Goal: Task Accomplishment & Management: Manage account settings

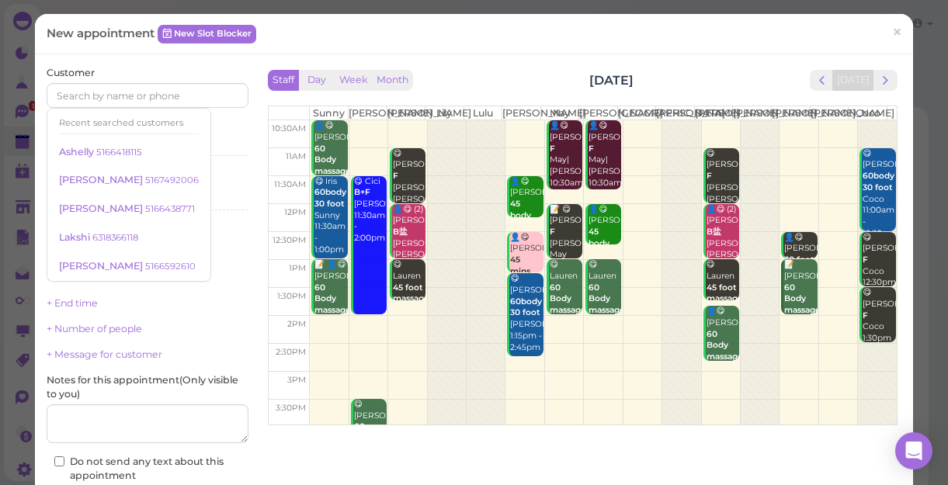
scroll to position [5, 0]
click at [892, 26] on span "×" at bounding box center [897, 32] width 10 height 22
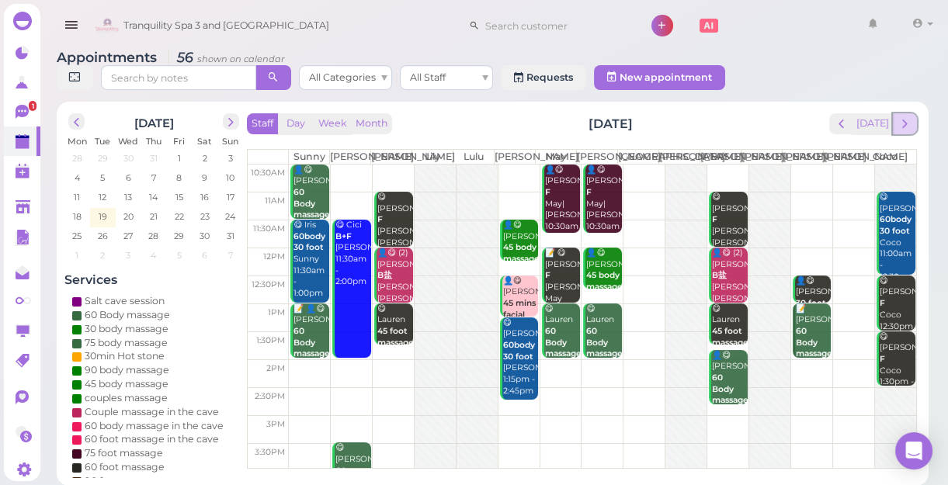
click at [904, 124] on span "next" at bounding box center [904, 123] width 15 height 15
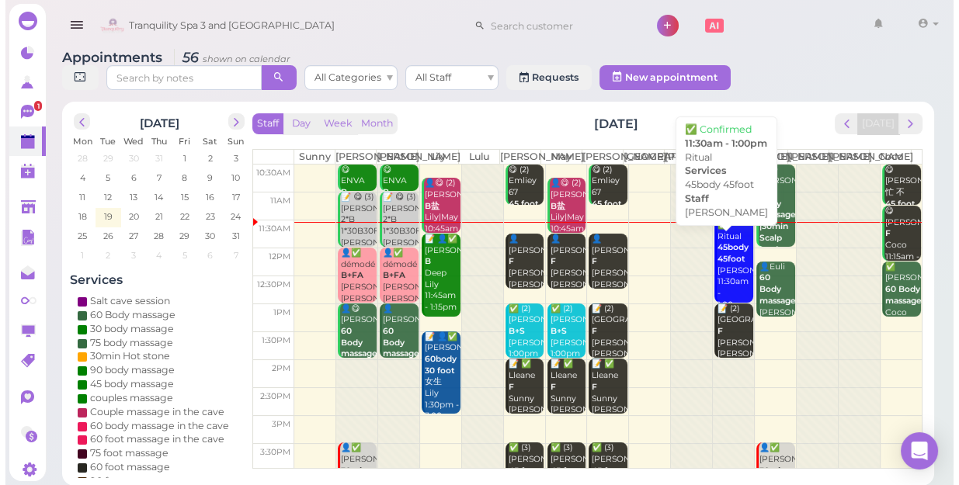
scroll to position [0, 0]
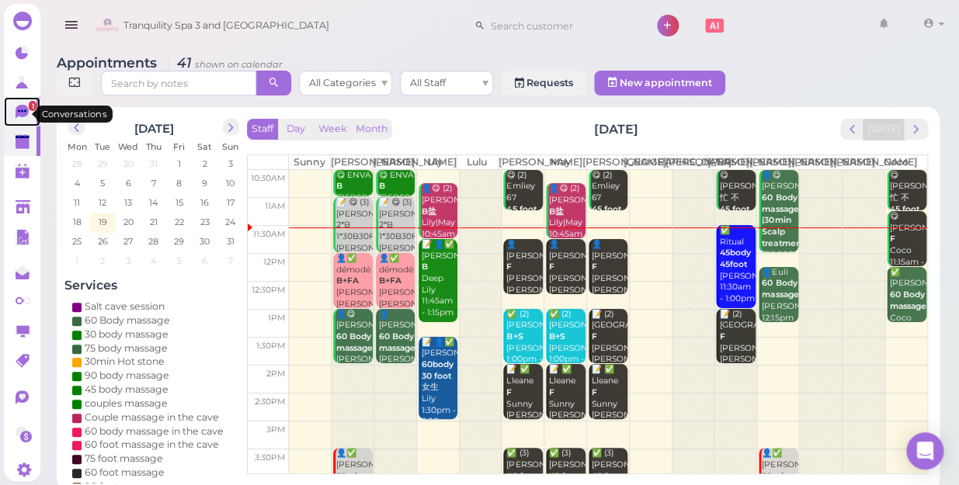
click at [29, 106] on span "1" at bounding box center [33, 106] width 8 height 10
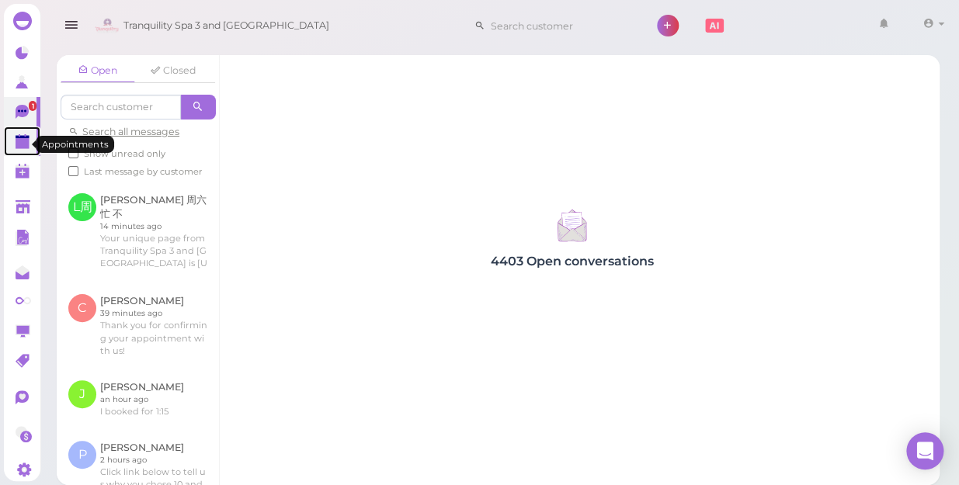
click at [16, 144] on polygon at bounding box center [23, 143] width 14 height 11
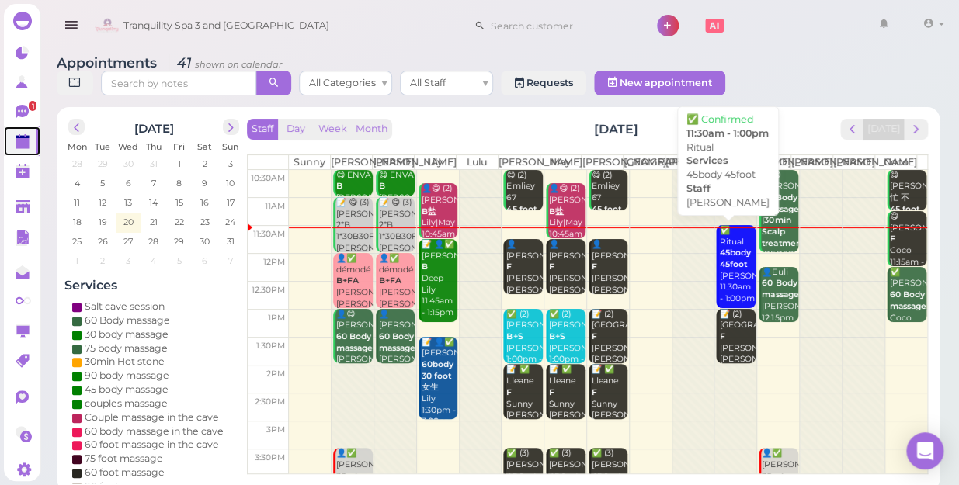
click at [724, 254] on b "45body 45foot" at bounding box center [734, 259] width 31 height 22
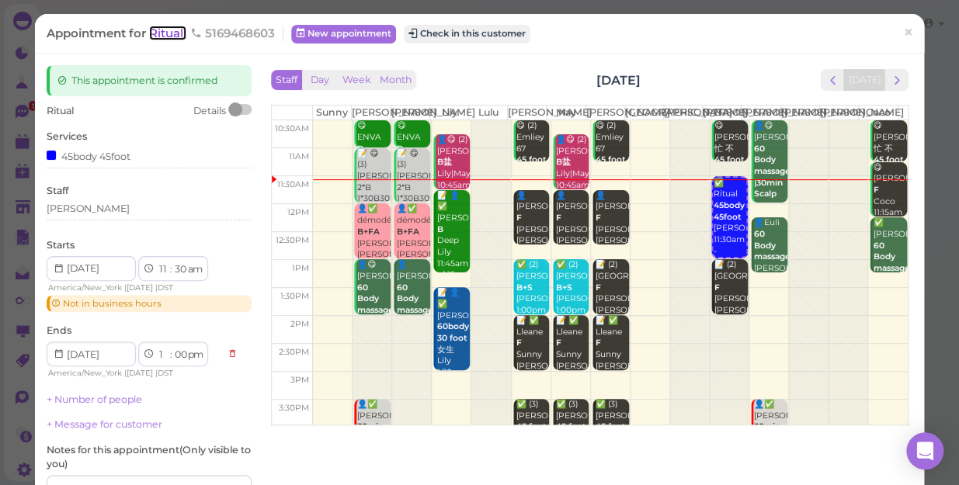
click at [168, 35] on span "Ritual" at bounding box center [167, 33] width 37 height 15
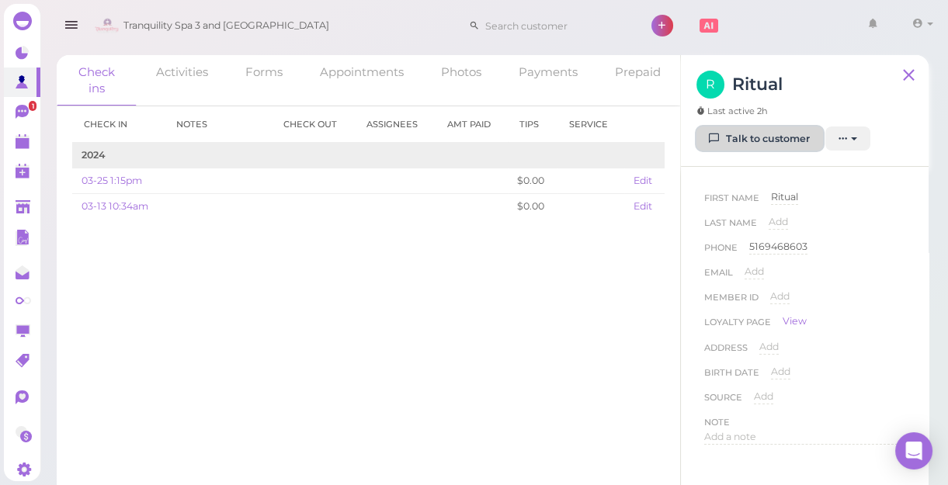
click at [766, 142] on link "Talk to customer" at bounding box center [759, 139] width 127 height 25
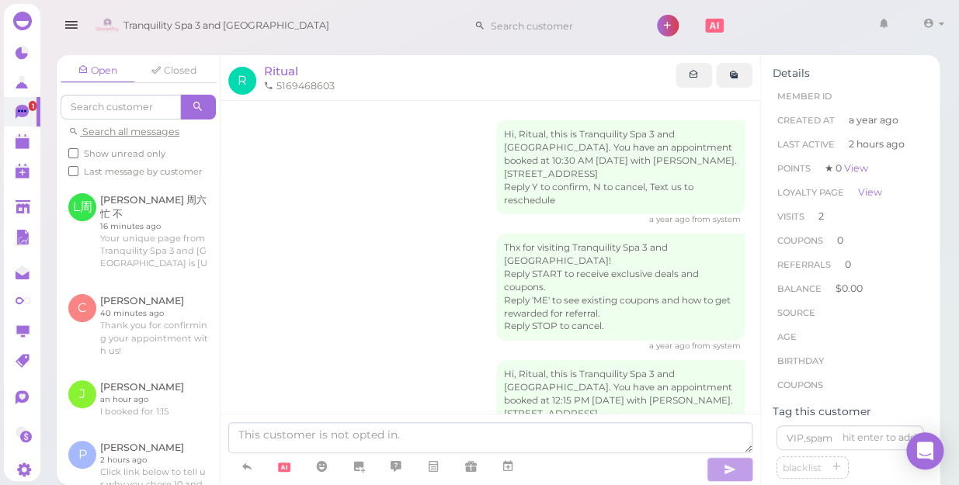
scroll to position [313, 0]
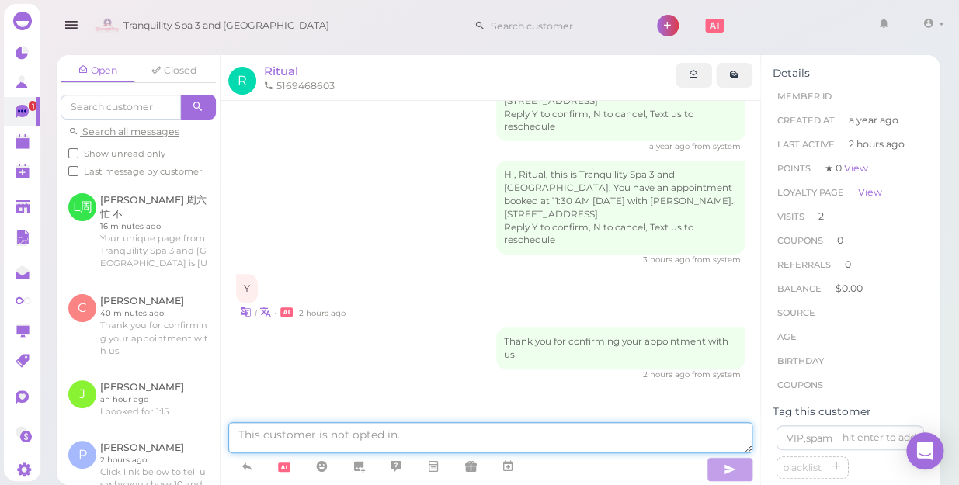
click at [407, 433] on textarea at bounding box center [490, 437] width 524 height 31
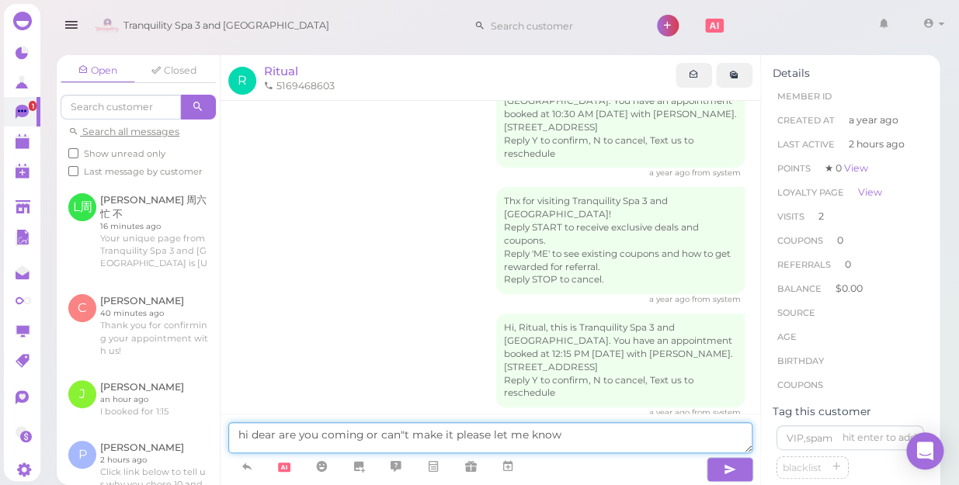
scroll to position [0, 0]
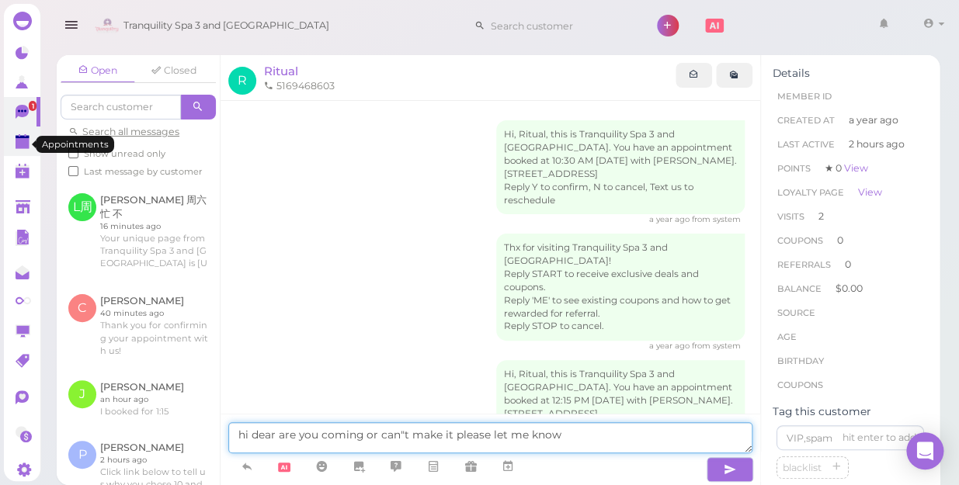
type textarea "hi dear are you coming or can"t make it please let me know"
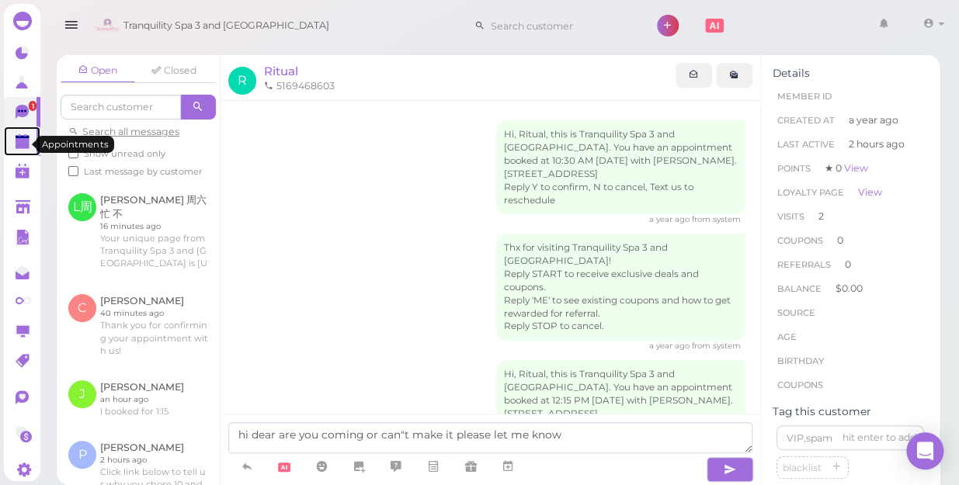
click at [18, 151] on icon at bounding box center [24, 142] width 16 height 16
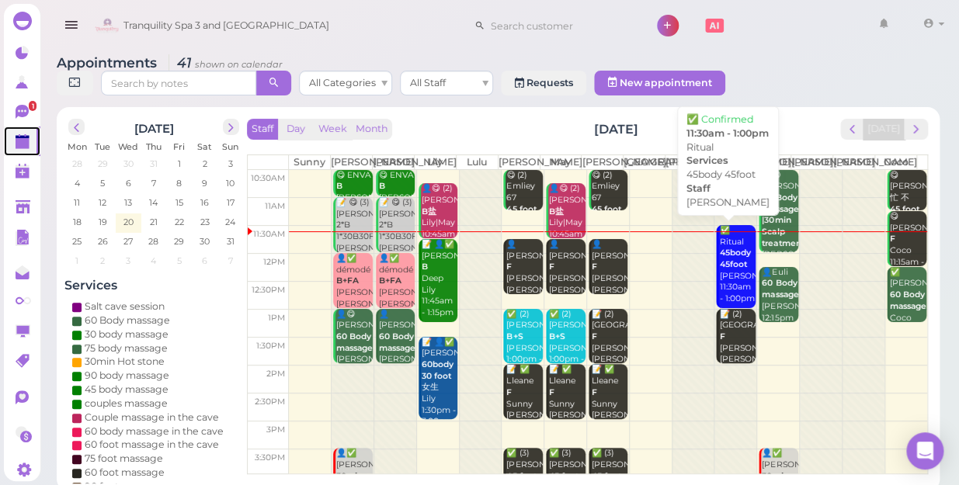
click at [727, 276] on div "✅ Ritual 45body 45foot Helen 11:30am - 1:00pm" at bounding box center [736, 265] width 36 height 80
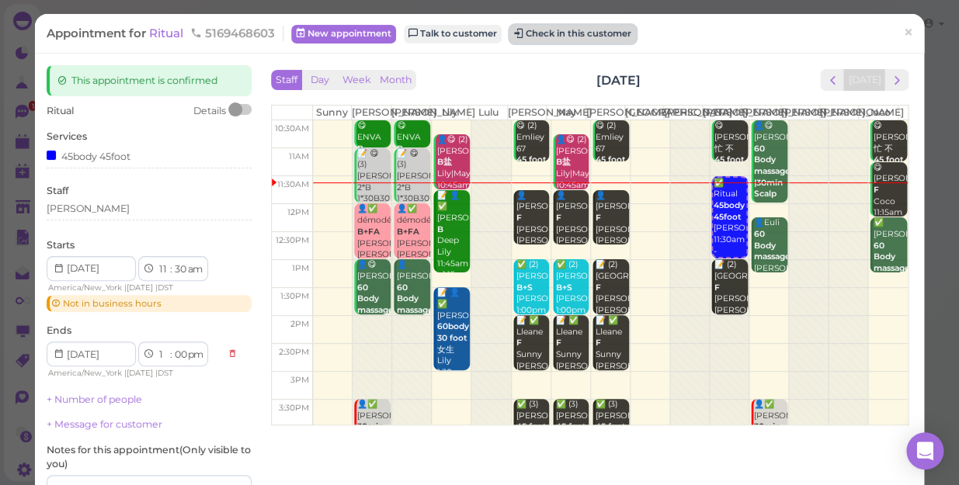
click at [561, 33] on button "Check in this customer" at bounding box center [572, 34] width 127 height 19
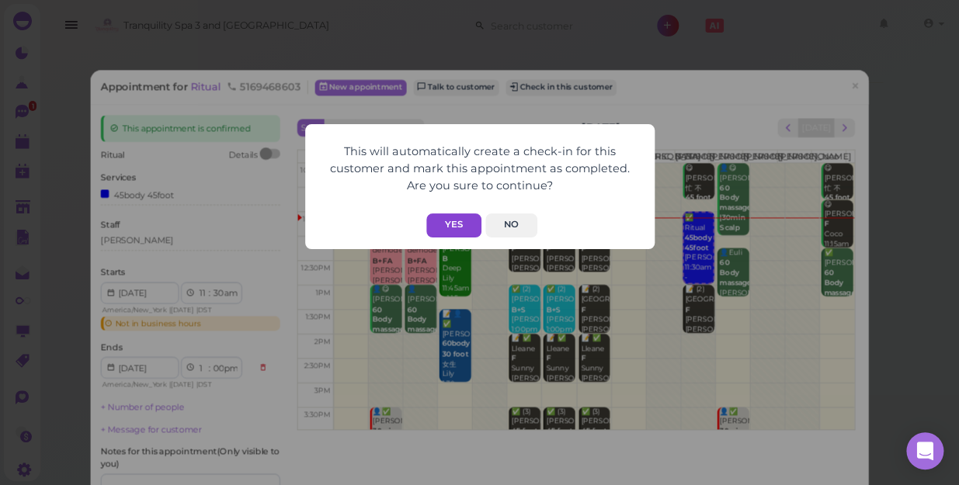
click at [459, 223] on button "Yes" at bounding box center [453, 225] width 55 height 24
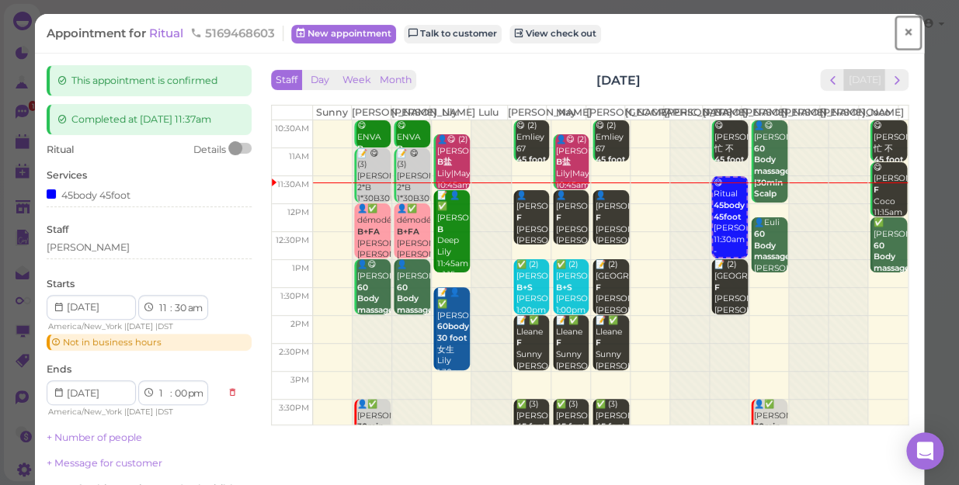
click at [903, 33] on span "×" at bounding box center [908, 33] width 10 height 22
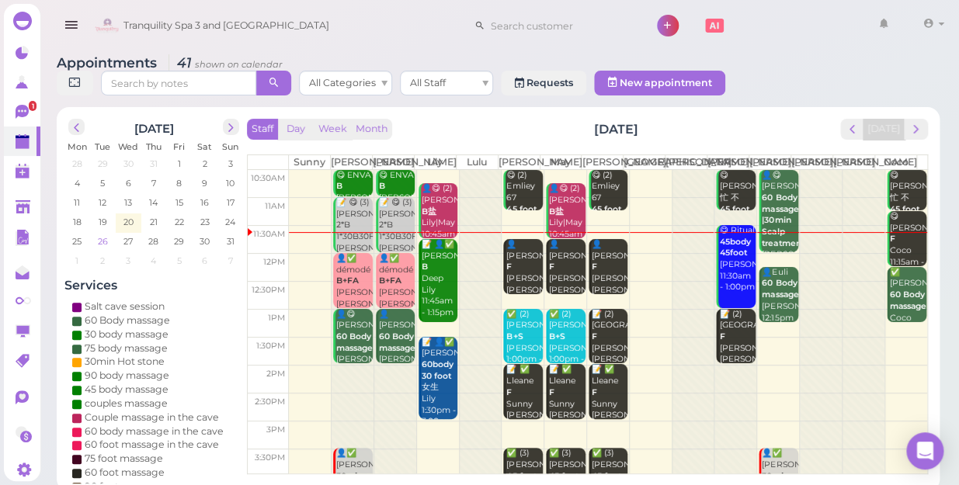
click at [102, 234] on span "26" at bounding box center [102, 241] width 13 height 14
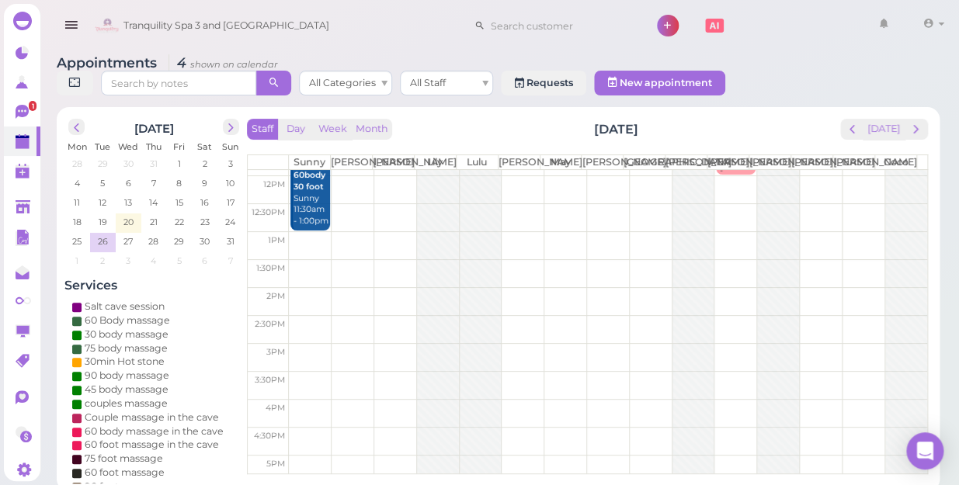
scroll to position [211, 0]
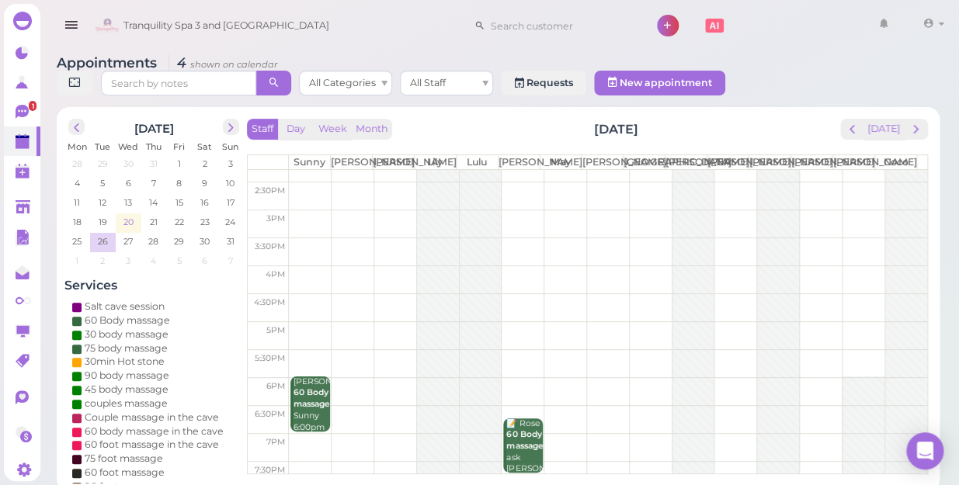
click at [129, 215] on span "20" at bounding box center [128, 222] width 13 height 14
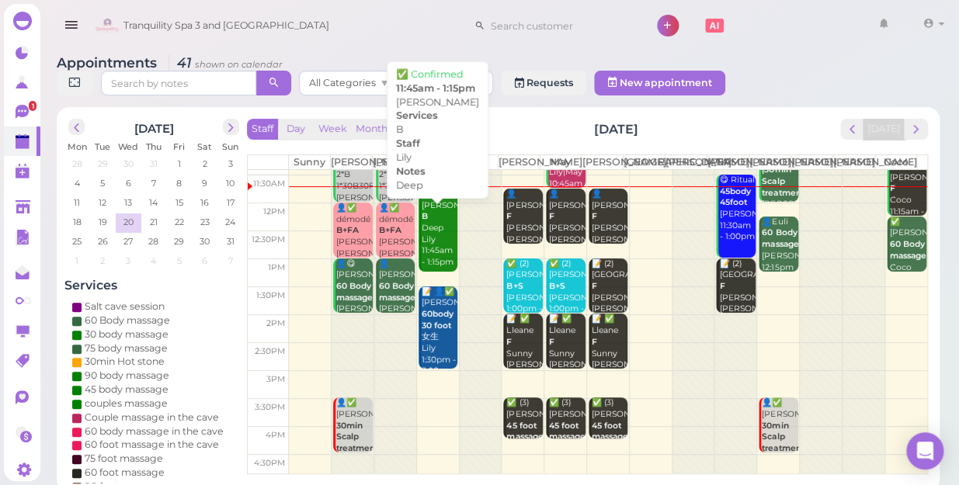
scroll to position [0, 0]
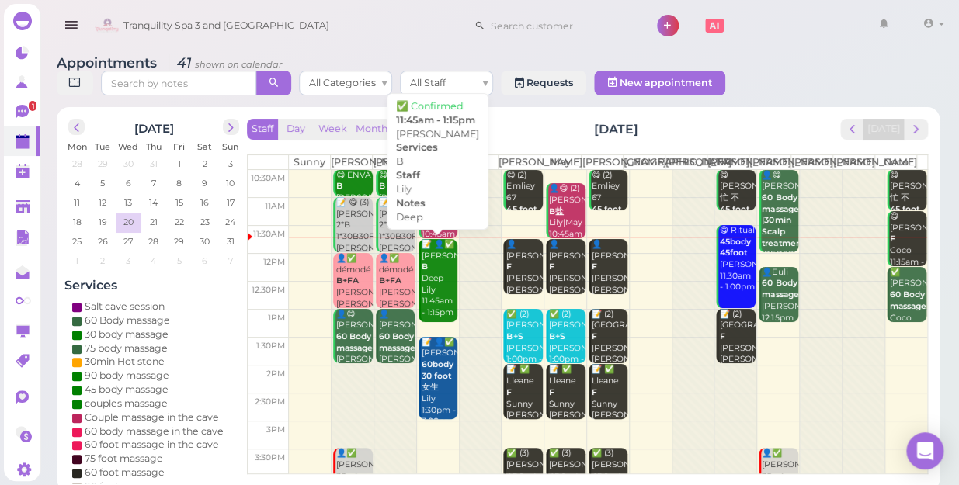
click at [442, 279] on div "📝 👤✅ Salvatore B Deep Lily 11:45am - 1:15pm" at bounding box center [439, 279] width 36 height 80
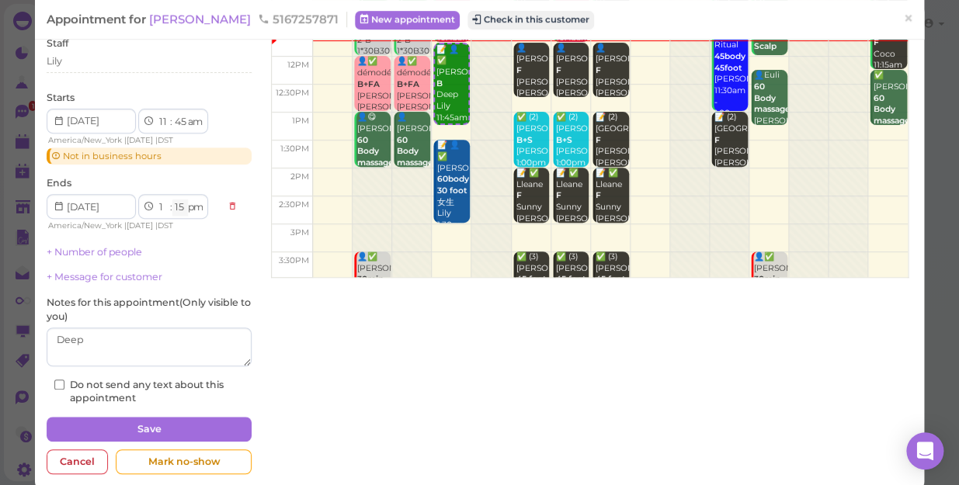
scroll to position [168, 0]
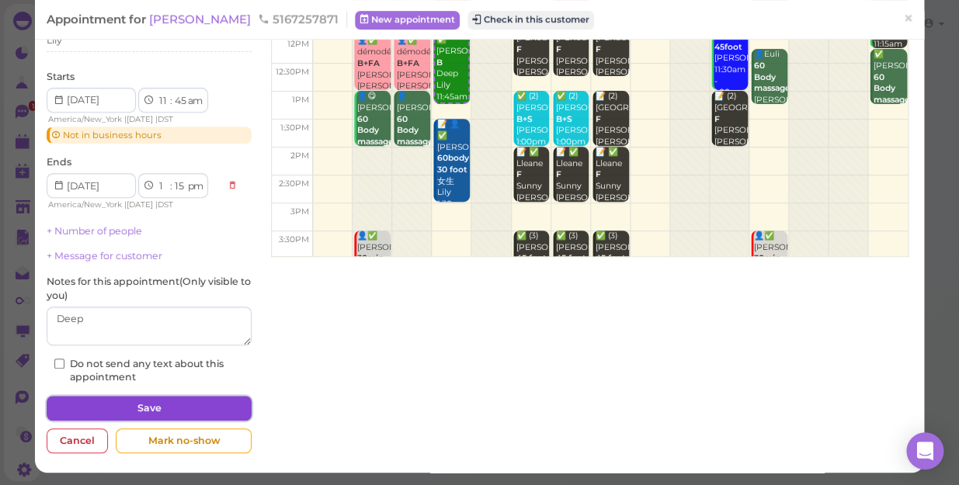
click at [167, 406] on button "Save" at bounding box center [149, 408] width 205 height 25
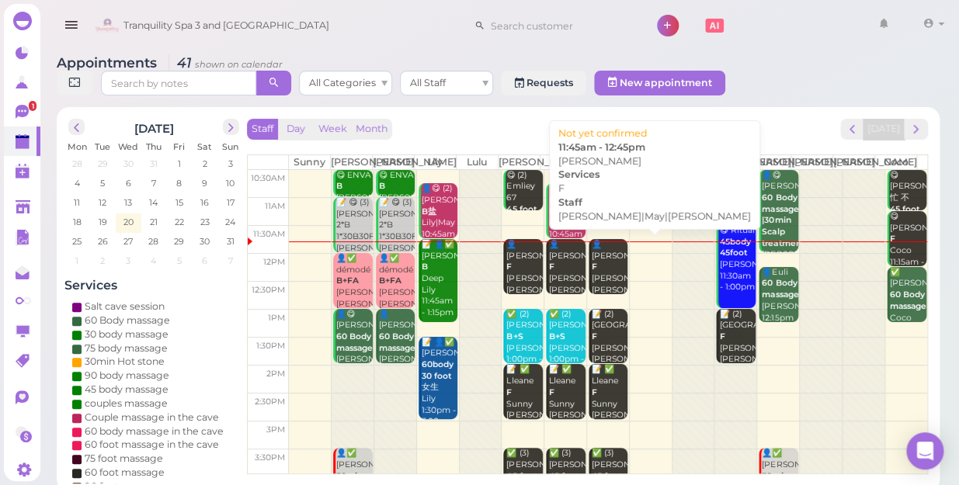
click at [603, 274] on div "👤Nicole F Lisa|May|Mike 11:45am - 12:45pm" at bounding box center [609, 285] width 36 height 92
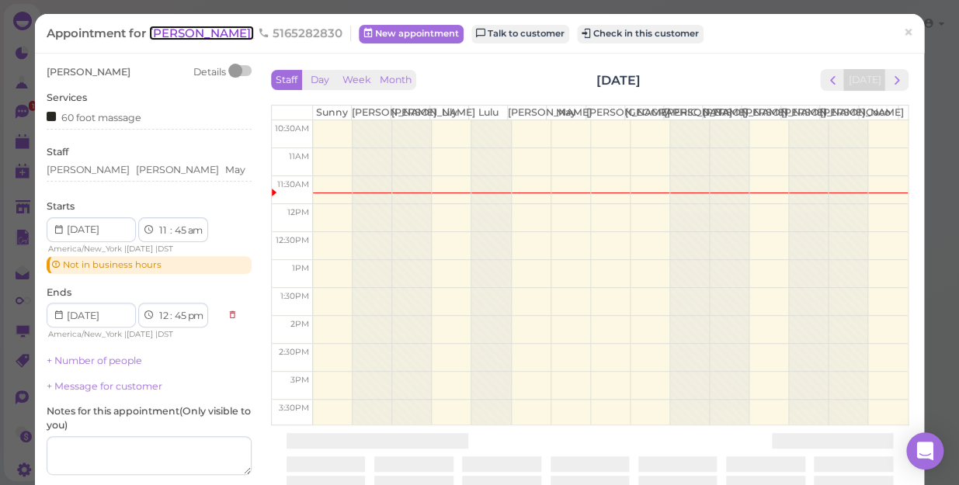
click at [169, 33] on span "[PERSON_NAME]" at bounding box center [201, 33] width 105 height 15
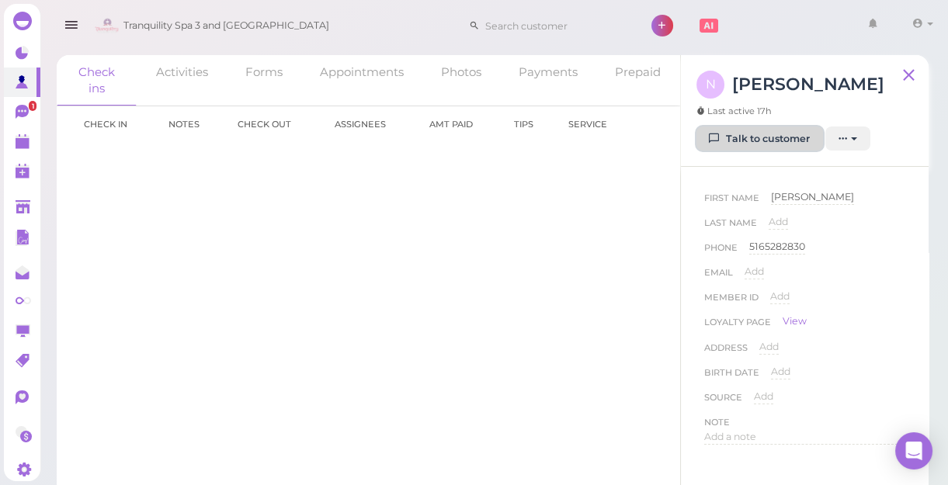
click at [779, 135] on link "Talk to customer" at bounding box center [759, 139] width 127 height 25
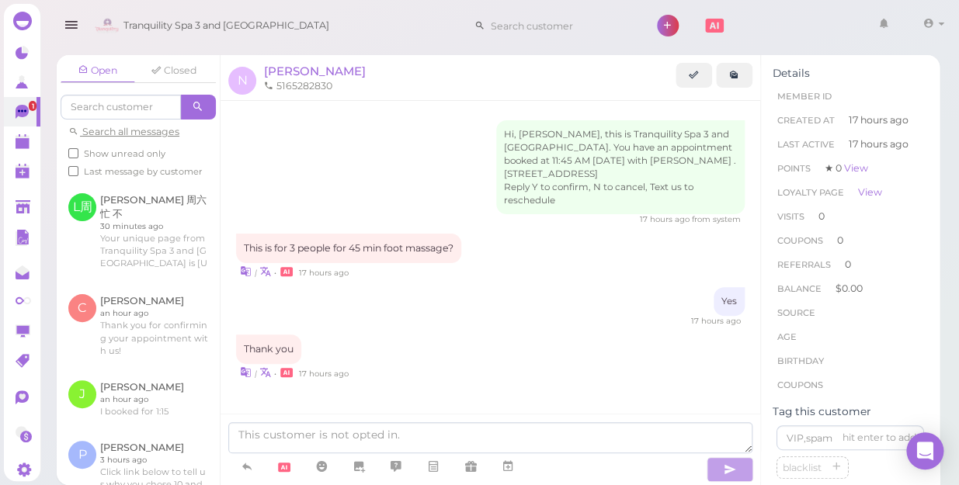
scroll to position [14, 0]
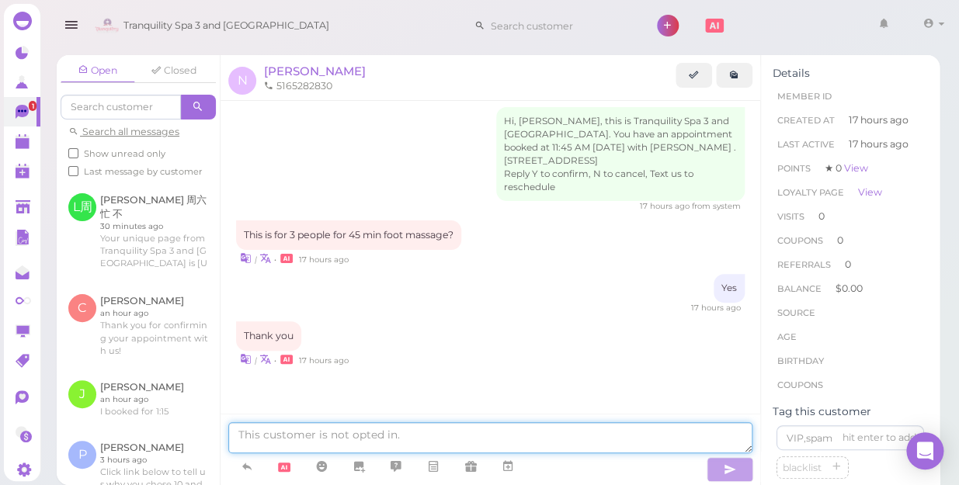
click at [263, 437] on textarea at bounding box center [490, 437] width 524 height 31
type textarea "hi dear are you coming"
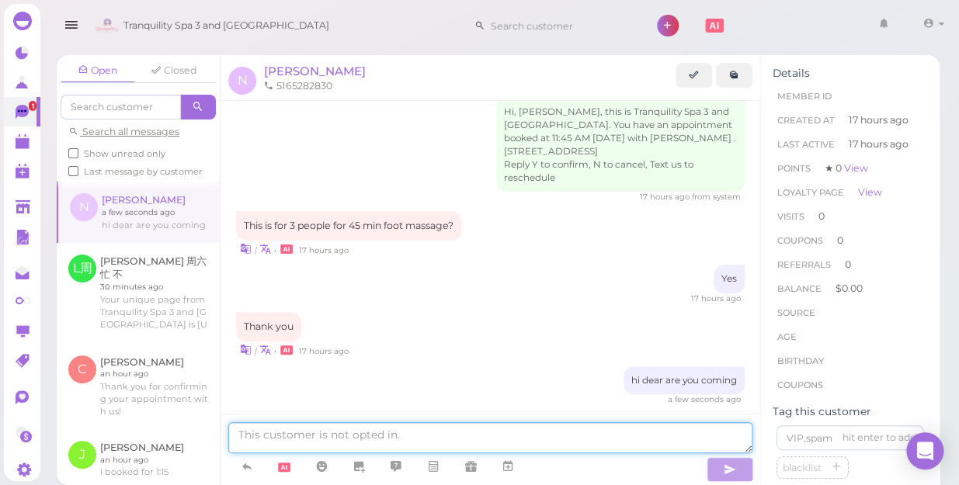
scroll to position [0, 0]
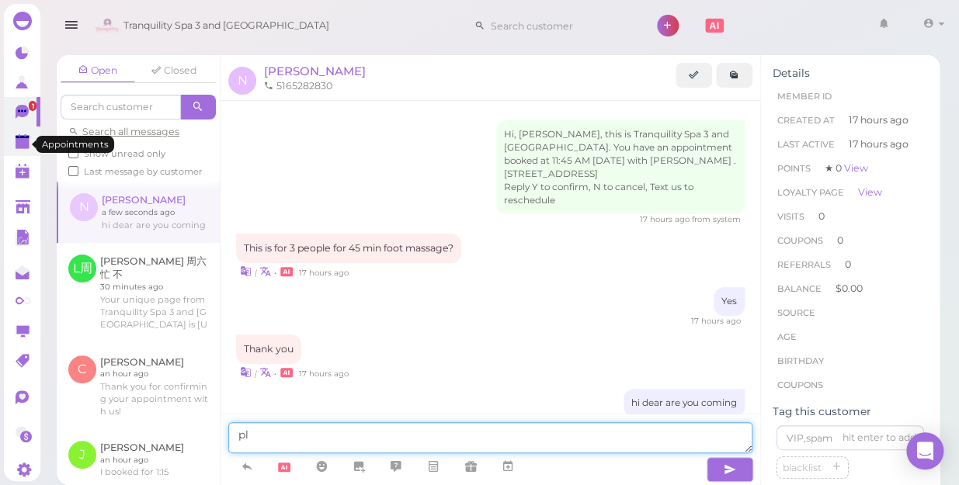
type textarea "pl"
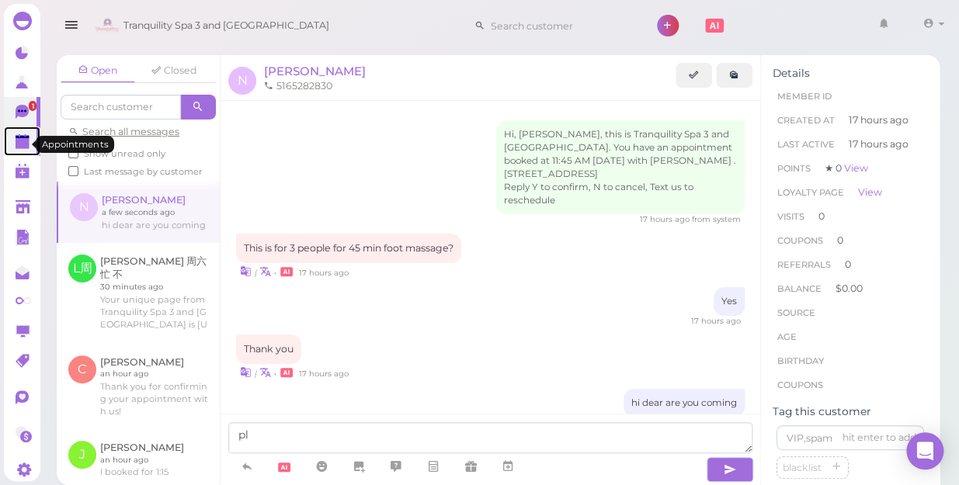
click at [27, 144] on polygon at bounding box center [23, 143] width 14 height 11
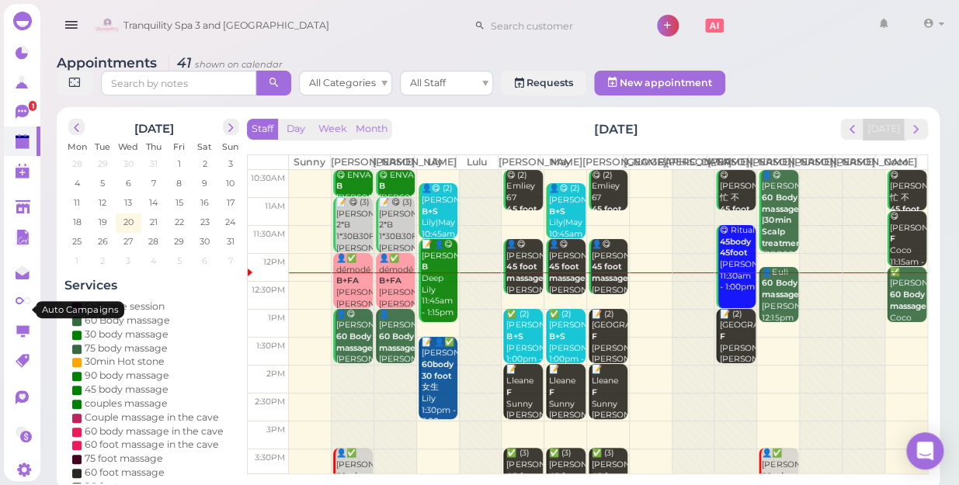
click at [11, 192] on html "Dashboard Reports Customers Conversations 1" at bounding box center [479, 245] width 959 height 491
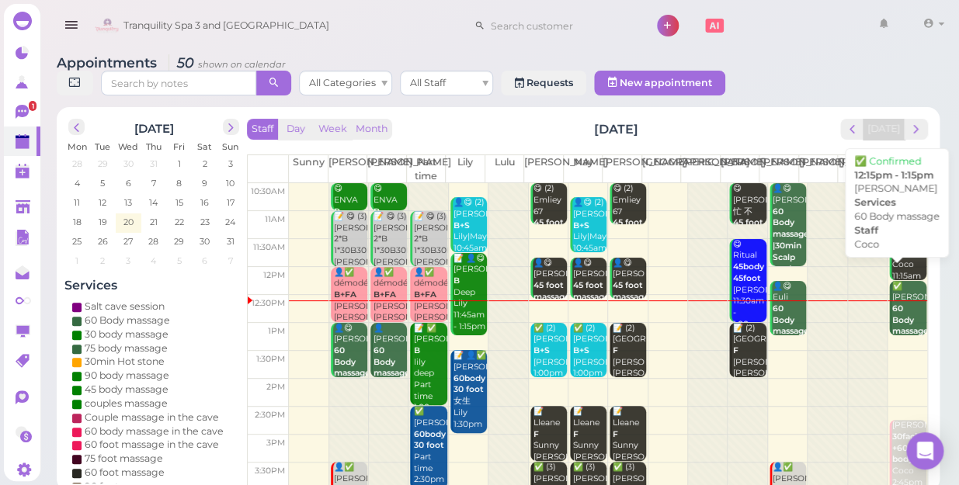
click at [894, 297] on div "✅ [PERSON_NAME] 60 Body massage Coco 12:15pm - 1:15pm" at bounding box center [908, 327] width 35 height 92
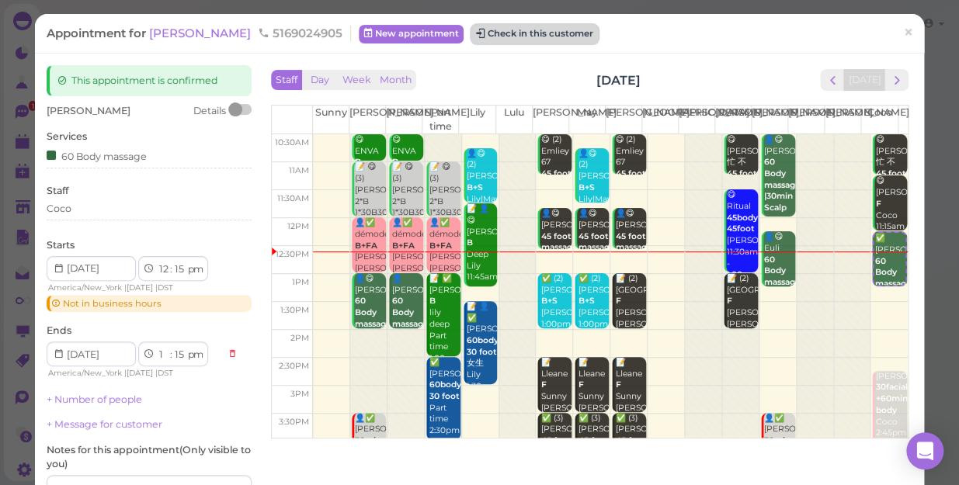
click at [490, 34] on button "Check in this customer" at bounding box center [534, 34] width 127 height 19
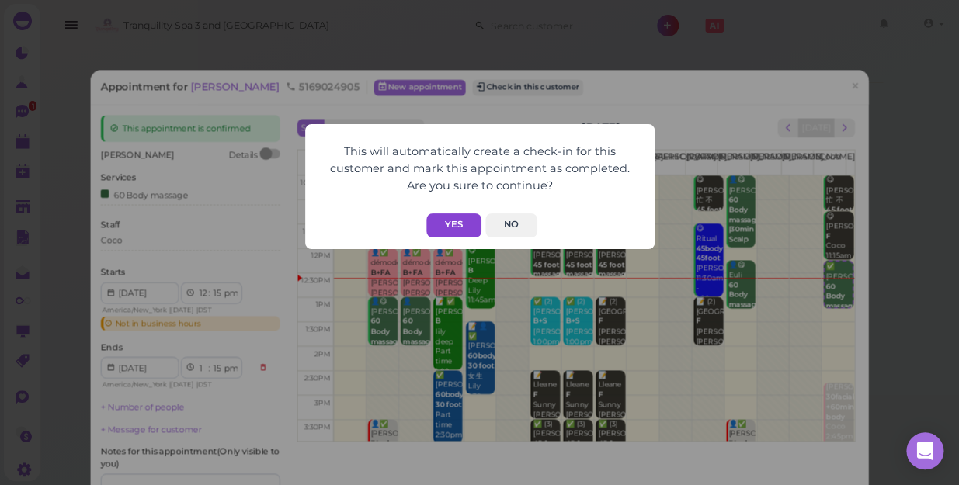
click at [457, 224] on button "Yes" at bounding box center [453, 225] width 55 height 24
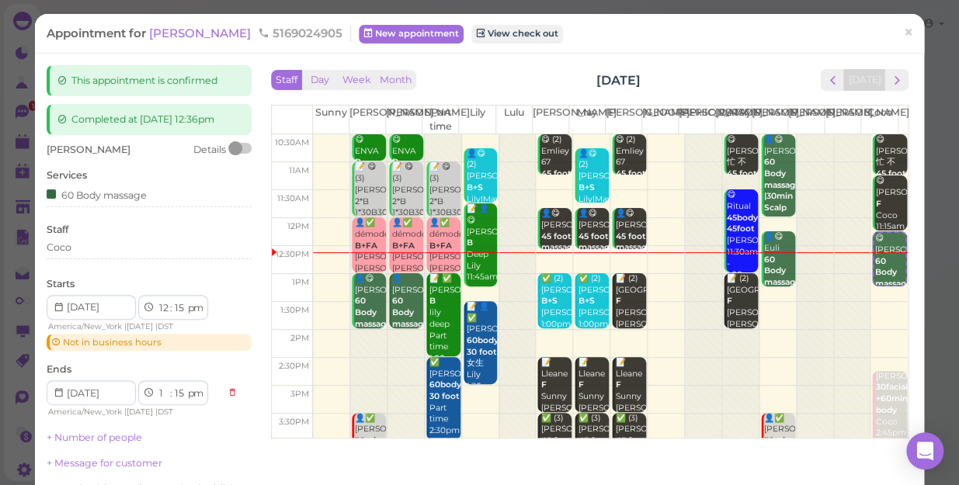
click at [869, 318] on td at bounding box center [610, 316] width 595 height 28
click at [865, 317] on td at bounding box center [610, 316] width 595 height 28
click at [903, 31] on span "×" at bounding box center [908, 33] width 10 height 22
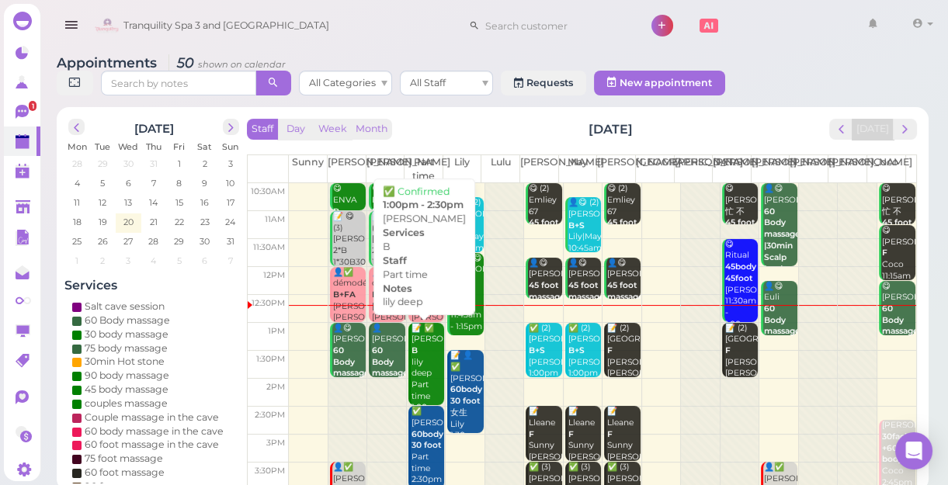
click at [424, 366] on div "📝 ✅ [PERSON_NAME] deep Part time 1:00pm - 2:30pm" at bounding box center [427, 380] width 33 height 114
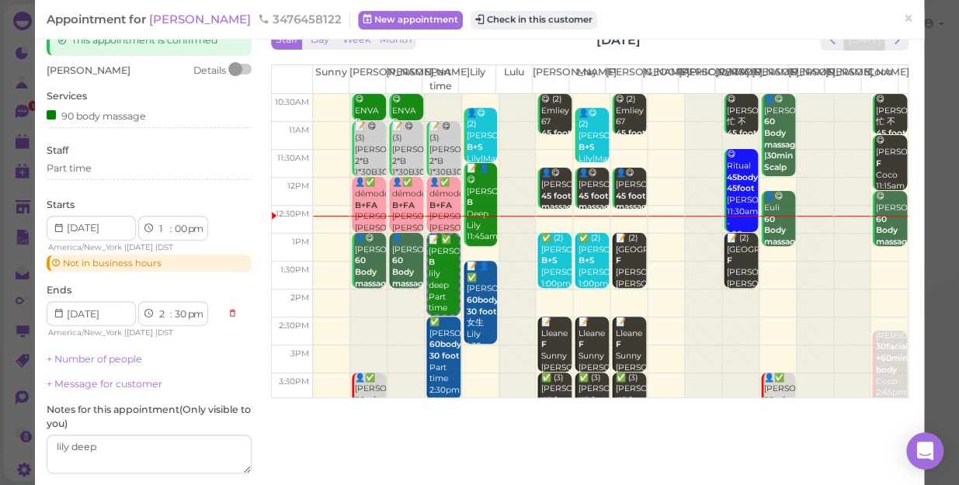
scroll to position [27, 0]
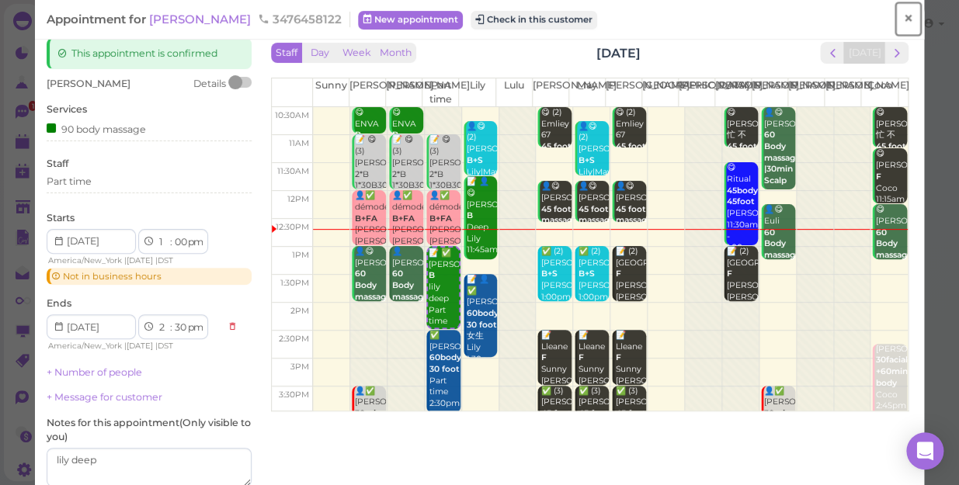
click at [903, 18] on span "×" at bounding box center [908, 19] width 10 height 22
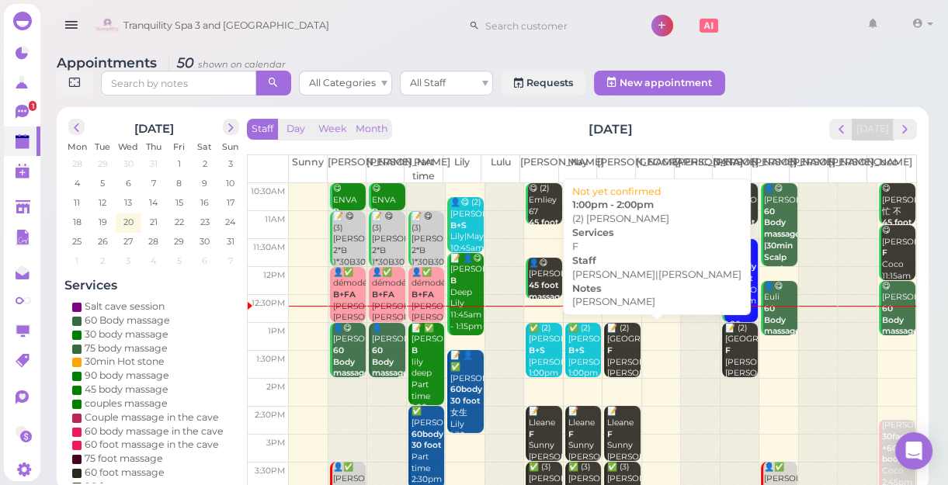
click at [619, 349] on div "📝 (2) [PERSON_NAME] F [PERSON_NAME] [PERSON_NAME]|[PERSON_NAME] 1:00pm - 2:00pm" at bounding box center [622, 374] width 33 height 102
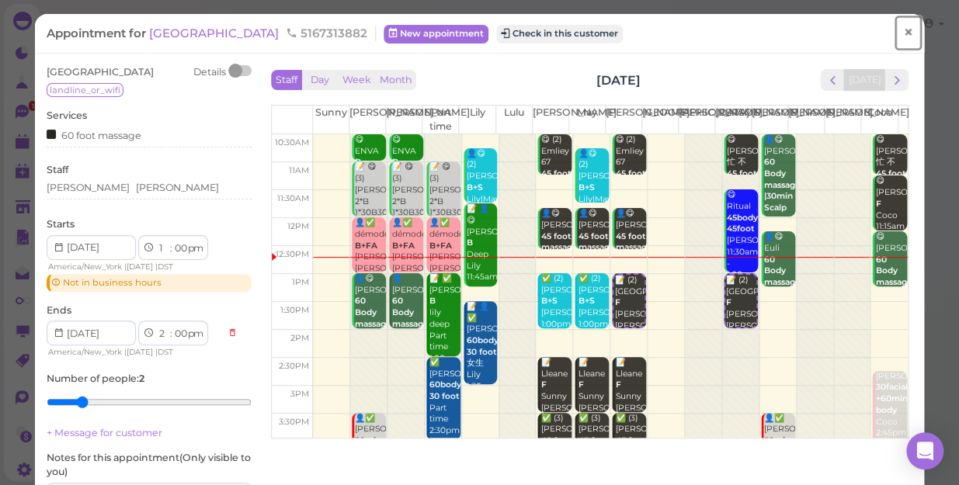
click at [903, 31] on span "×" at bounding box center [908, 33] width 10 height 22
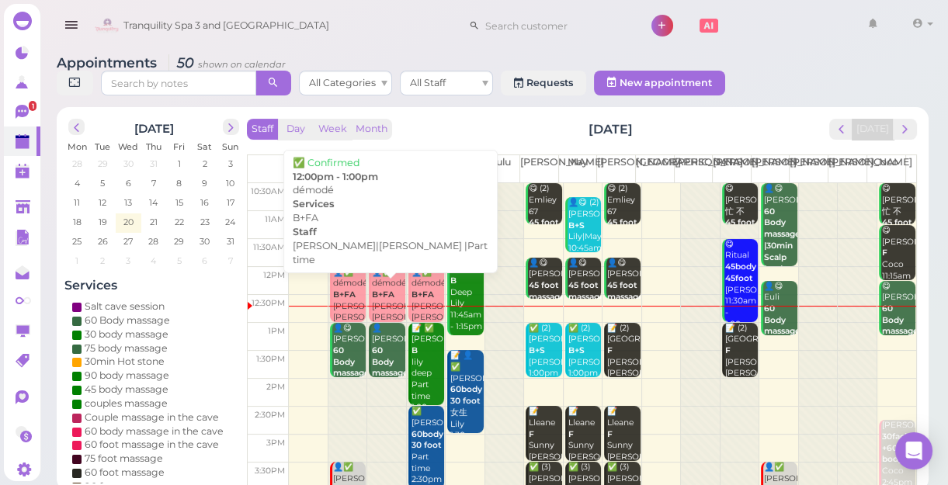
click at [343, 294] on b "B+FA" at bounding box center [344, 295] width 23 height 10
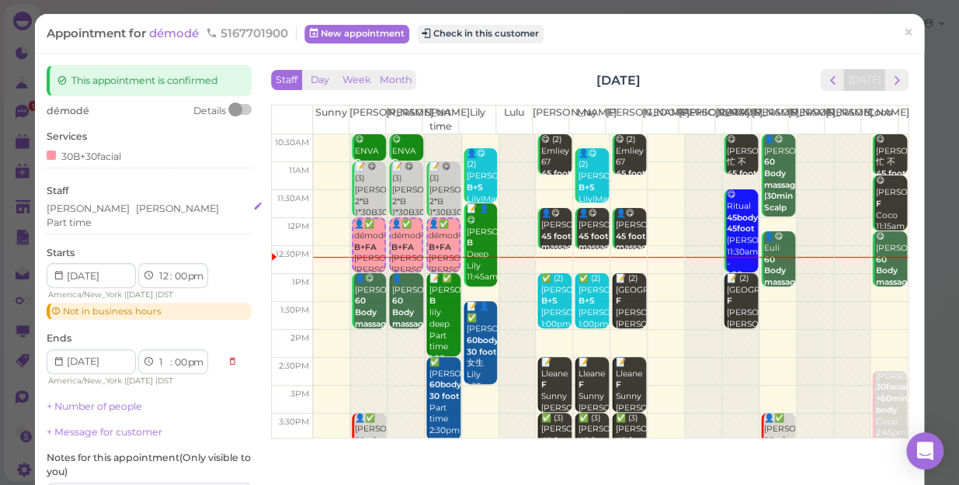
click at [179, 206] on div "[PERSON_NAME] Part time" at bounding box center [149, 216] width 205 height 28
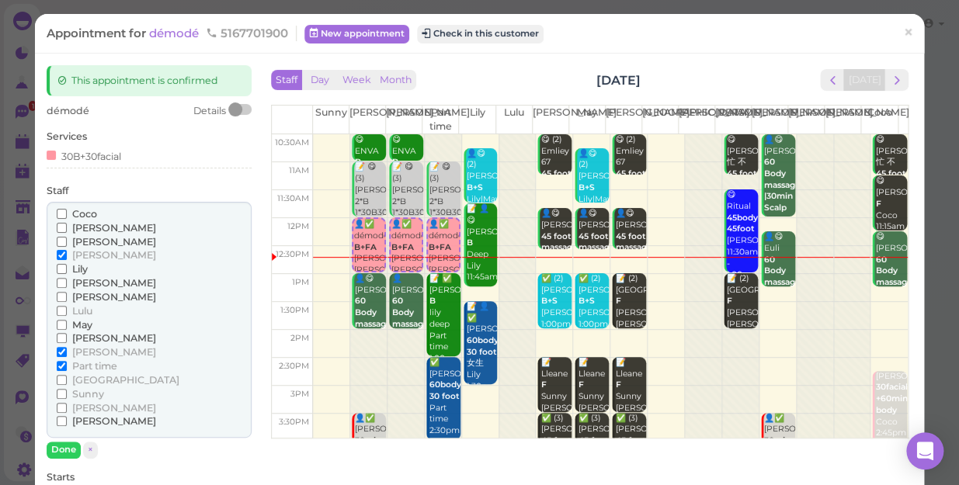
click at [179, 207] on div "Coco" at bounding box center [149, 214] width 185 height 14
click at [89, 328] on span "May" at bounding box center [82, 325] width 20 height 12
click at [67, 328] on input "May" at bounding box center [62, 325] width 10 height 10
click at [97, 230] on span "[PERSON_NAME]" at bounding box center [114, 228] width 84 height 12
click at [67, 230] on input "[PERSON_NAME]" at bounding box center [62, 228] width 10 height 10
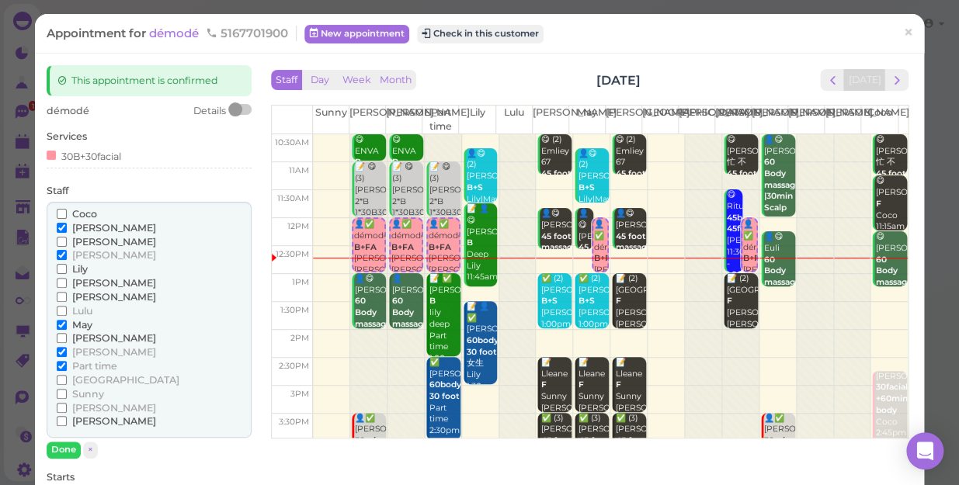
click at [109, 364] on span "Part time" at bounding box center [94, 366] width 45 height 12
click at [67, 364] on input "Part time" at bounding box center [62, 366] width 10 height 10
click at [57, 447] on button "Done" at bounding box center [64, 450] width 34 height 16
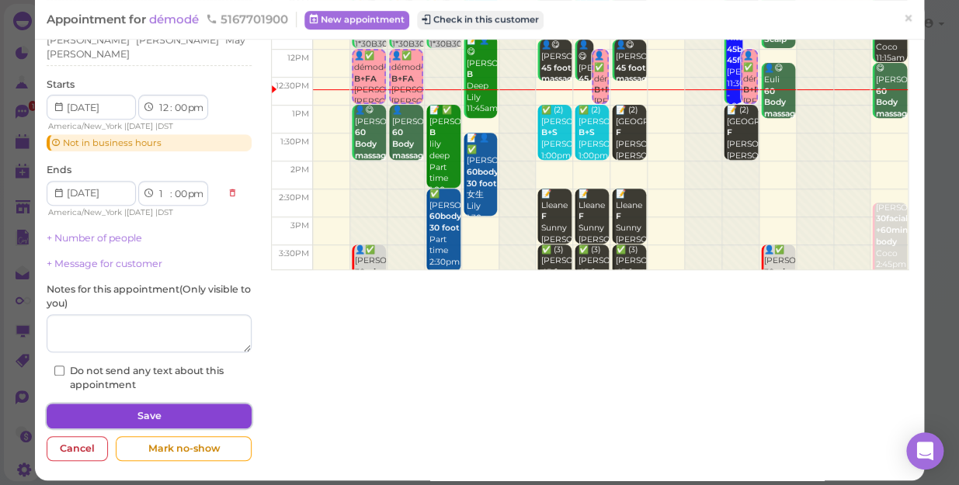
click at [120, 404] on button "Save" at bounding box center [149, 416] width 205 height 25
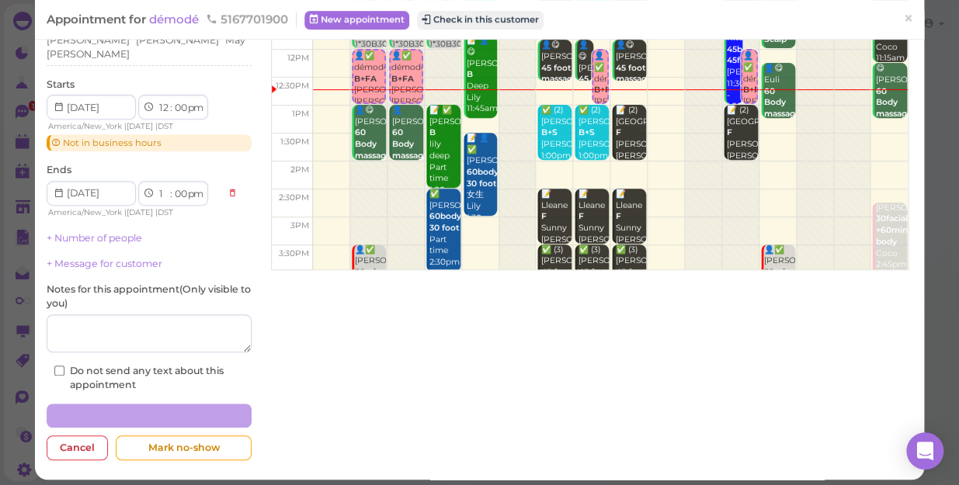
scroll to position [168, 0]
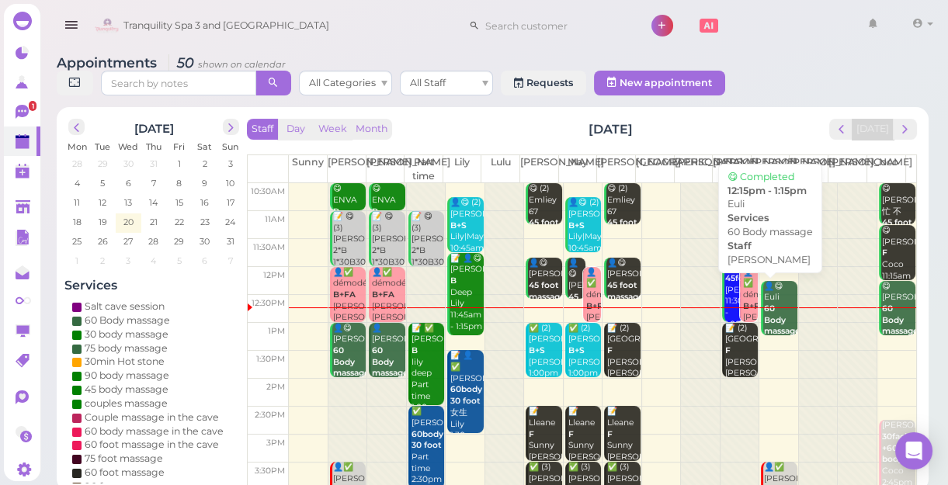
click at [775, 310] on div "👤😋 Euli 60 Body massage [PERSON_NAME] 12:15pm - 1:15pm" at bounding box center [779, 327] width 33 height 92
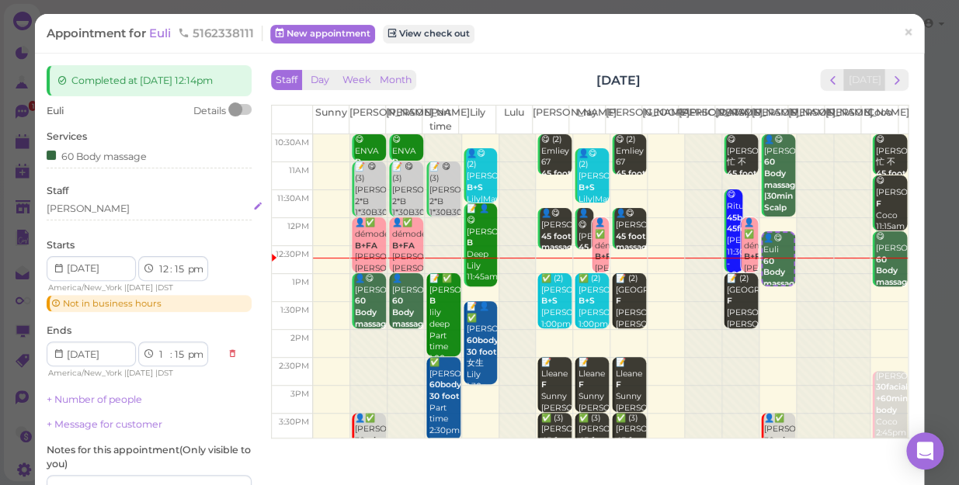
click at [92, 207] on div "[PERSON_NAME]" at bounding box center [149, 209] width 205 height 14
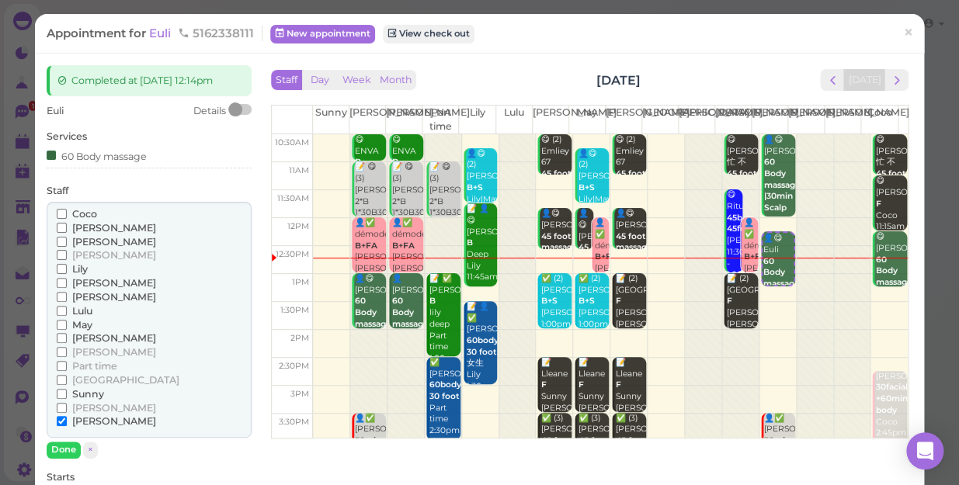
click at [108, 364] on span "Part time" at bounding box center [94, 366] width 45 height 12
click at [67, 364] on input "Part time" at bounding box center [62, 366] width 10 height 10
click at [58, 422] on input "[PERSON_NAME]" at bounding box center [62, 421] width 10 height 10
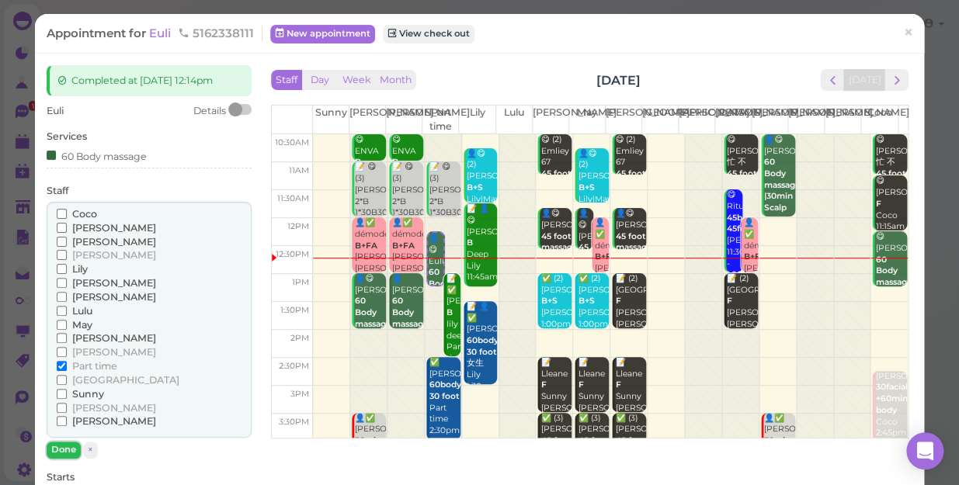
click at [54, 443] on button "Done" at bounding box center [64, 450] width 34 height 16
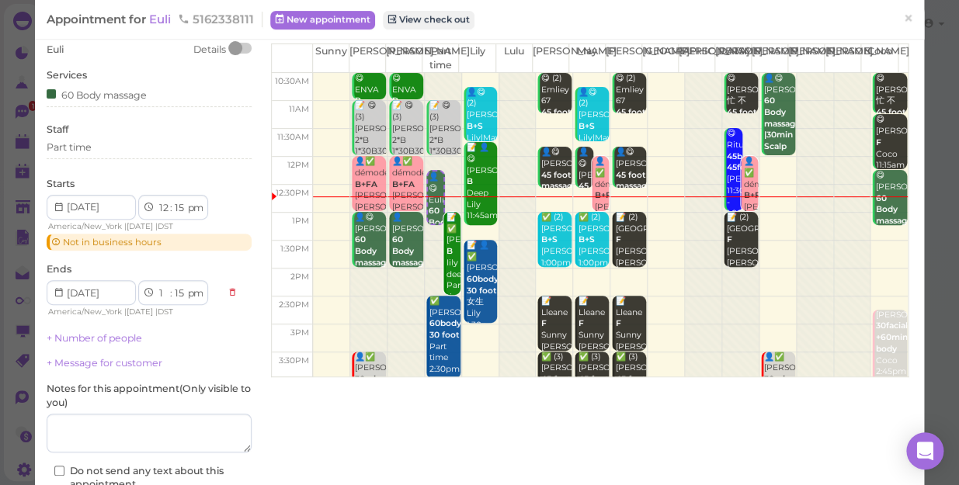
scroll to position [168, 0]
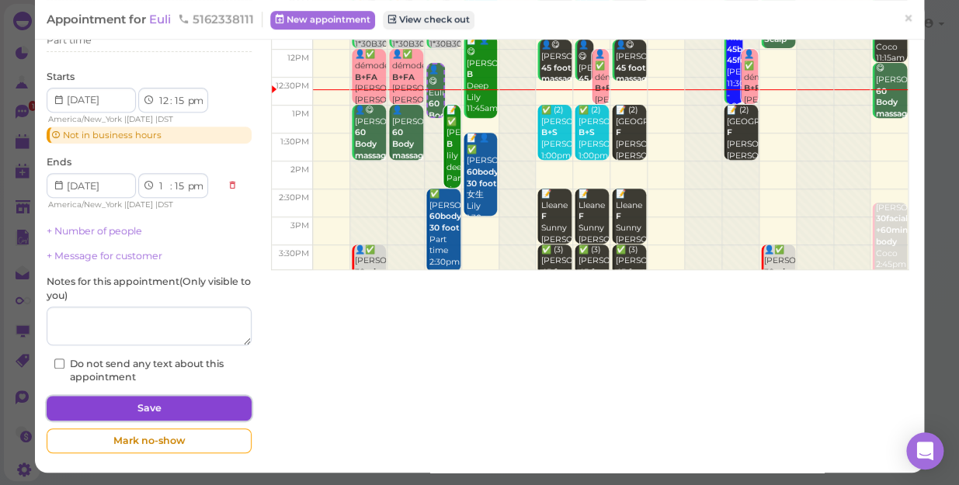
click at [109, 411] on button "Save" at bounding box center [149, 408] width 205 height 25
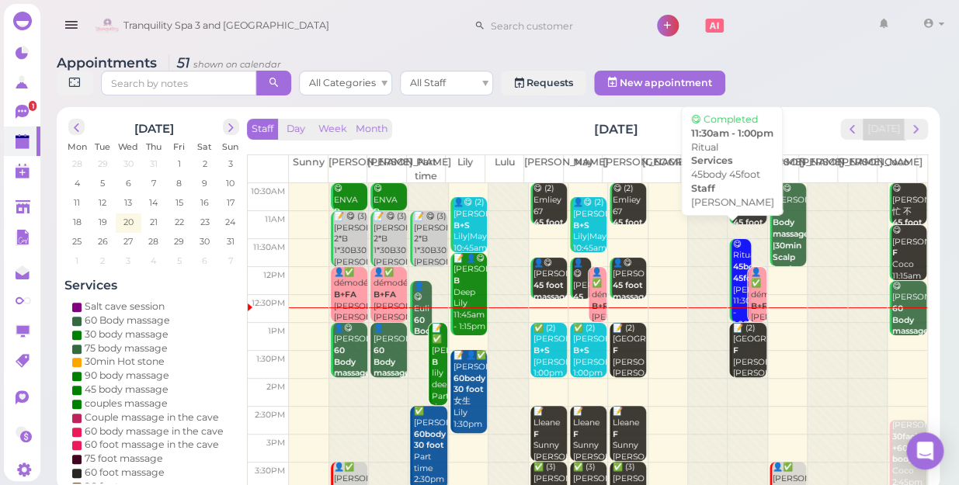
click at [731, 241] on div "😋 Ritual 45body 45foot [PERSON_NAME] 11:30am - 1:00pm" at bounding box center [740, 285] width 19 height 92
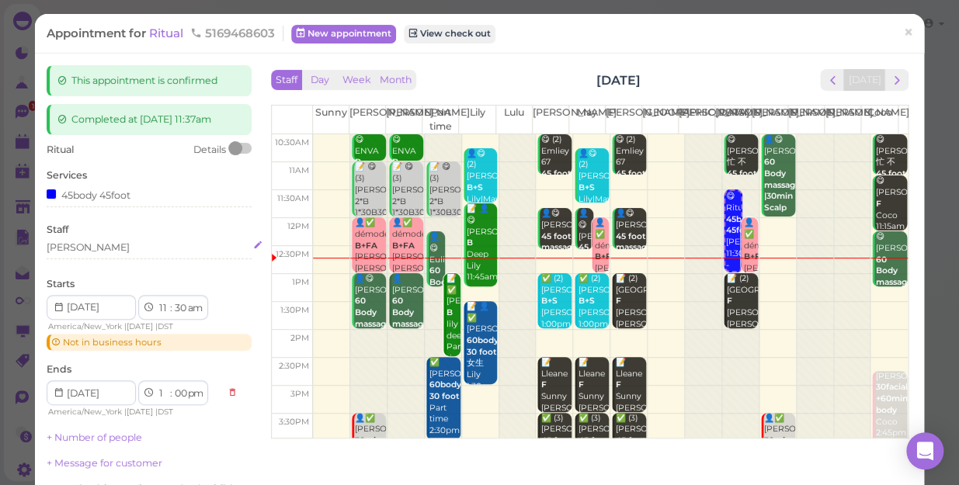
click at [99, 249] on div "[PERSON_NAME]" at bounding box center [149, 248] width 205 height 14
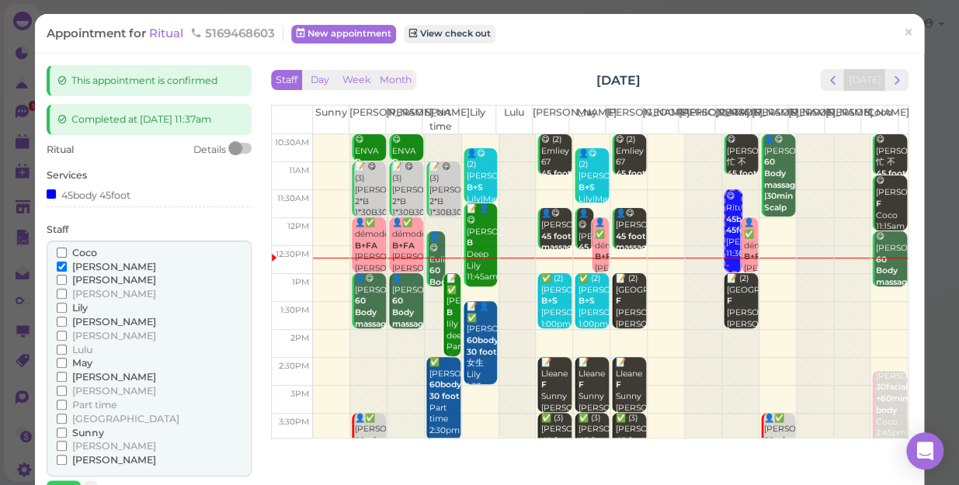
click at [85, 333] on span "[PERSON_NAME]" at bounding box center [114, 336] width 84 height 12
click at [67, 333] on input "[PERSON_NAME]" at bounding box center [62, 336] width 10 height 10
click at [92, 266] on span "[PERSON_NAME]" at bounding box center [114, 267] width 84 height 12
click at [67, 266] on input "[PERSON_NAME]" at bounding box center [62, 267] width 10 height 10
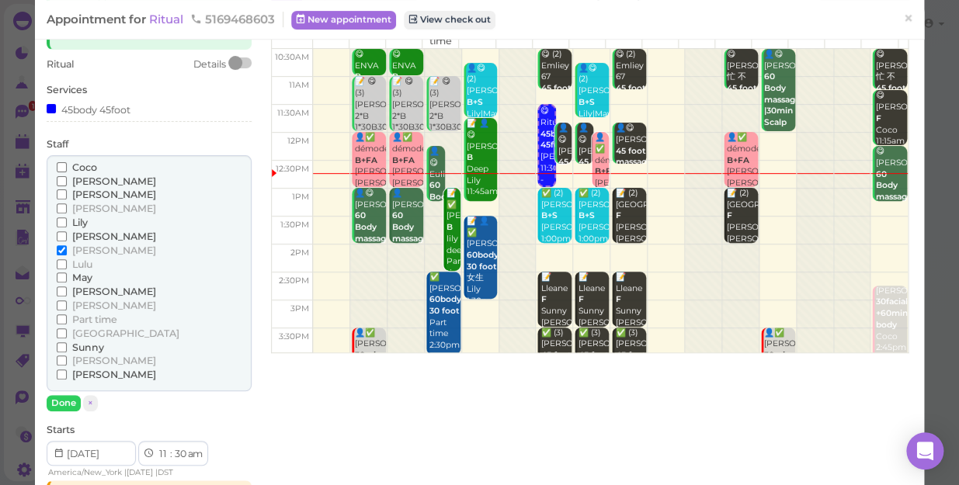
scroll to position [140, 0]
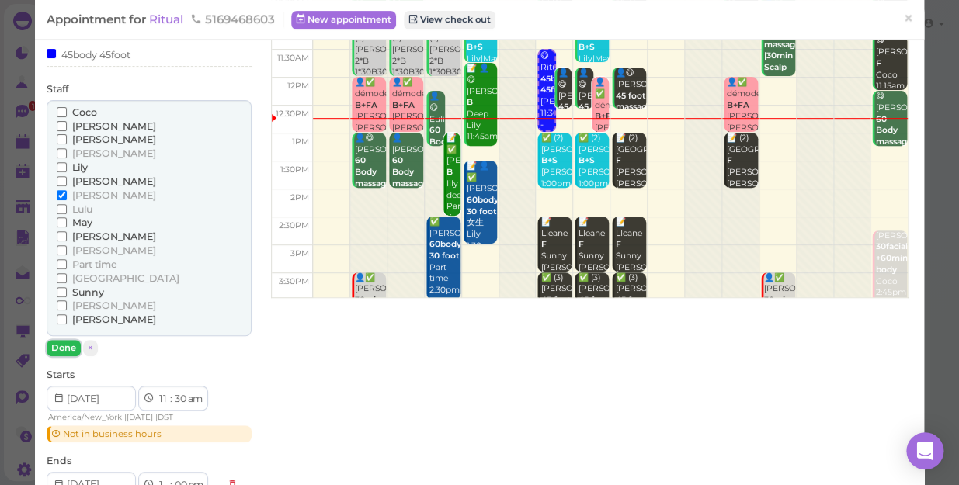
click at [61, 341] on button "Done" at bounding box center [64, 348] width 34 height 16
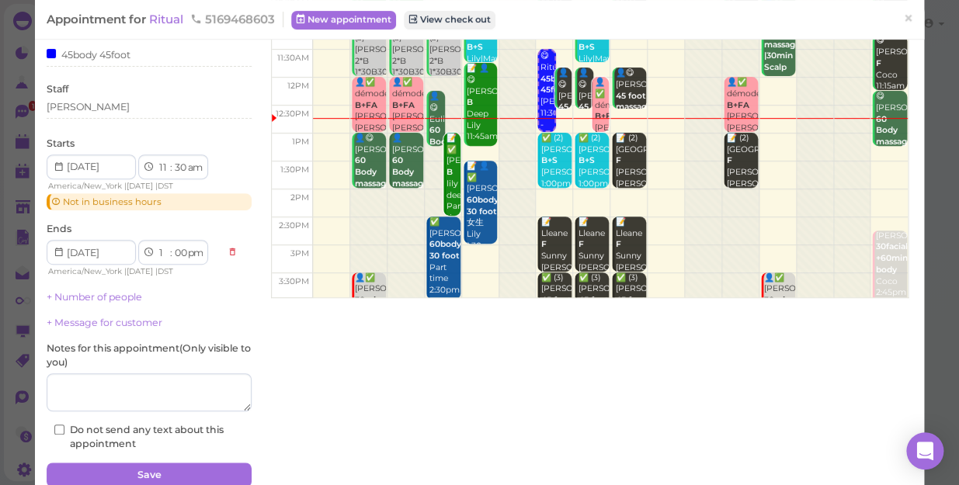
scroll to position [207, 0]
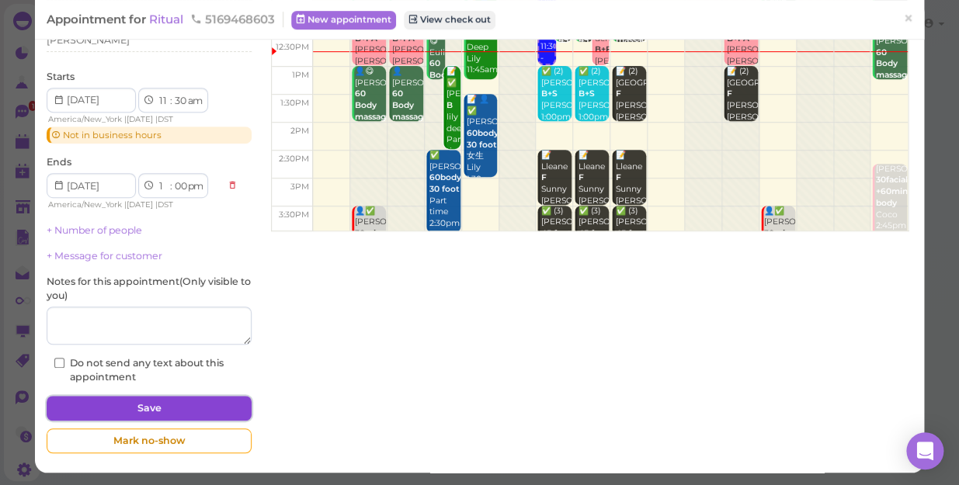
click at [190, 404] on button "Save" at bounding box center [149, 408] width 205 height 25
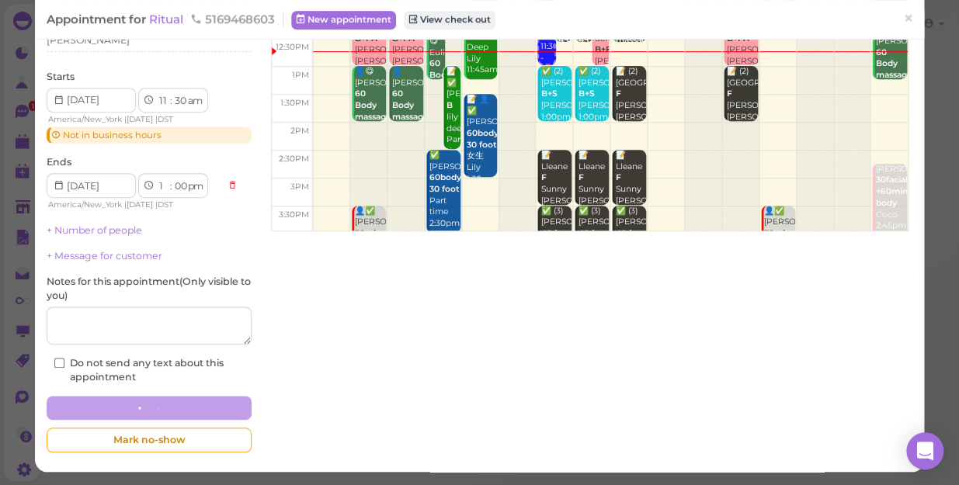
scroll to position [206, 0]
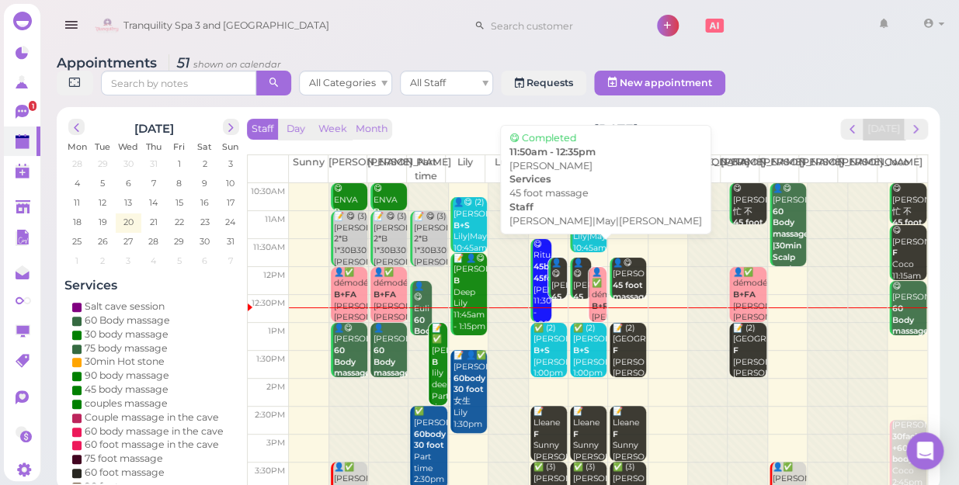
click at [550, 264] on div "👤😋 [PERSON_NAME] 45 foot massage [PERSON_NAME]|May|[PERSON_NAME] 11:50am - 12:3…" at bounding box center [558, 321] width 16 height 126
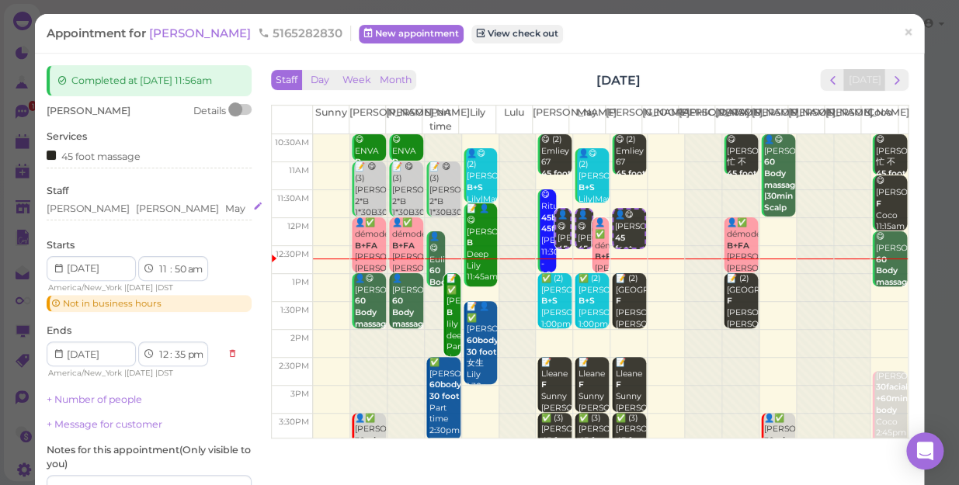
click at [149, 213] on div "[PERSON_NAME] [PERSON_NAME]" at bounding box center [149, 209] width 205 height 14
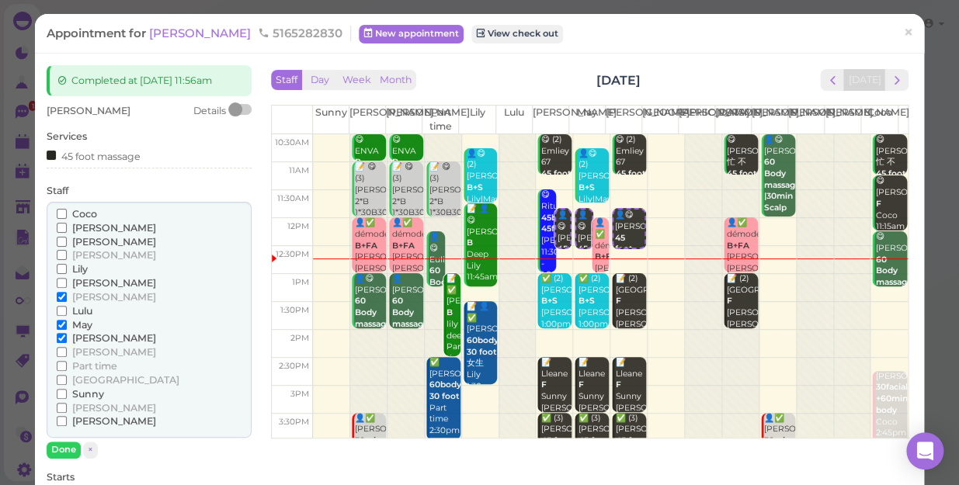
click at [72, 272] on span "Lily" at bounding box center [80, 269] width 16 height 12
click at [67, 272] on input "Lily" at bounding box center [62, 269] width 10 height 10
click at [85, 336] on span "[PERSON_NAME]" at bounding box center [114, 338] width 84 height 12
click at [67, 336] on input "[PERSON_NAME]" at bounding box center [62, 338] width 10 height 10
click at [84, 295] on span "[PERSON_NAME]" at bounding box center [114, 297] width 84 height 12
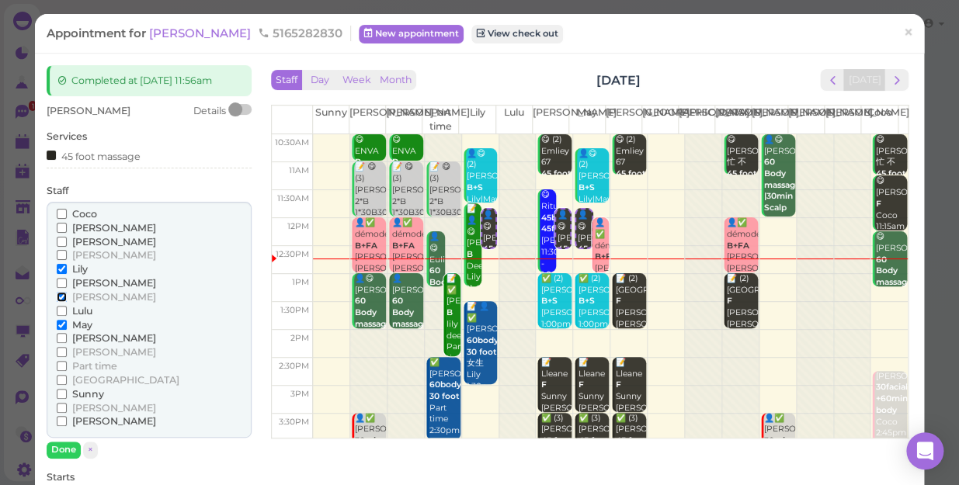
click at [67, 295] on input "[PERSON_NAME]" at bounding box center [62, 297] width 10 height 10
click at [96, 229] on span "[PERSON_NAME]" at bounding box center [114, 228] width 84 height 12
click at [67, 229] on input "[PERSON_NAME]" at bounding box center [62, 228] width 10 height 10
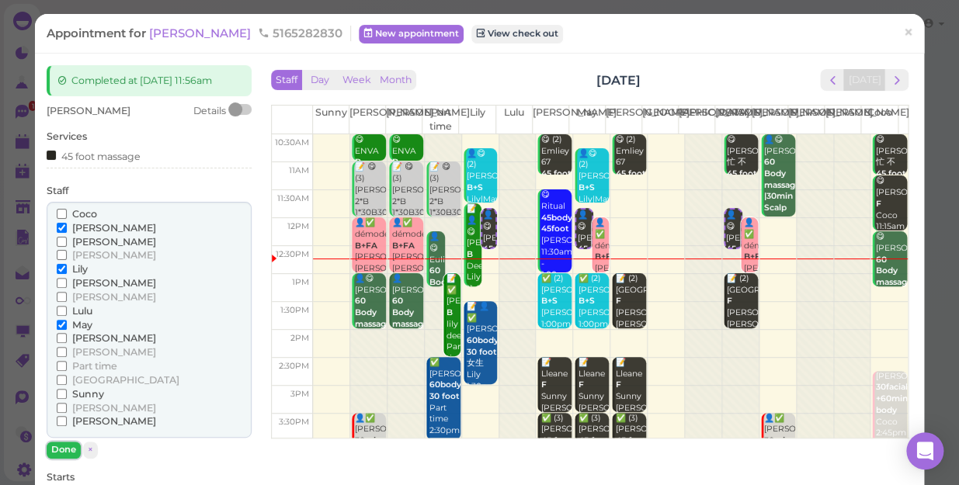
click at [57, 446] on button "Done" at bounding box center [64, 450] width 34 height 16
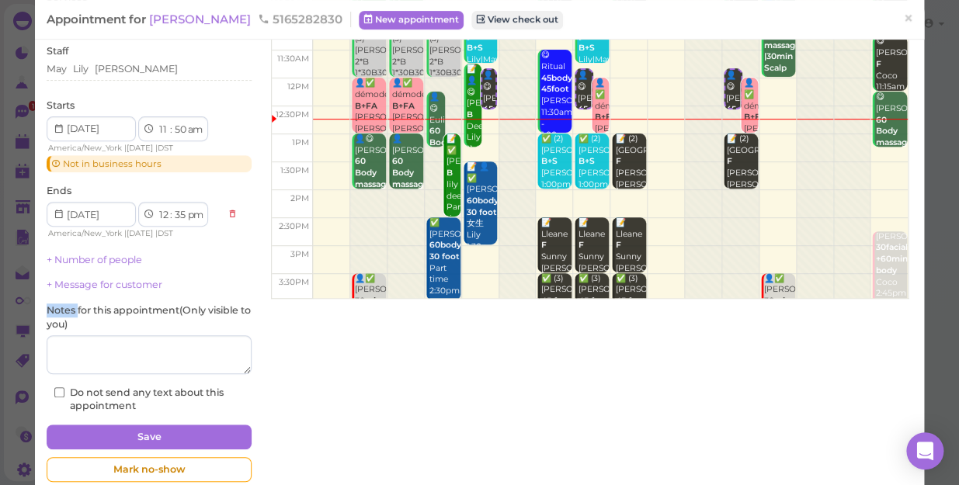
scroll to position [140, 0]
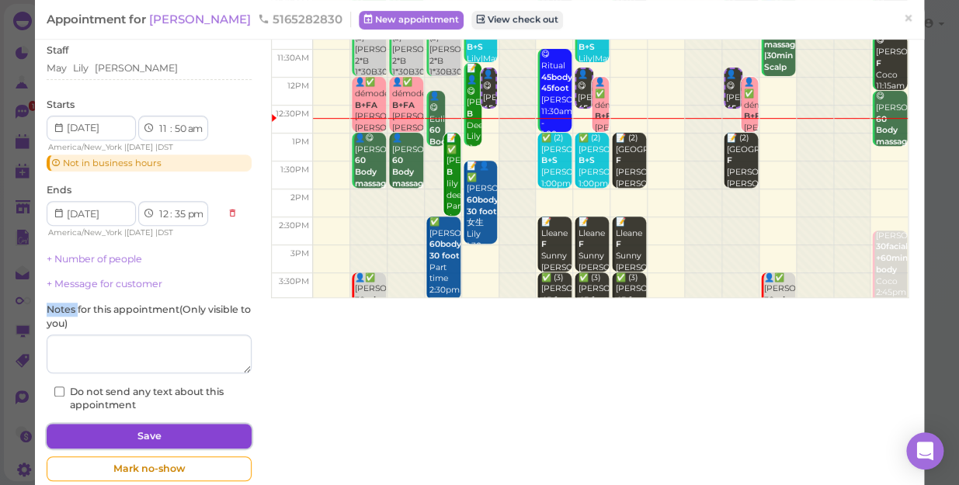
click at [127, 432] on button "Save" at bounding box center [149, 436] width 205 height 25
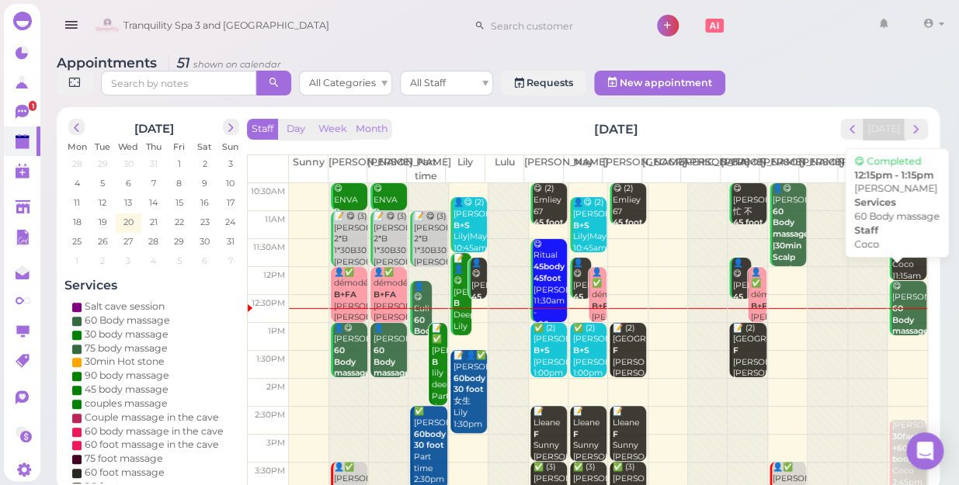
click at [896, 291] on div "😋 [PERSON_NAME] 60 Body massage Coco 12:15pm - 1:15pm" at bounding box center [908, 327] width 35 height 92
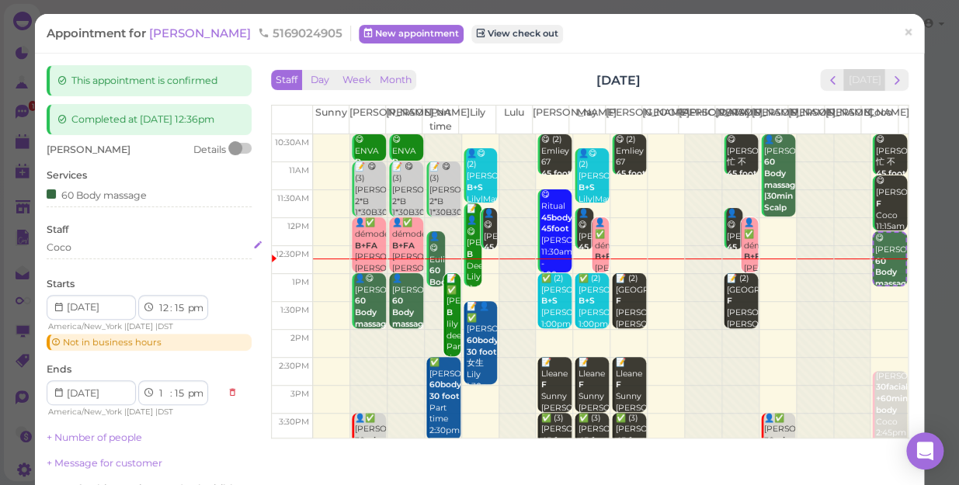
click at [98, 252] on div "Coco" at bounding box center [149, 248] width 205 height 14
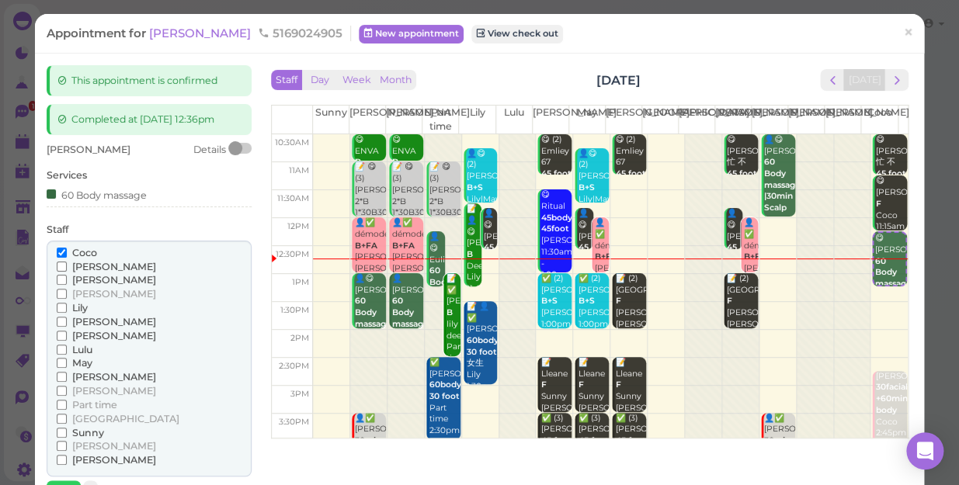
scroll to position [70, 0]
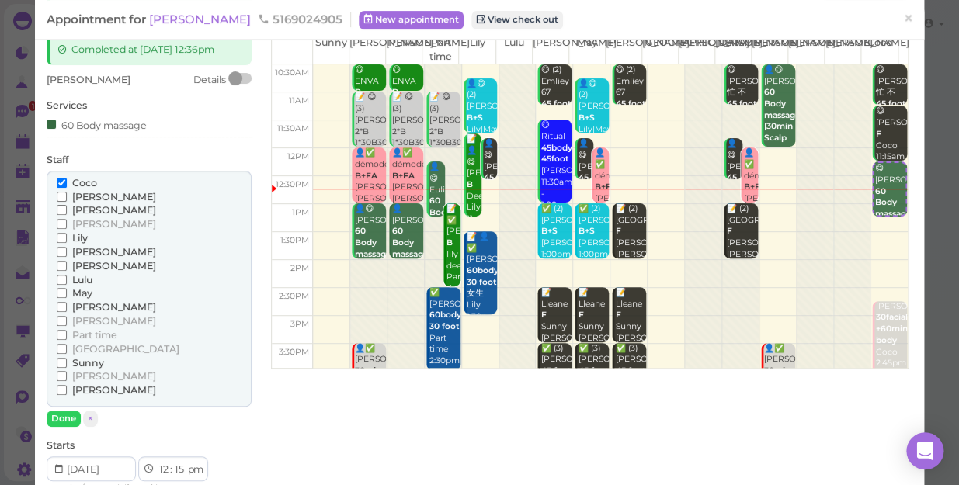
click at [82, 386] on span "[PERSON_NAME]" at bounding box center [114, 390] width 84 height 12
click at [67, 386] on input "[PERSON_NAME]" at bounding box center [62, 390] width 10 height 10
click at [92, 178] on span "Coco" at bounding box center [84, 183] width 25 height 12
click at [67, 178] on input "Coco" at bounding box center [62, 183] width 10 height 10
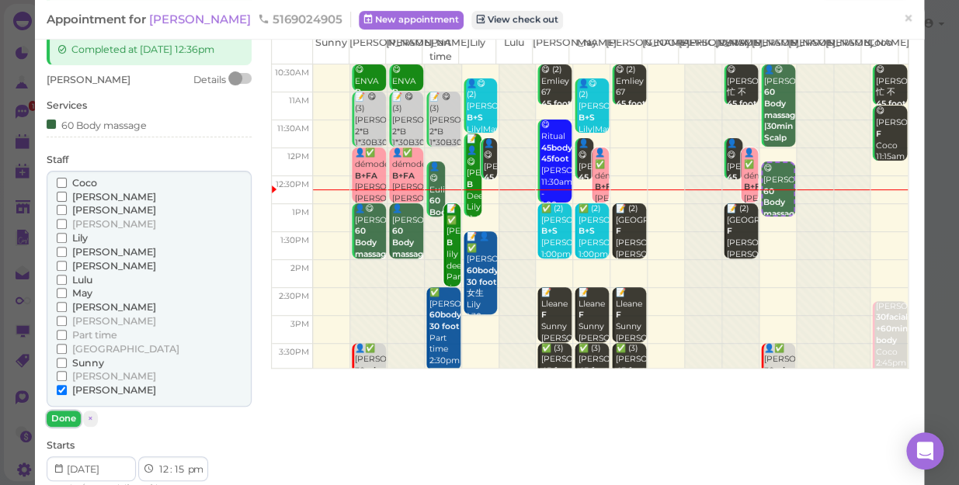
click at [58, 414] on button "Done" at bounding box center [64, 419] width 34 height 16
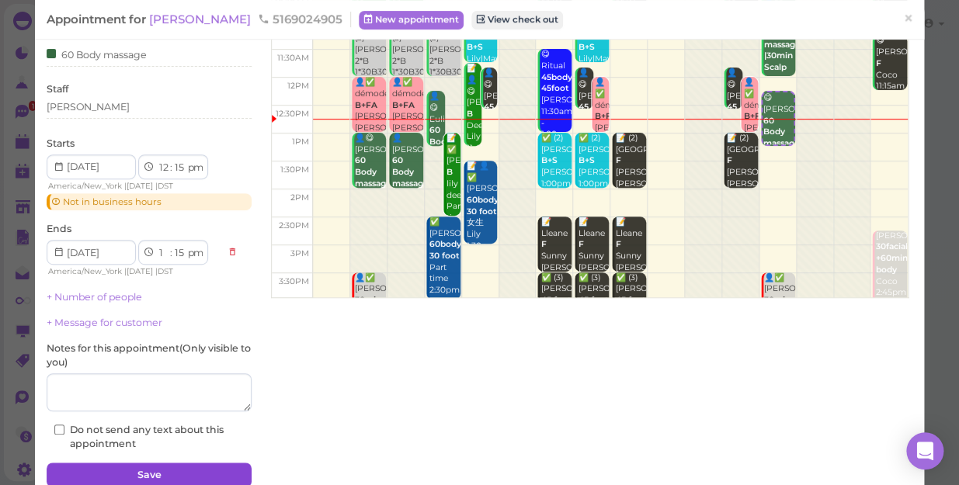
scroll to position [207, 0]
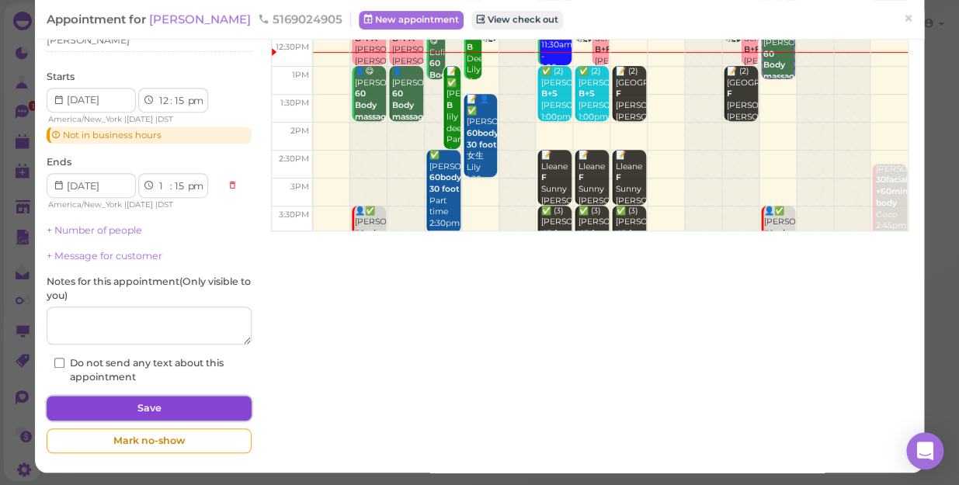
click at [151, 408] on button "Save" at bounding box center [149, 408] width 205 height 25
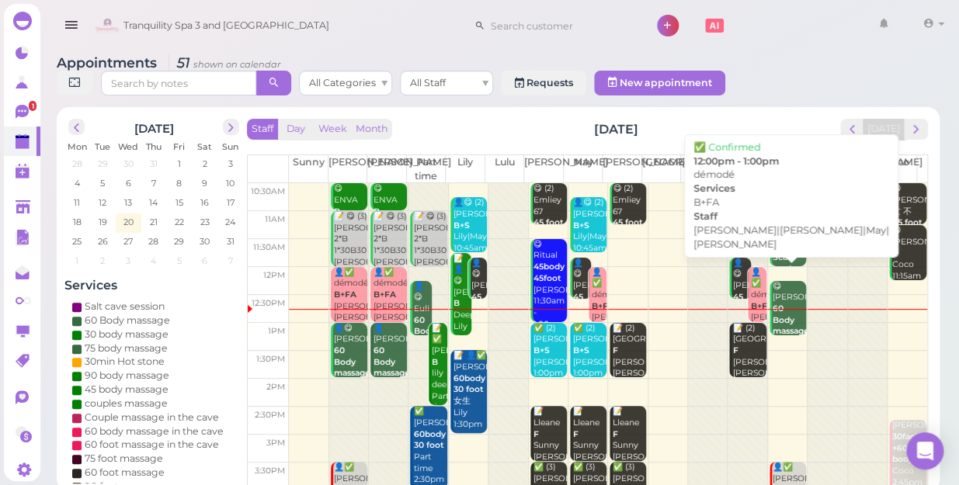
click at [750, 285] on div "👤✅ démodé B+FA [PERSON_NAME]|[PERSON_NAME]|May|[PERSON_NAME] 12:00pm - 1:00pm" at bounding box center [758, 324] width 16 height 114
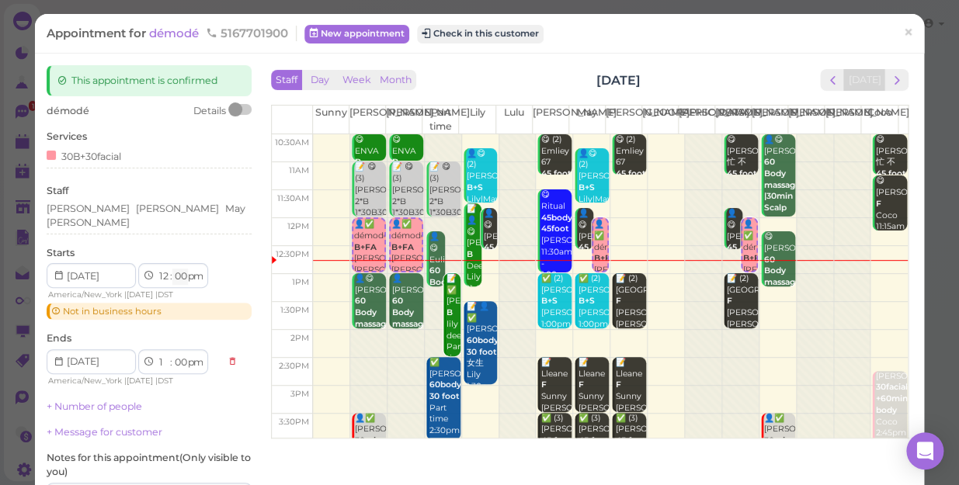
click at [183, 269] on select "00 05 10 15 20 25 30 35 40 45 50 55" at bounding box center [180, 277] width 16 height 16
select select "45"
click at [172, 269] on select "00 05 10 15 20 25 30 35 40 45 50 55" at bounding box center [180, 277] width 16 height 16
select select "45"
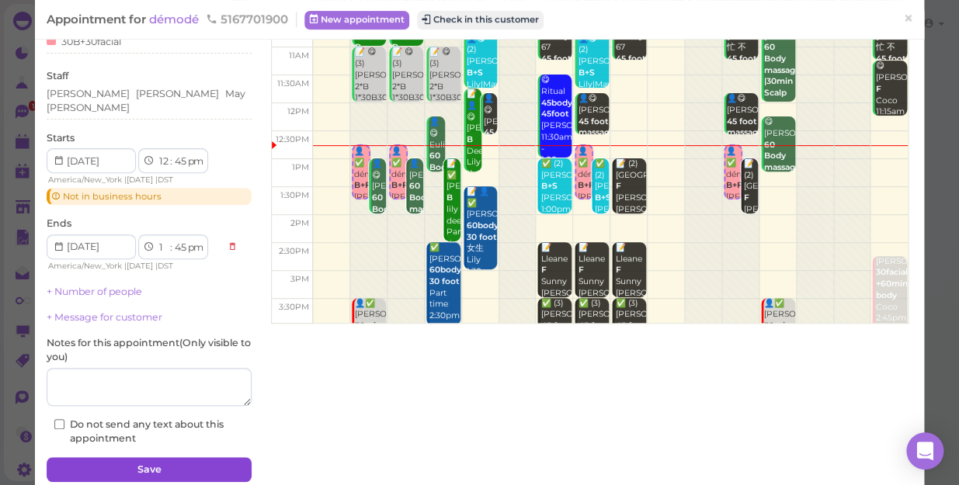
scroll to position [168, 0]
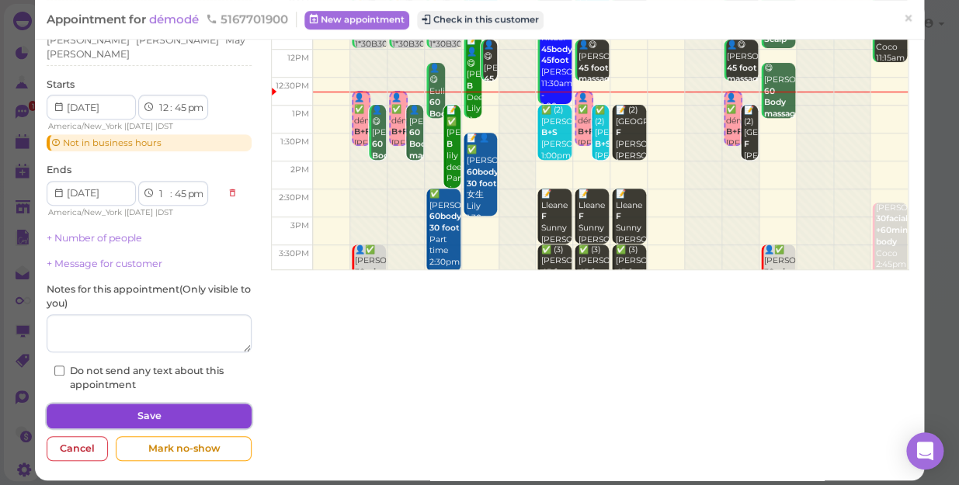
click at [189, 409] on button "Save" at bounding box center [149, 416] width 205 height 25
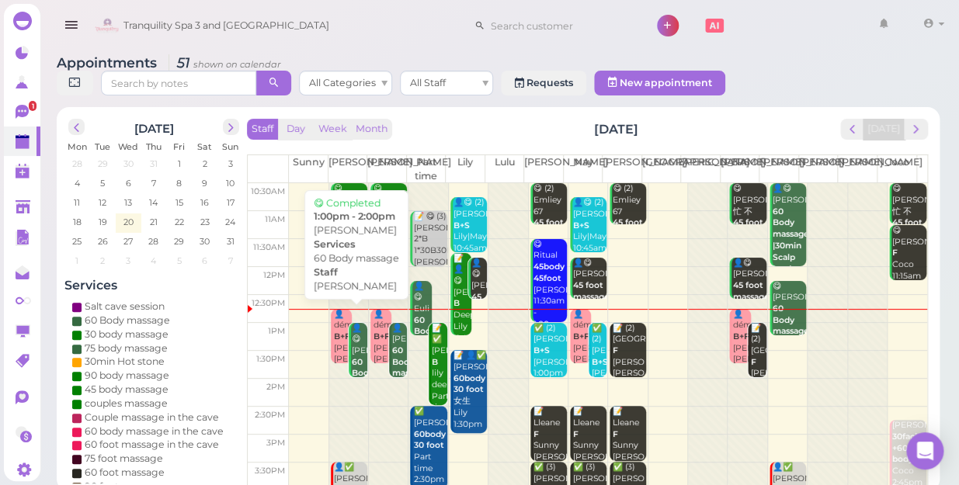
click at [353, 349] on div "👤😋 [PERSON_NAME] 60 Body massage [PERSON_NAME] 1:00pm - 2:00pm" at bounding box center [359, 380] width 16 height 114
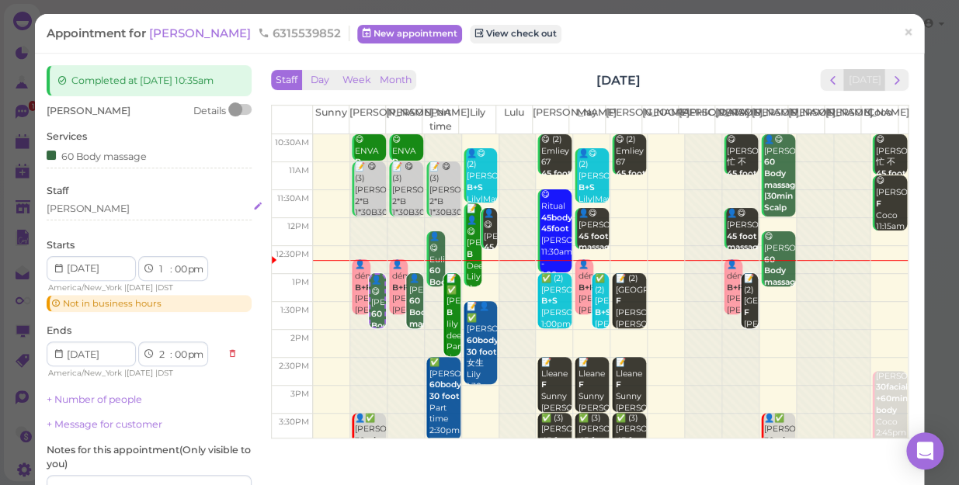
click at [85, 214] on div "[PERSON_NAME]" at bounding box center [149, 209] width 205 height 14
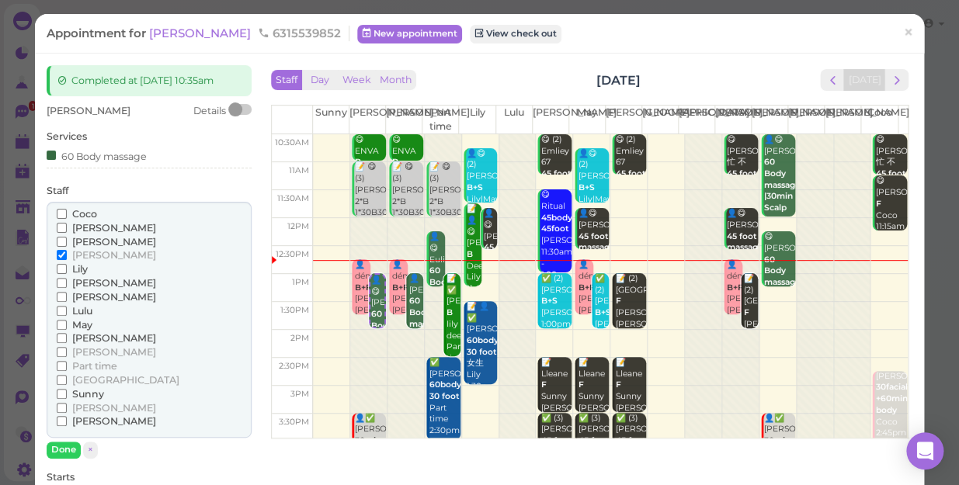
click at [82, 212] on span "Coco" at bounding box center [84, 214] width 25 height 12
click at [67, 212] on input "Coco" at bounding box center [62, 214] width 10 height 10
click at [88, 251] on span "[PERSON_NAME]" at bounding box center [114, 255] width 84 height 12
drag, startPoint x: 89, startPoint y: 251, endPoint x: 71, endPoint y: 256, distance: 18.5
click at [71, 256] on label "[PERSON_NAME]" at bounding box center [106, 255] width 99 height 14
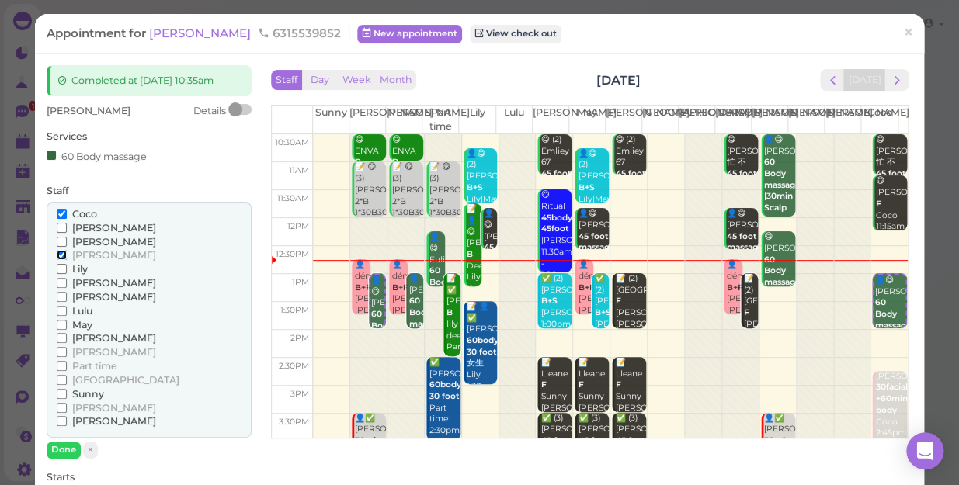
click at [67, 256] on input "[PERSON_NAME]" at bounding box center [62, 255] width 10 height 10
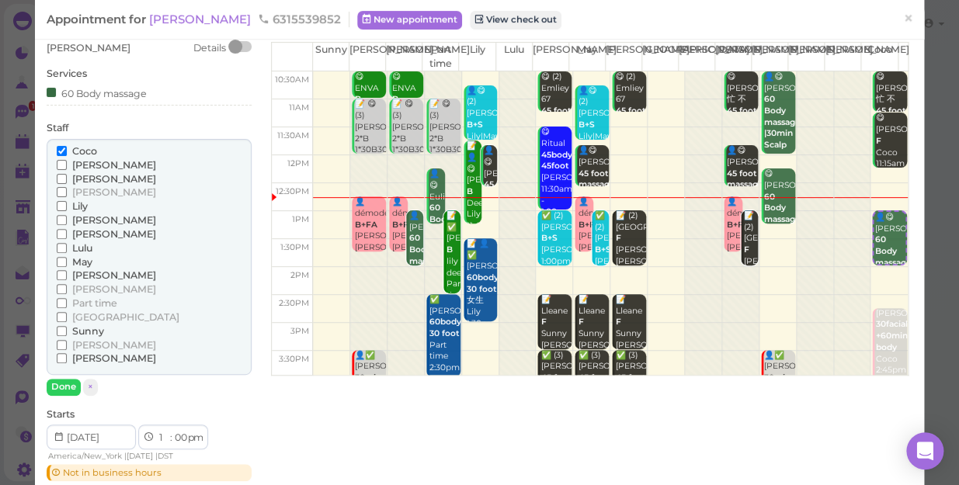
scroll to position [211, 0]
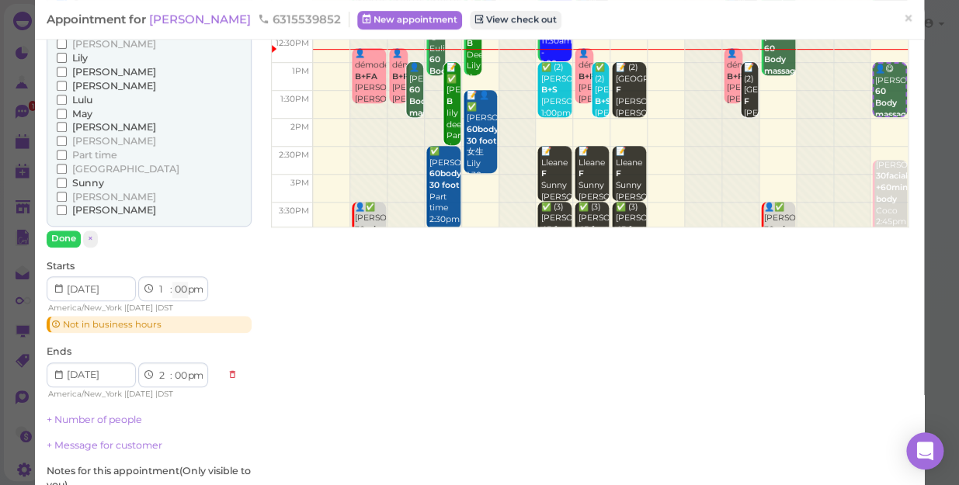
click at [182, 288] on select "00 05 10 15 20 25 30 35 40 45 50 55" at bounding box center [180, 290] width 16 height 16
select select "15"
click at [172, 282] on select "00 05 10 15 20 25 30 35 40 45 50 55" at bounding box center [180, 290] width 16 height 16
select select "15"
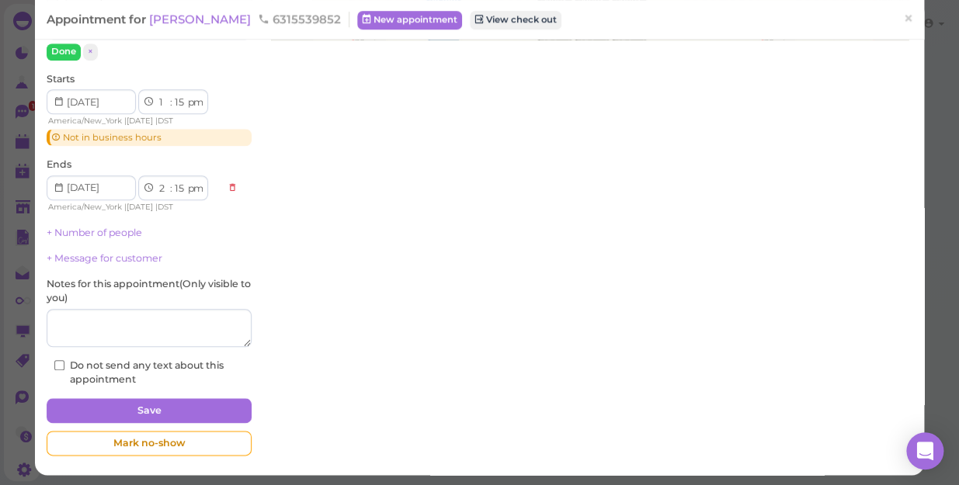
scroll to position [401, 0]
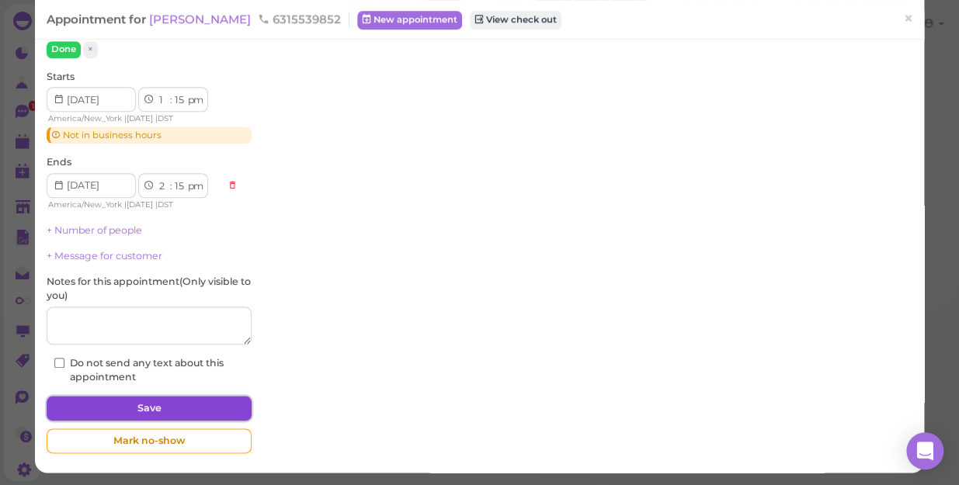
click at [190, 406] on button "Save" at bounding box center [149, 408] width 205 height 25
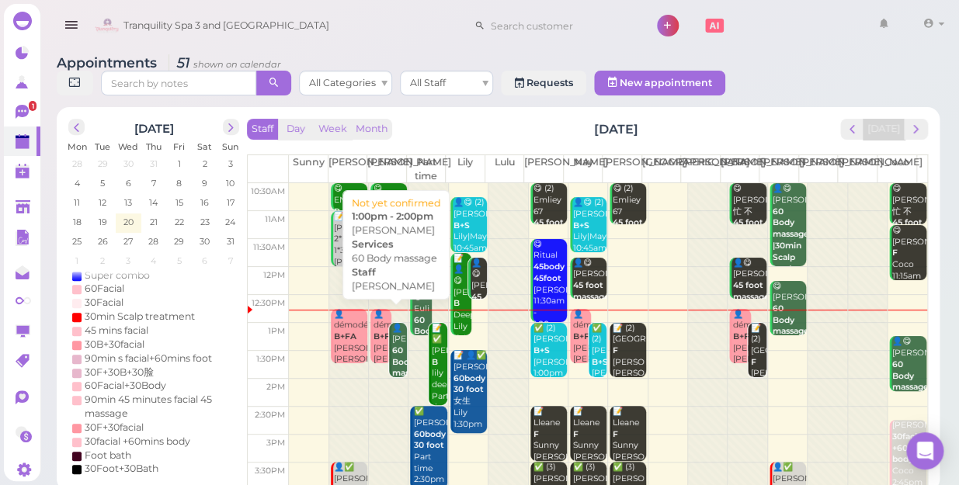
click at [398, 345] on b "60 Body massage" at bounding box center [410, 361] width 36 height 33
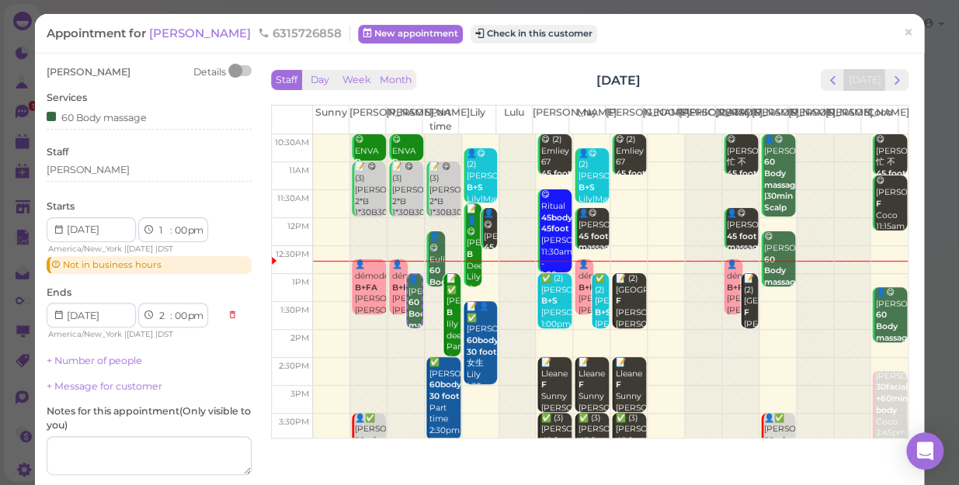
click at [93, 162] on div "Staff [PERSON_NAME]" at bounding box center [149, 166] width 205 height 43
click at [94, 168] on div "[PERSON_NAME]" at bounding box center [149, 170] width 205 height 14
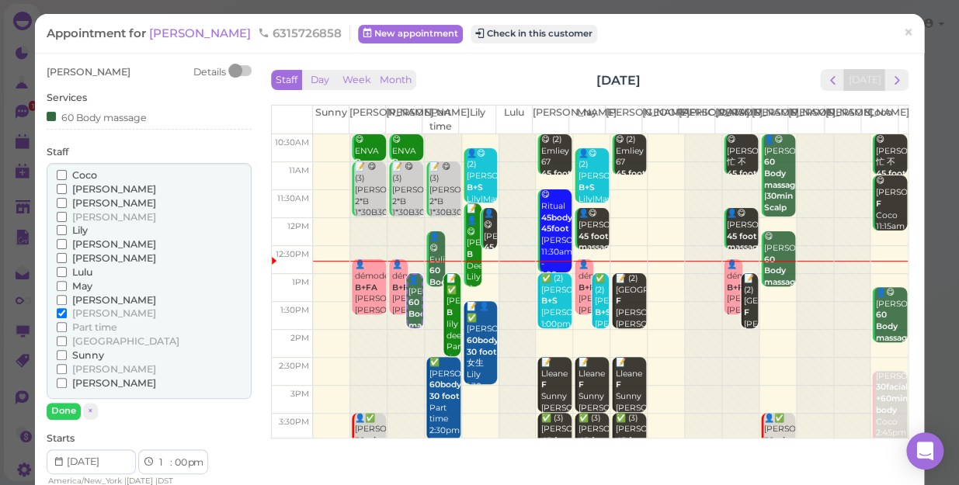
click at [75, 380] on span "[PERSON_NAME]" at bounding box center [114, 383] width 84 height 12
click at [67, 380] on input "[PERSON_NAME]" at bounding box center [62, 383] width 10 height 10
click at [99, 311] on span "[PERSON_NAME]" at bounding box center [114, 313] width 84 height 12
click at [67, 311] on input "[PERSON_NAME]" at bounding box center [62, 313] width 10 height 10
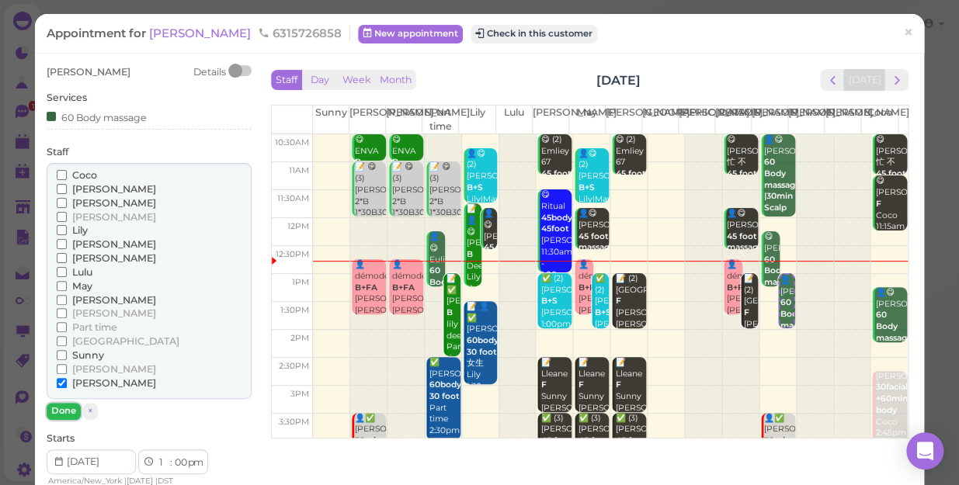
click at [60, 411] on button "Done" at bounding box center [64, 411] width 34 height 16
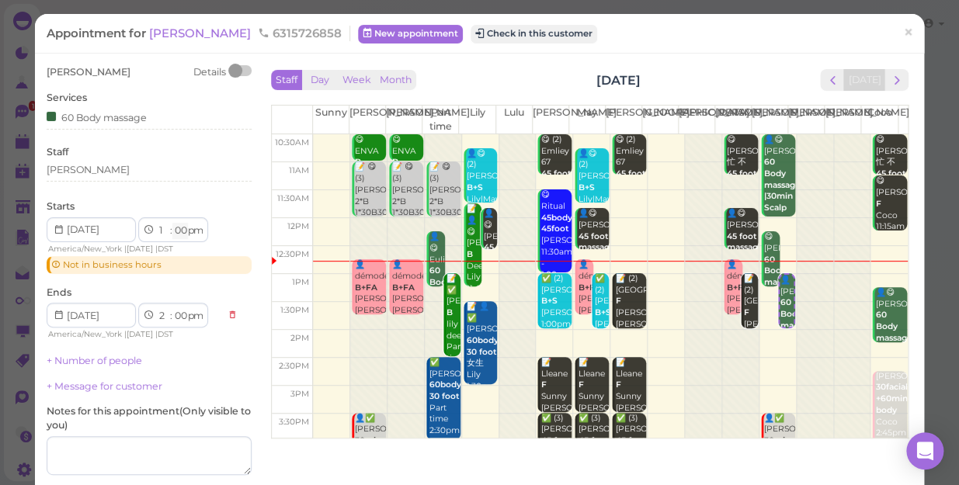
click at [182, 231] on select "00 05 10 15 20 25 30 35 40 45 50 55" at bounding box center [180, 231] width 16 height 16
select select "15"
click at [172, 223] on select "00 05 10 15 20 25 30 35 40 45 50 55" at bounding box center [180, 231] width 16 height 16
select select "15"
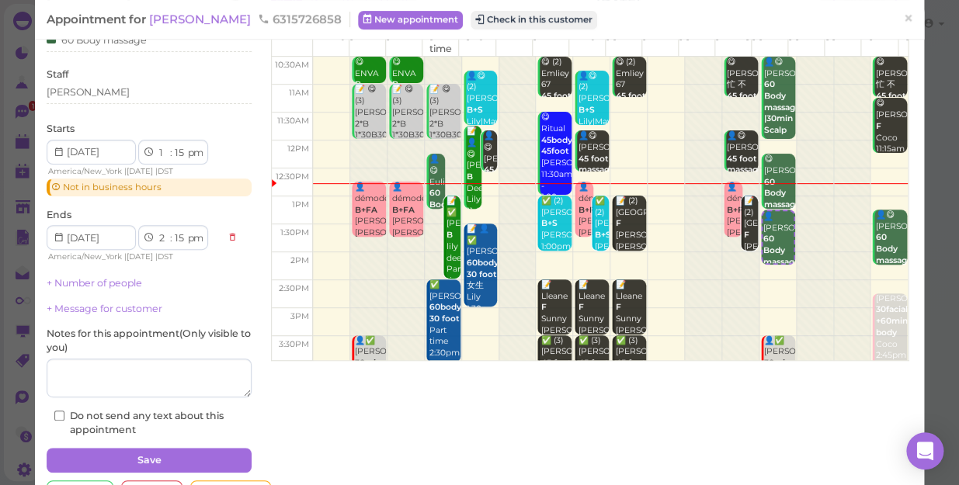
scroll to position [130, 0]
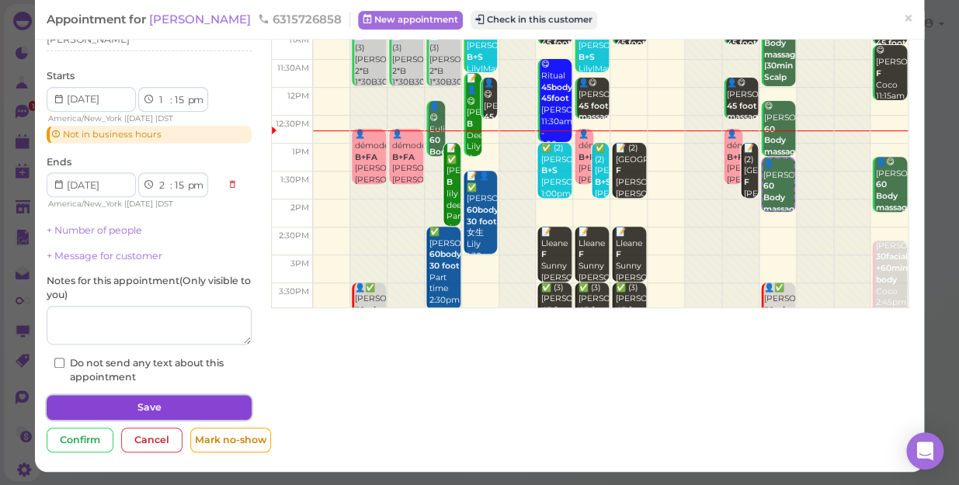
click at [187, 404] on button "Save" at bounding box center [149, 407] width 205 height 25
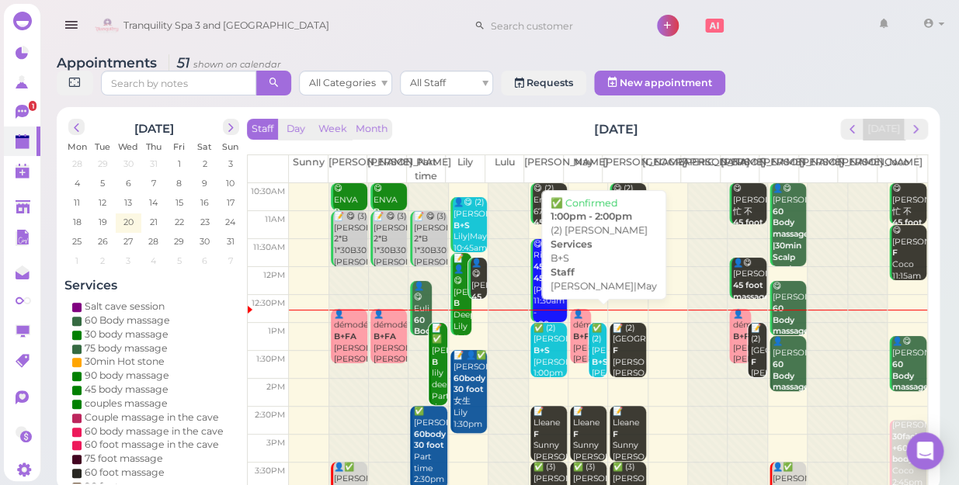
click at [593, 357] on b "B+S" at bounding box center [599, 362] width 16 height 10
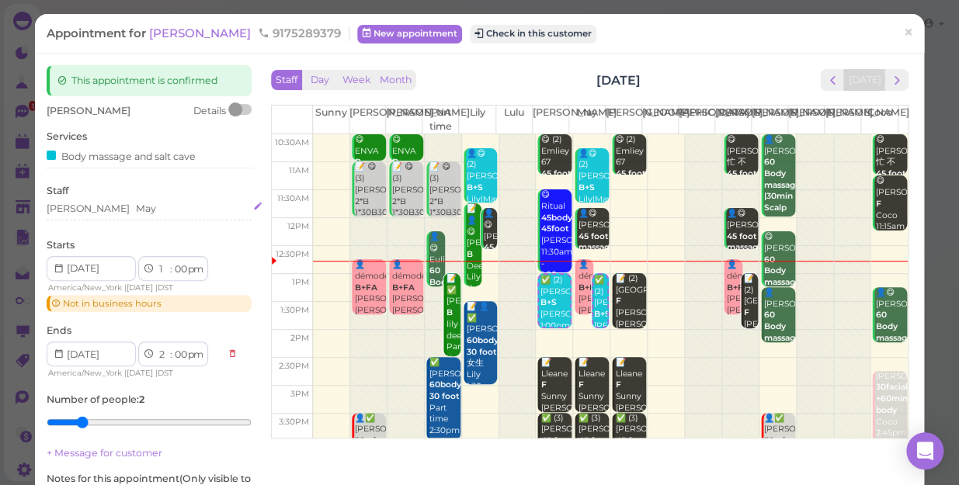
click at [104, 209] on div "[PERSON_NAME]" at bounding box center [149, 209] width 205 height 14
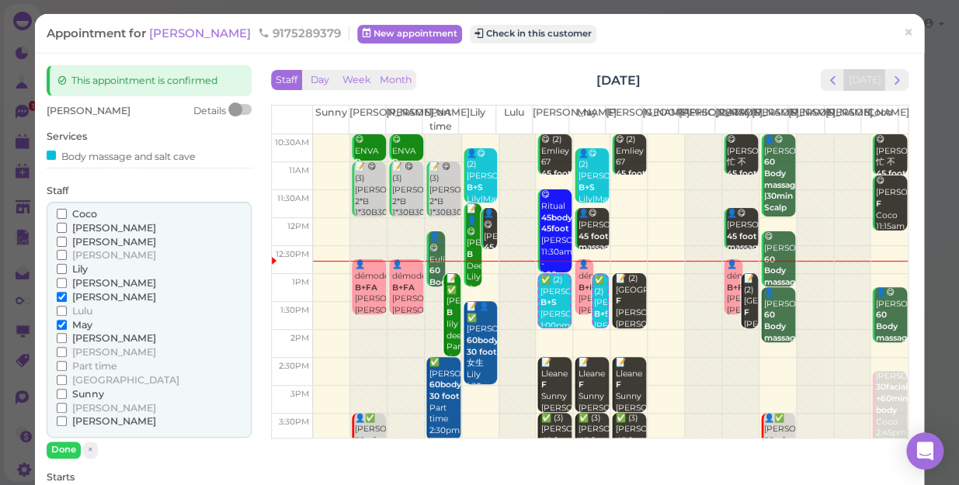
click at [91, 252] on span "[PERSON_NAME]" at bounding box center [114, 255] width 84 height 12
click at [67, 252] on input "[PERSON_NAME]" at bounding box center [62, 255] width 10 height 10
click at [92, 350] on span "[PERSON_NAME]" at bounding box center [114, 352] width 84 height 12
click at [67, 350] on input "[PERSON_NAME]" at bounding box center [62, 352] width 10 height 10
click at [75, 323] on span "May" at bounding box center [82, 325] width 20 height 12
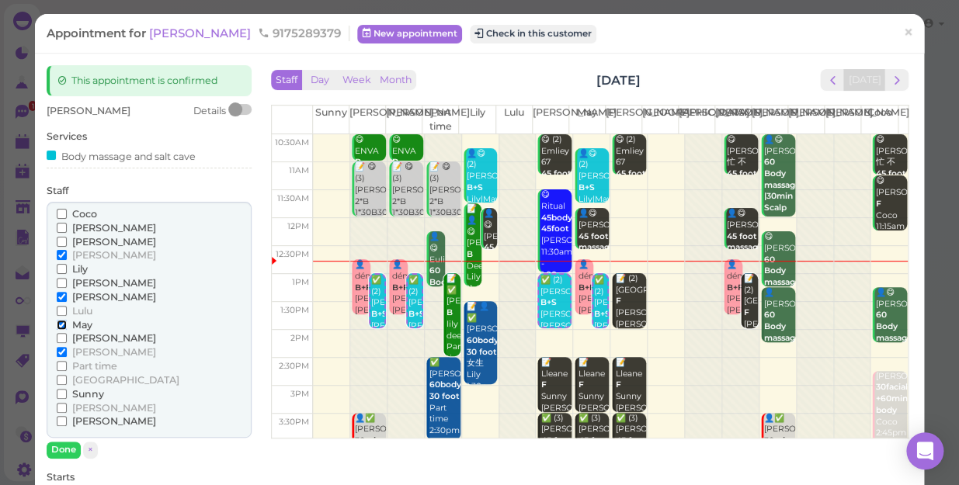
click at [67, 323] on input "May" at bounding box center [62, 325] width 10 height 10
click at [83, 291] on span "[PERSON_NAME]" at bounding box center [114, 297] width 84 height 12
click at [67, 292] on input "[PERSON_NAME]" at bounding box center [62, 297] width 10 height 10
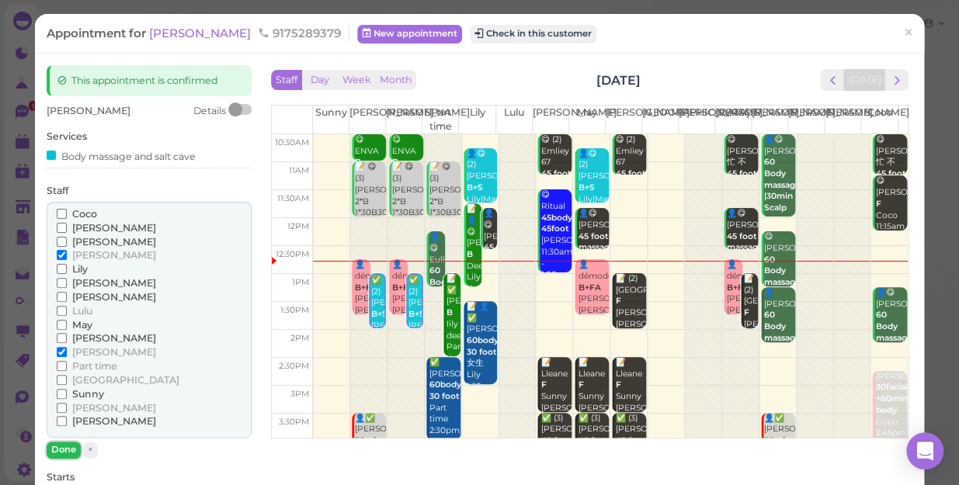
click at [66, 447] on button "Done" at bounding box center [64, 450] width 34 height 16
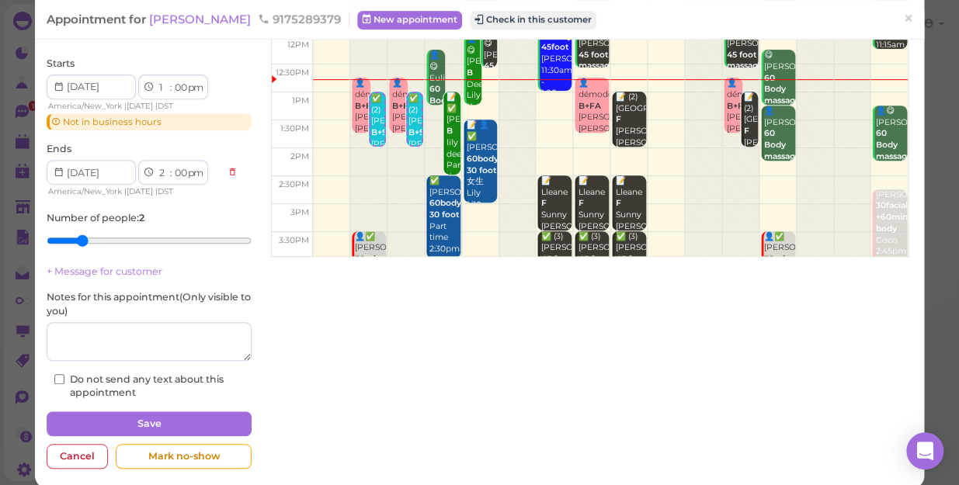
scroll to position [197, 0]
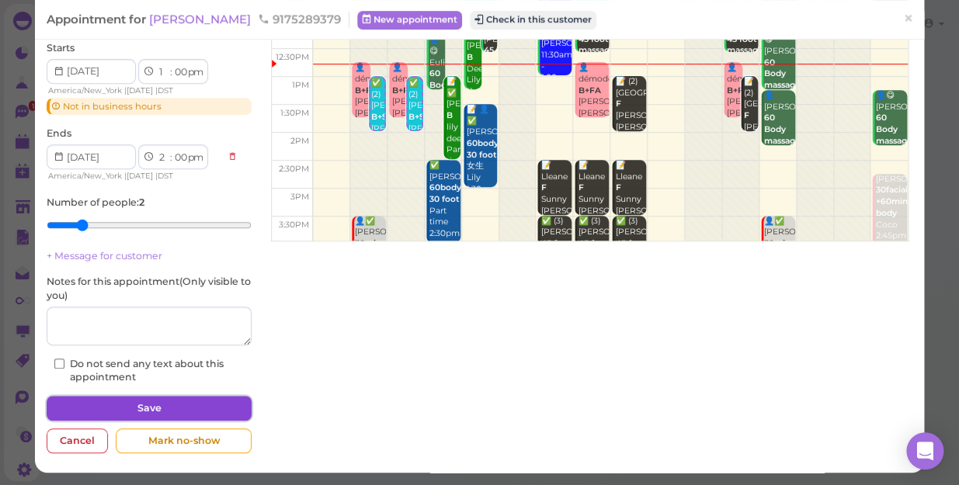
click at [123, 410] on button "Save" at bounding box center [149, 408] width 205 height 25
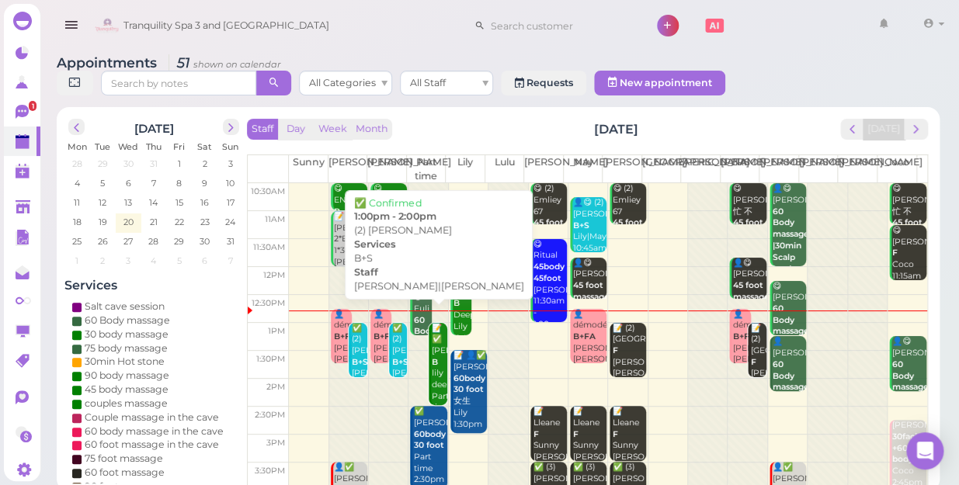
click at [399, 357] on b "B+S" at bounding box center [400, 362] width 16 height 10
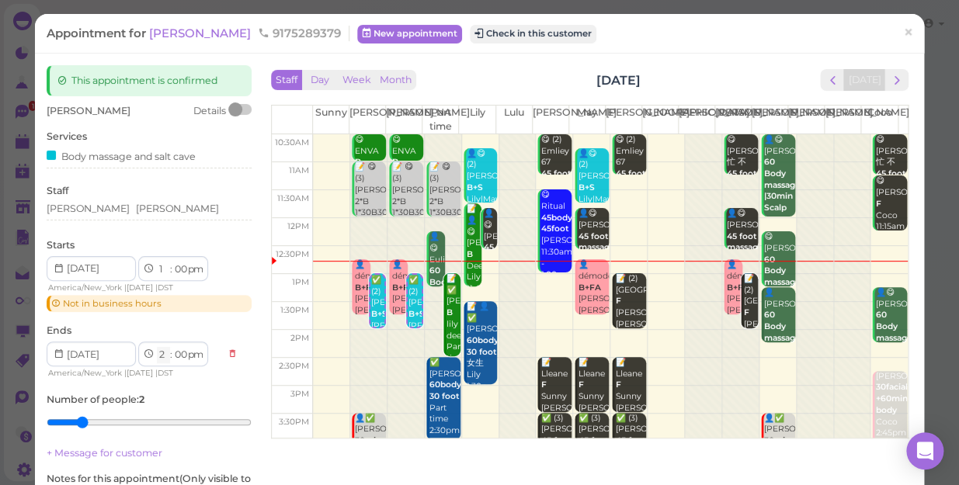
click at [165, 354] on select "1 2 3 4 5 6 7 8 9 10 11 12" at bounding box center [163, 355] width 13 height 16
select select "3"
click at [157, 347] on select "1 2 3 4 5 6 7 8 9 10 11 12" at bounding box center [163, 355] width 13 height 16
click at [161, 174] on div "[PERSON_NAME] Details Services Body massage and salt cave Staff [PERSON_NAME][G…" at bounding box center [149, 342] width 205 height 477
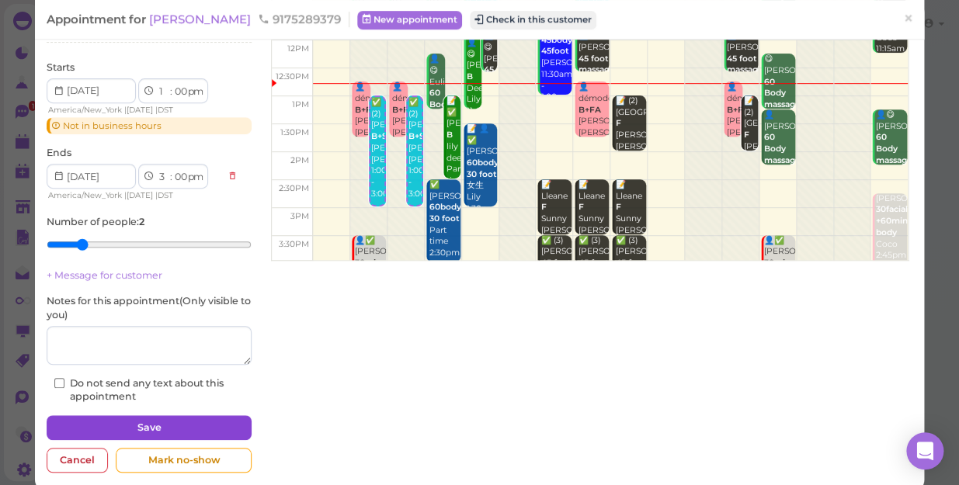
scroll to position [197, 0]
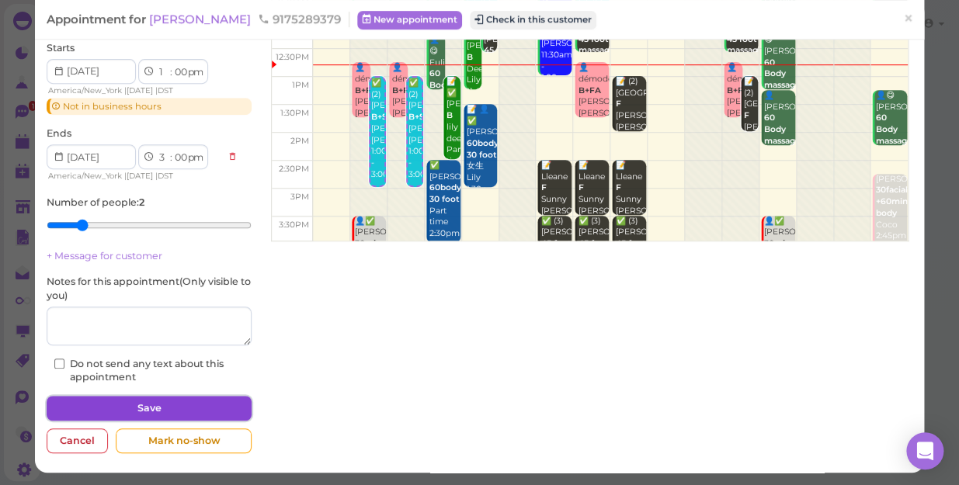
click at [190, 408] on button "Save" at bounding box center [149, 408] width 205 height 25
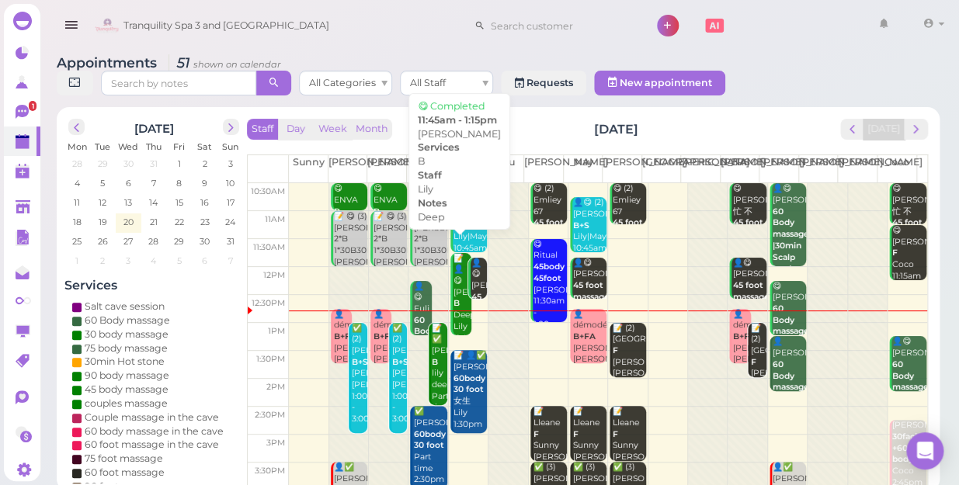
click at [457, 292] on div "📝 👤😋 [PERSON_NAME] Deep Lily 11:45am - 1:15pm" at bounding box center [462, 310] width 19 height 114
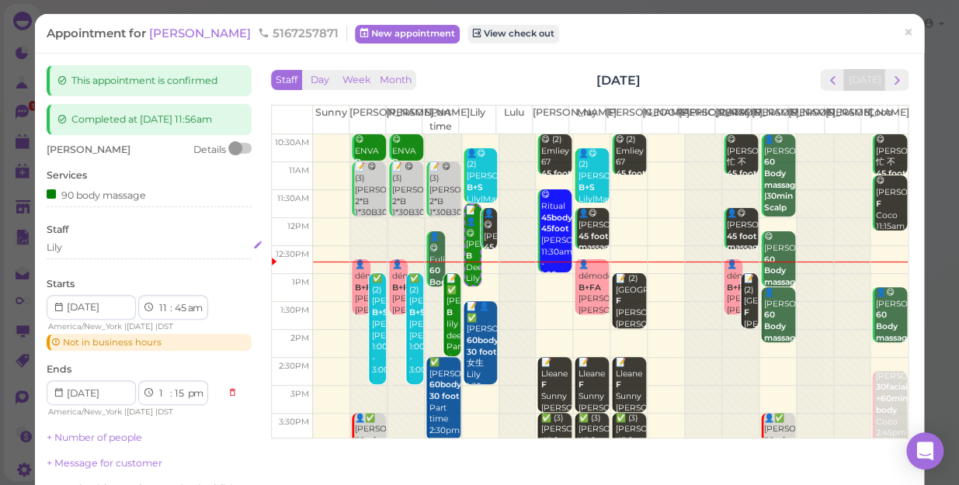
click at [102, 253] on div "Lily" at bounding box center [149, 248] width 205 height 14
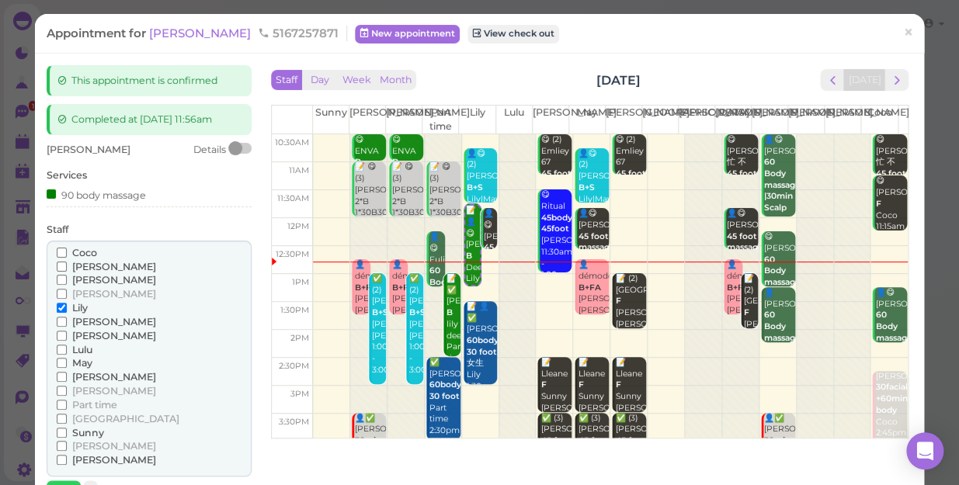
click at [88, 249] on span "Coco" at bounding box center [84, 253] width 25 height 12
click at [67, 249] on input "Coco" at bounding box center [62, 253] width 10 height 10
click at [75, 306] on span "Lily" at bounding box center [80, 308] width 16 height 12
click at [67, 306] on input "Lily" at bounding box center [62, 308] width 10 height 10
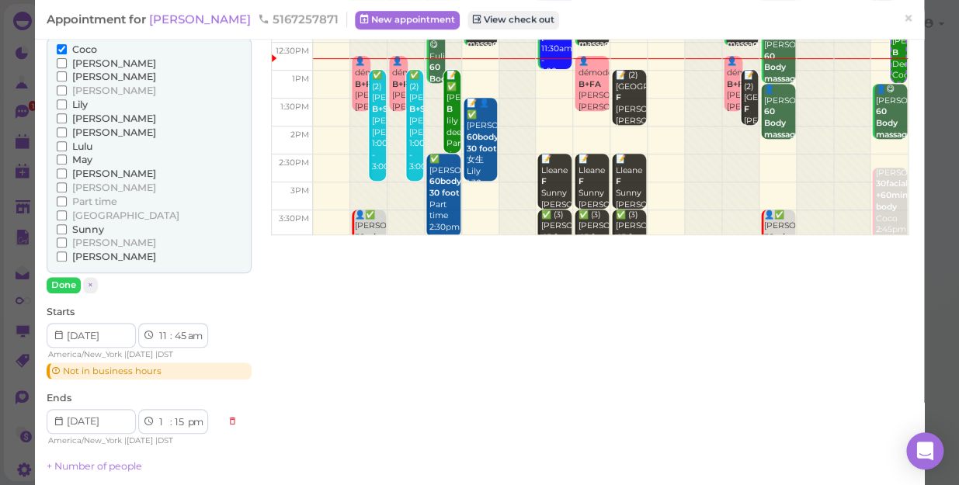
scroll to position [282, 0]
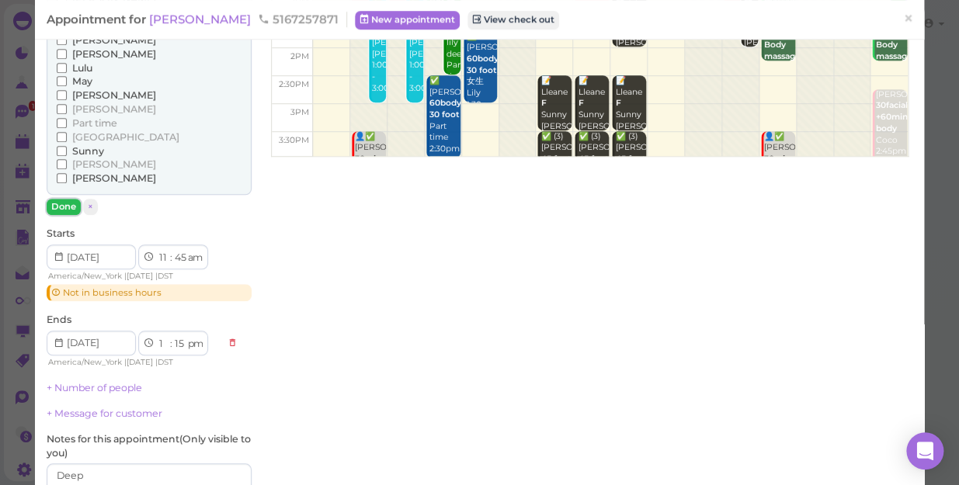
click at [54, 209] on button "Done" at bounding box center [64, 207] width 34 height 16
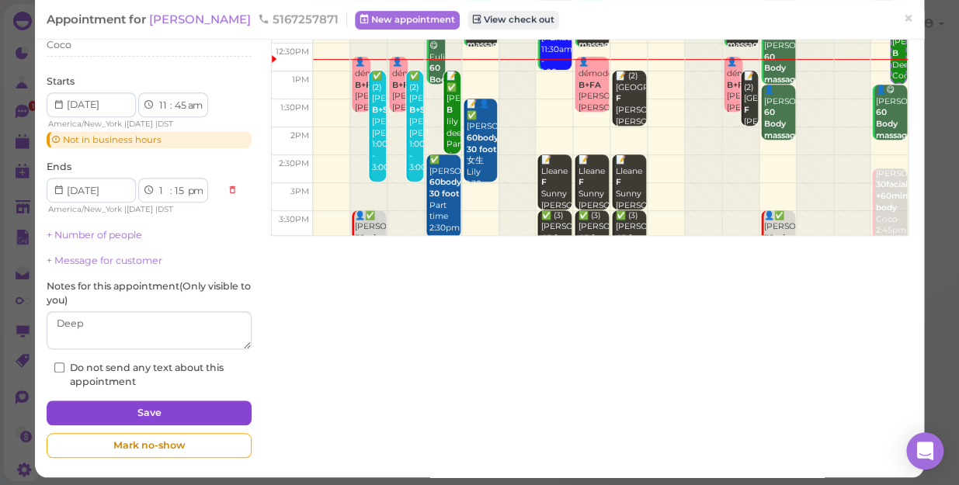
scroll to position [207, 0]
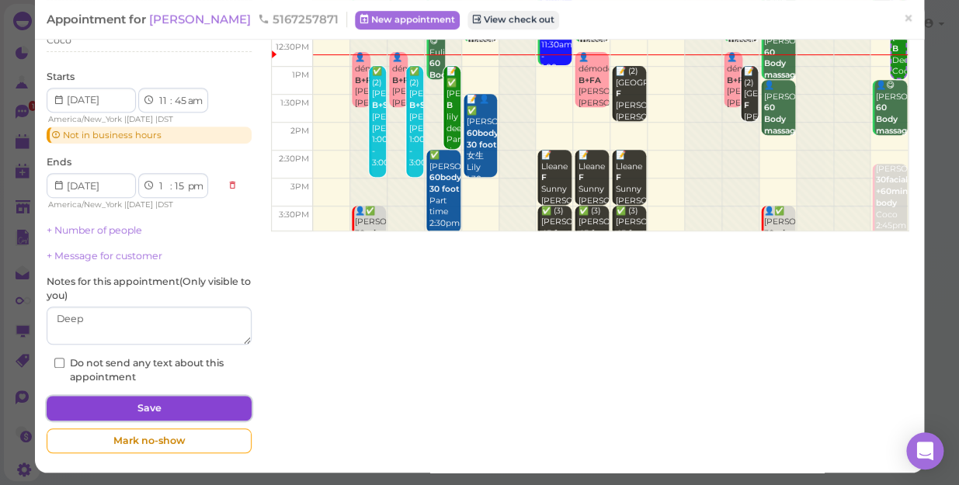
click at [166, 407] on button "Save" at bounding box center [149, 408] width 205 height 25
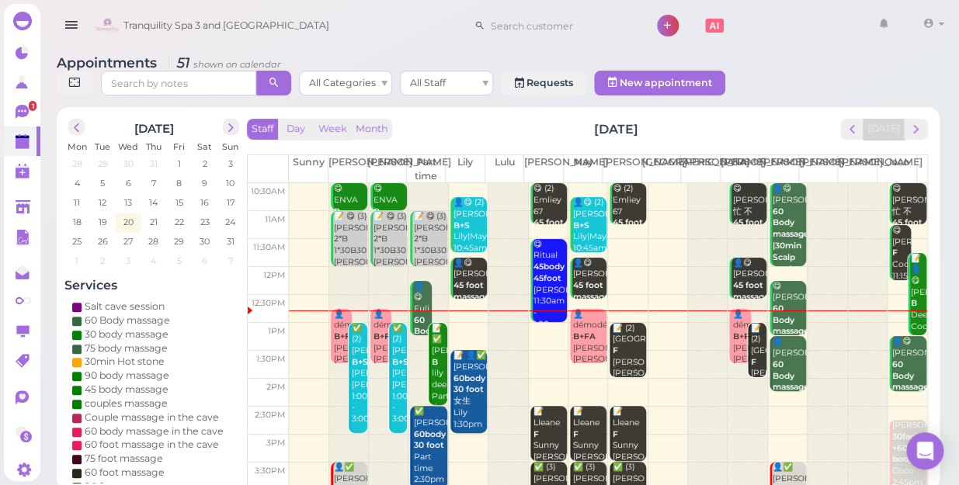
click at [910, 269] on div "📝 👤😋 [PERSON_NAME] Deep Coco 11:45am - 1:15pm" at bounding box center [918, 310] width 16 height 114
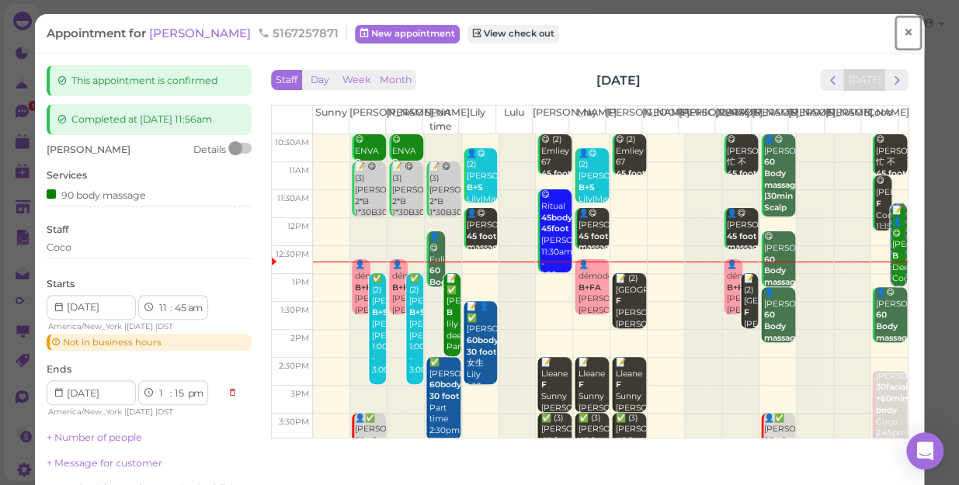
click at [903, 28] on span "×" at bounding box center [908, 33] width 10 height 22
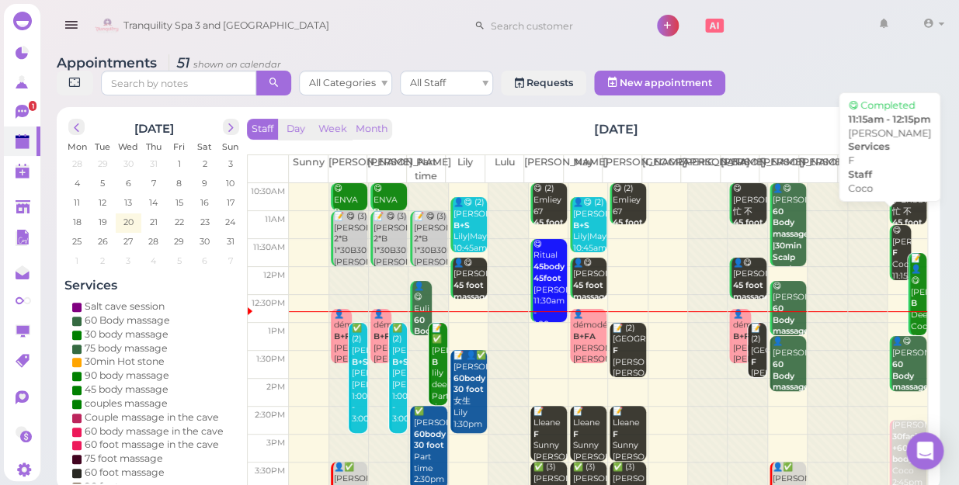
click at [891, 234] on div "😋 [PERSON_NAME] 11:15am - 12:15pm" at bounding box center [900, 265] width 19 height 80
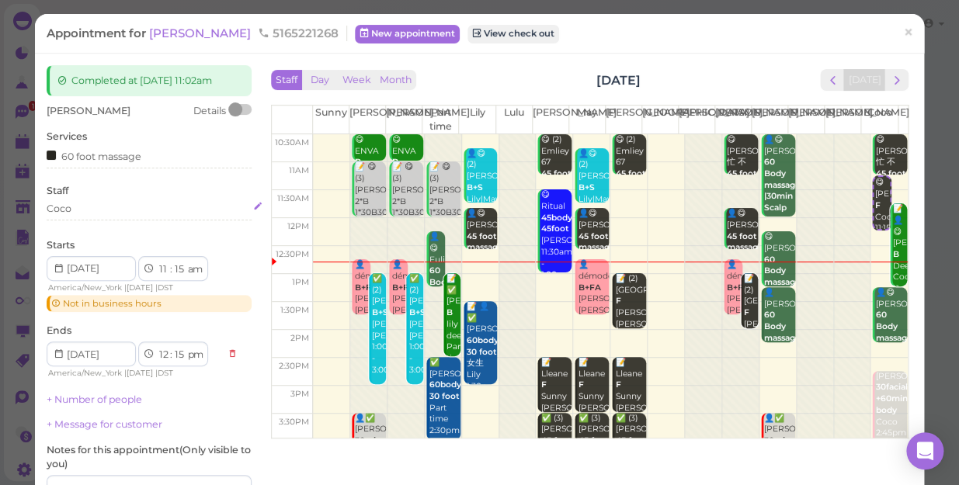
click at [85, 210] on div "Coco" at bounding box center [149, 209] width 205 height 14
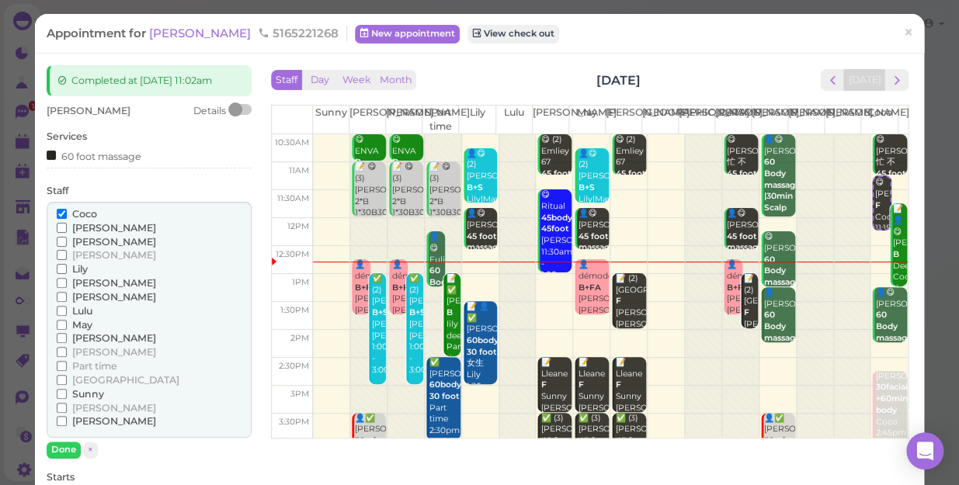
click at [86, 340] on span "[PERSON_NAME]" at bounding box center [114, 338] width 84 height 12
click at [67, 340] on input "[PERSON_NAME]" at bounding box center [62, 338] width 10 height 10
click at [82, 216] on span "Coco" at bounding box center [84, 214] width 25 height 12
click at [67, 216] on input "Coco" at bounding box center [62, 214] width 10 height 10
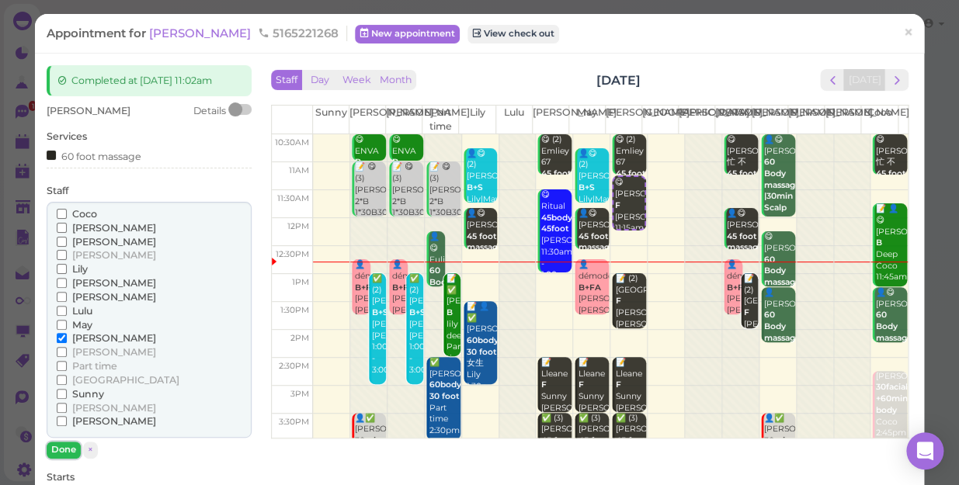
click at [68, 446] on button "Done" at bounding box center [64, 450] width 34 height 16
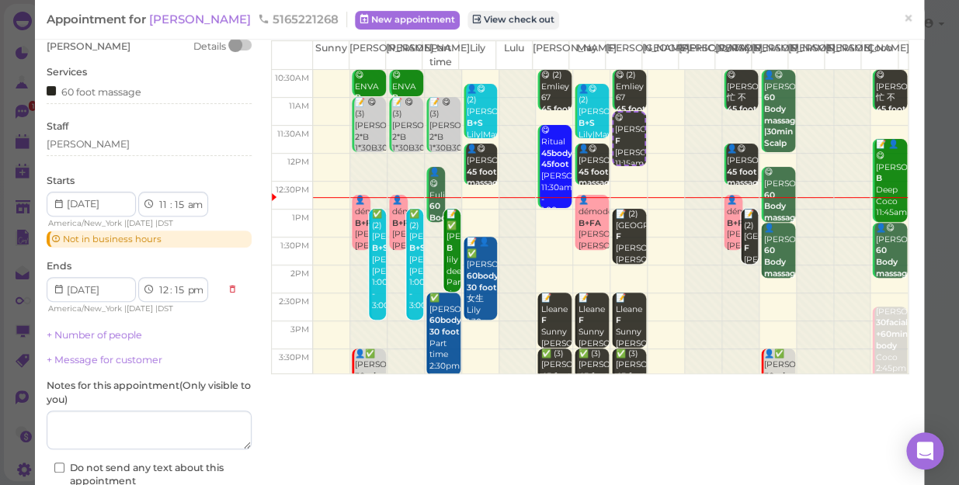
scroll to position [140, 0]
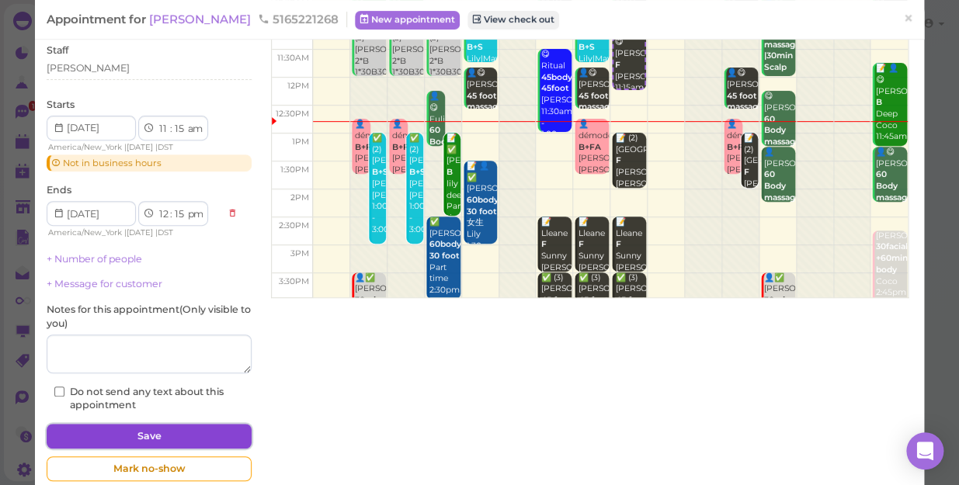
click at [140, 435] on button "Save" at bounding box center [149, 436] width 205 height 25
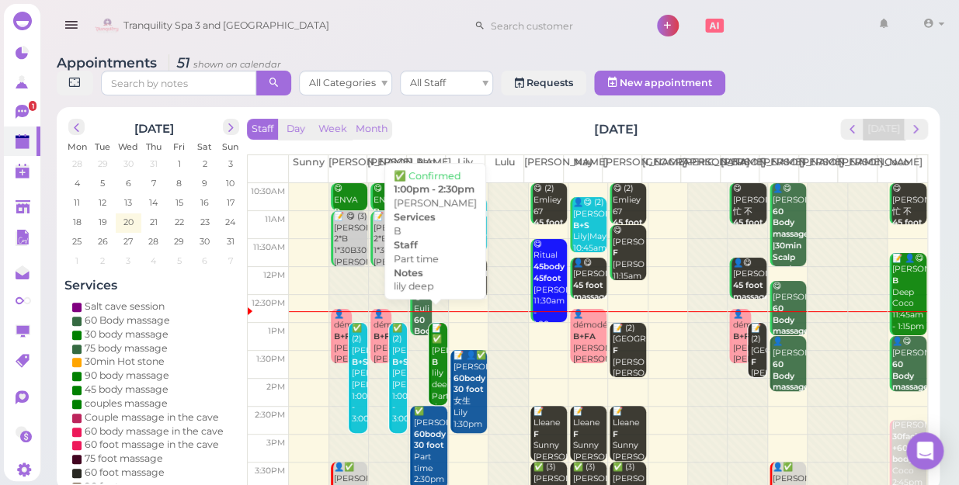
click at [436, 323] on div "📝 ✅ [PERSON_NAME] deep Part time 1:00pm - 2:30pm" at bounding box center [439, 386] width 16 height 126
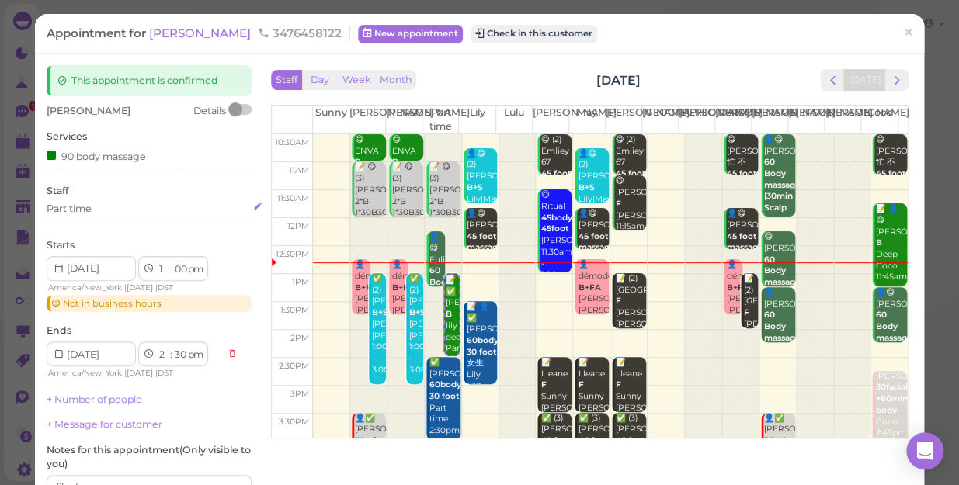
click at [119, 203] on div "Part time" at bounding box center [149, 209] width 205 height 14
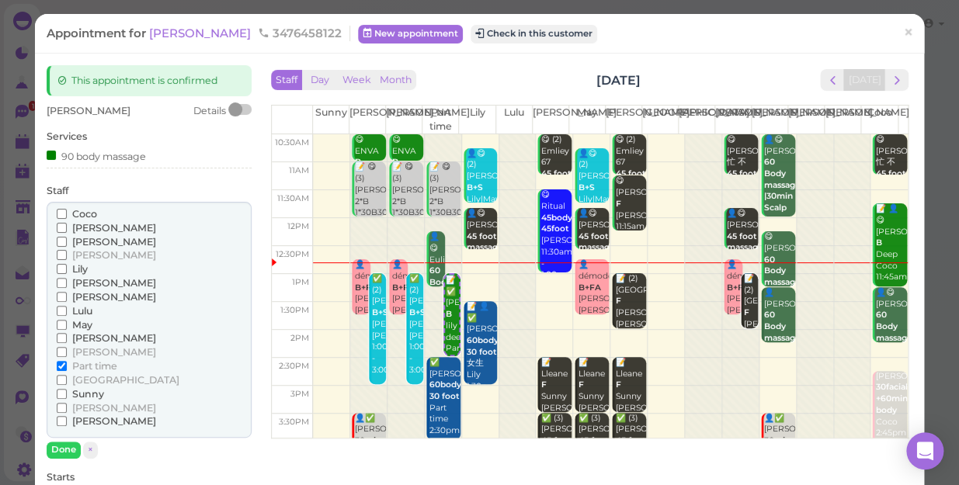
click at [82, 266] on span "Lily" at bounding box center [80, 269] width 16 height 12
click at [67, 266] on input "Lily" at bounding box center [62, 269] width 10 height 10
click at [87, 365] on span "Part time" at bounding box center [94, 366] width 45 height 12
drag, startPoint x: 87, startPoint y: 365, endPoint x: 51, endPoint y: 364, distance: 35.7
click at [51, 364] on div "[PERSON_NAME] [PERSON_NAME] [PERSON_NAME] [PERSON_NAME] [PERSON_NAME] Lulu" at bounding box center [149, 320] width 205 height 237
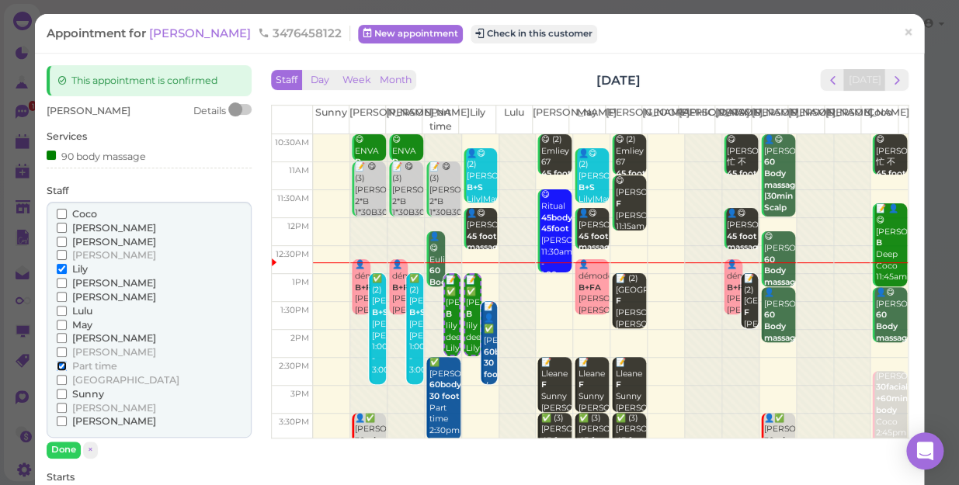
click at [57, 364] on input "Part time" at bounding box center [62, 366] width 10 height 10
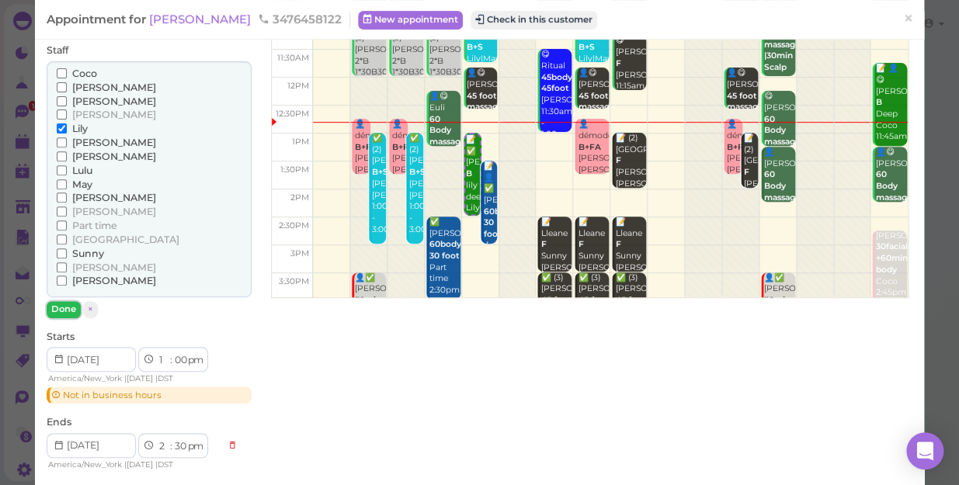
click at [65, 303] on button "Done" at bounding box center [64, 309] width 34 height 16
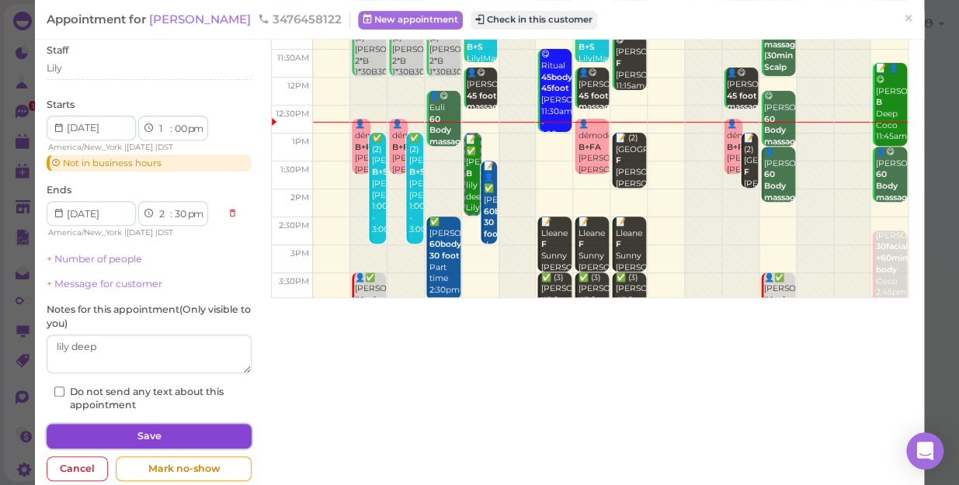
click at [98, 433] on button "Save" at bounding box center [149, 436] width 205 height 25
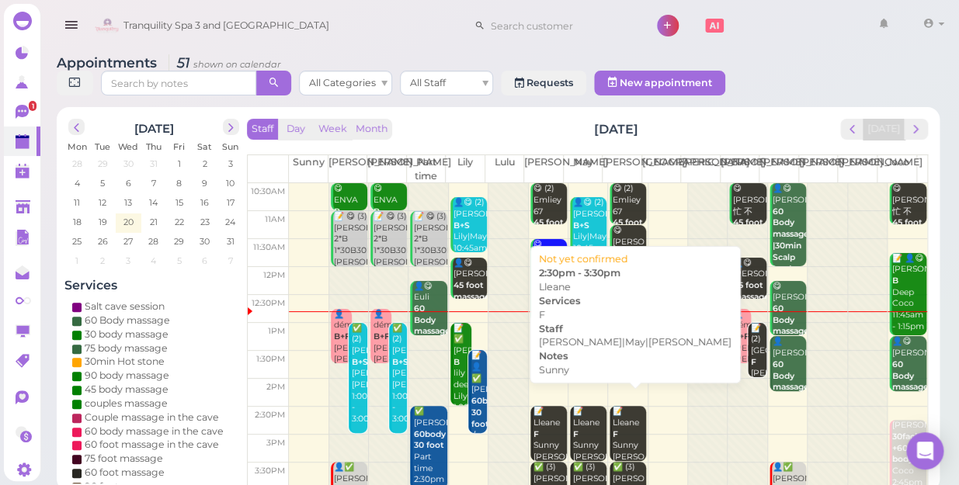
scroll to position [70, 0]
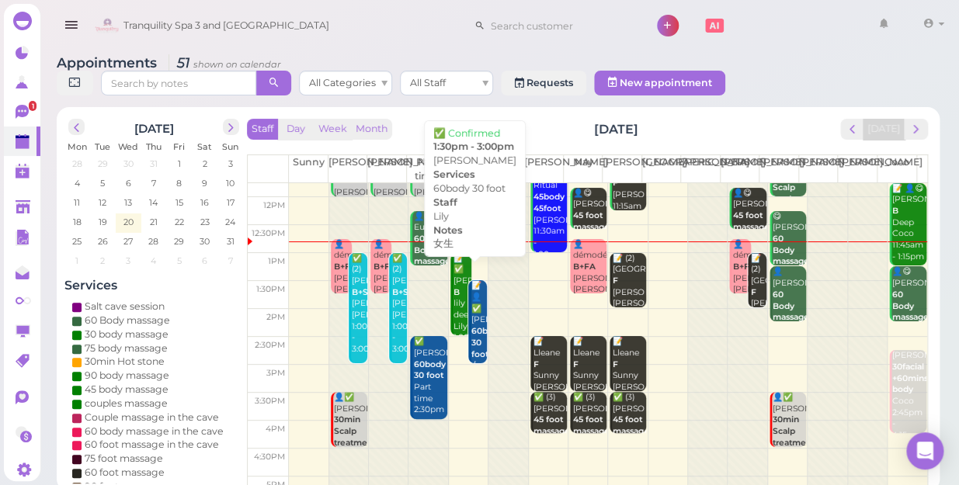
click at [478, 326] on b "60body 30 foot" at bounding box center [487, 342] width 32 height 33
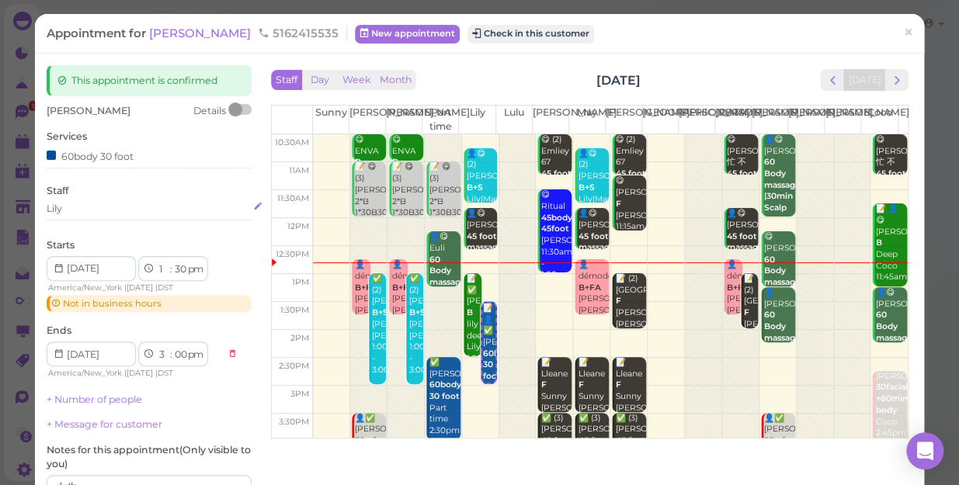
click at [98, 212] on div "Lily" at bounding box center [149, 209] width 205 height 14
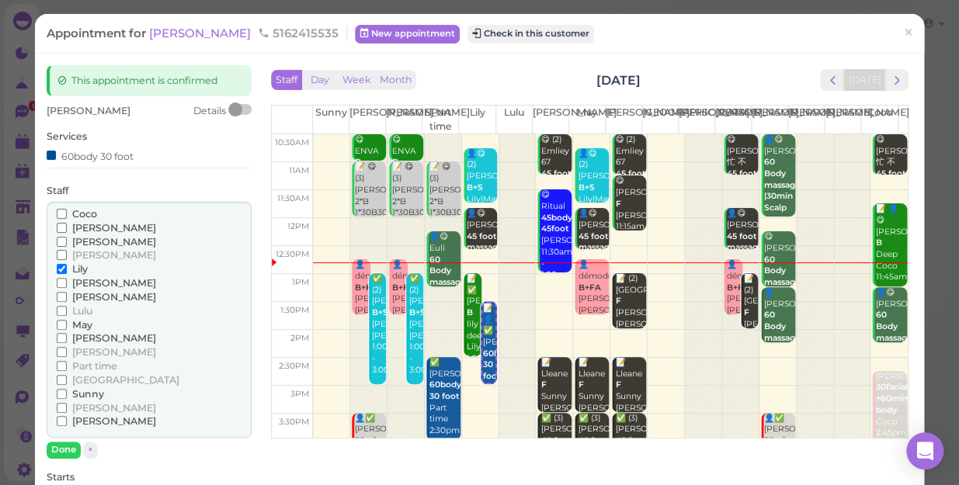
click at [92, 364] on span "Part time" at bounding box center [94, 366] width 45 height 12
click at [67, 364] on input "Part time" at bounding box center [62, 366] width 10 height 10
click at [78, 269] on span "Lily" at bounding box center [80, 269] width 16 height 12
click at [67, 269] on input "Lily" at bounding box center [62, 269] width 10 height 10
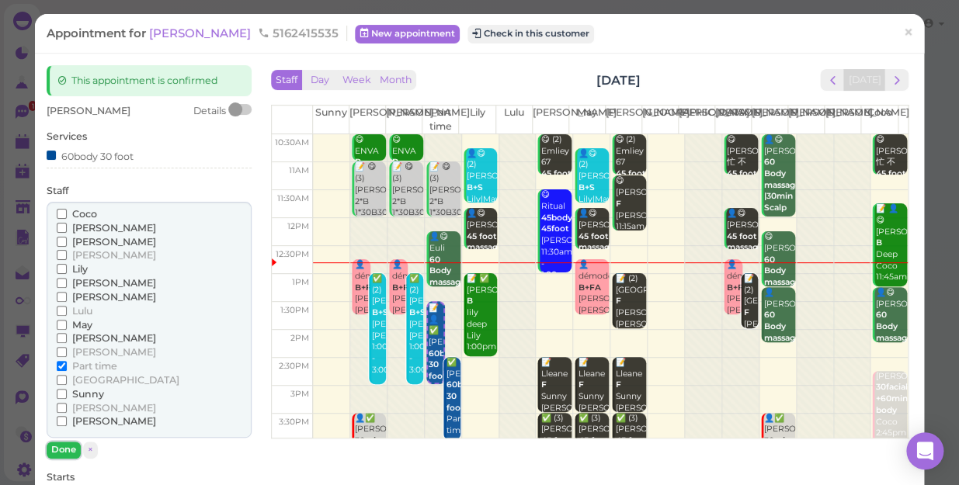
click at [70, 446] on button "Done" at bounding box center [64, 450] width 34 height 16
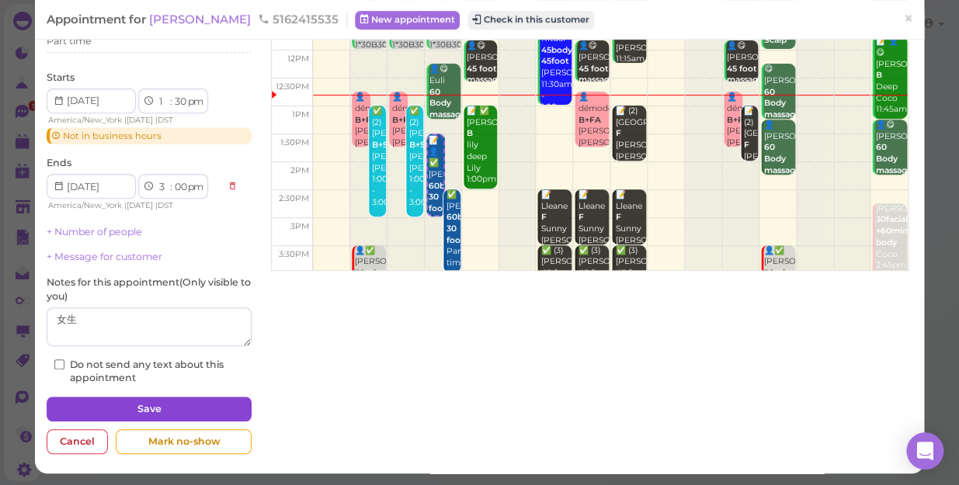
scroll to position [168, 0]
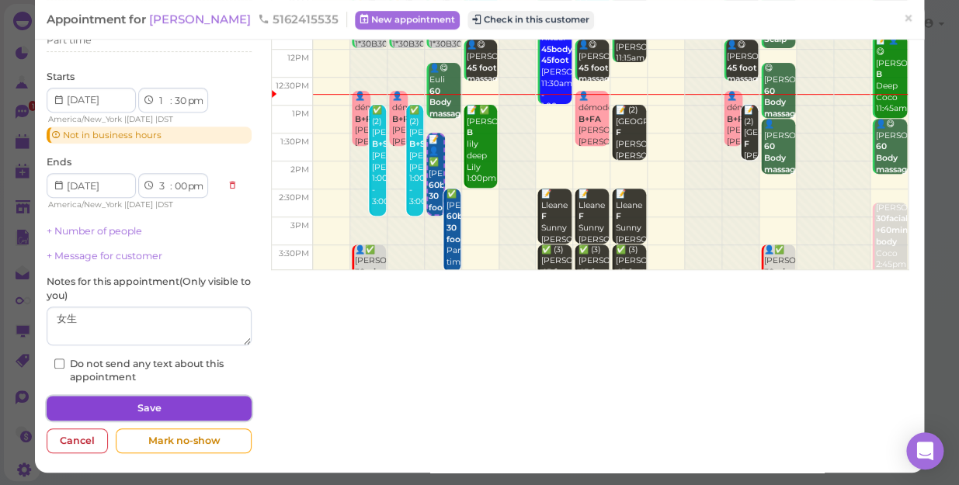
click at [146, 402] on button "Save" at bounding box center [149, 408] width 205 height 25
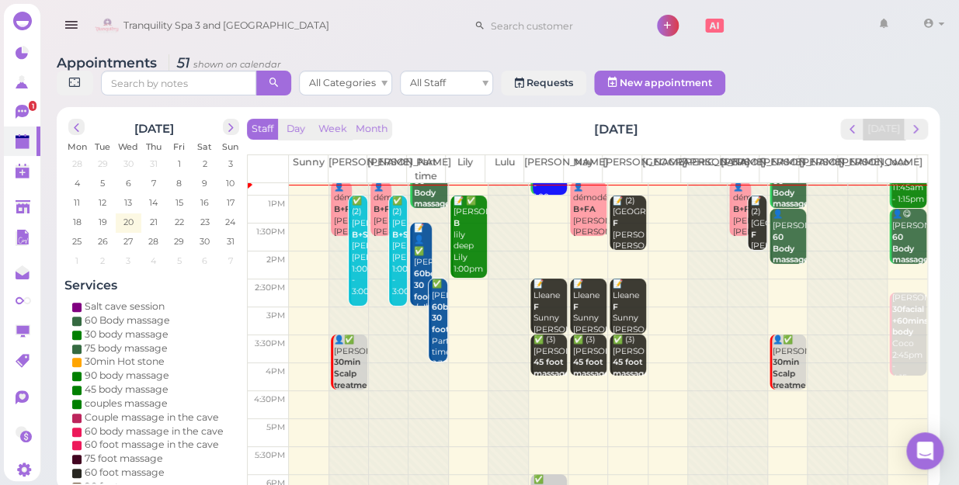
scroll to position [140, 0]
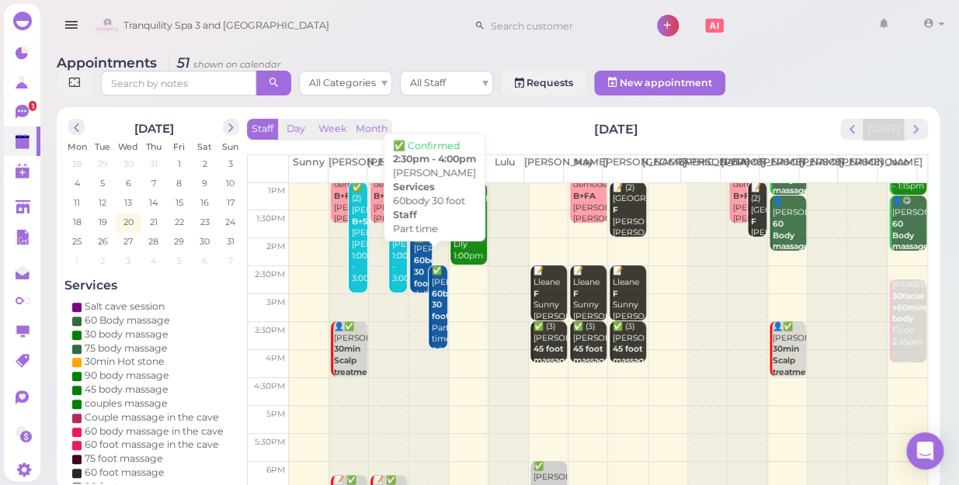
click at [432, 310] on div "✅ [PERSON_NAME] 60body 30 foot Part time 2:30pm - 4:00pm" at bounding box center [439, 322] width 16 height 114
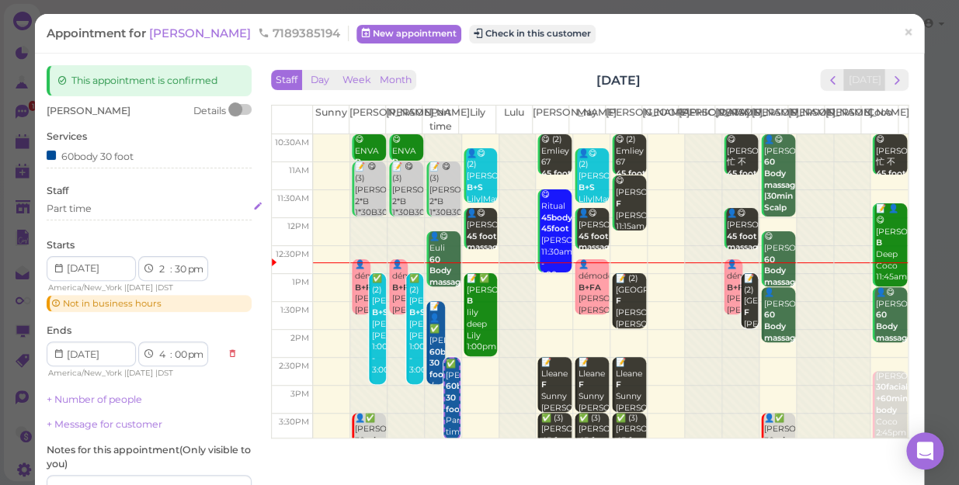
click at [127, 208] on div "Part time" at bounding box center [149, 209] width 205 height 14
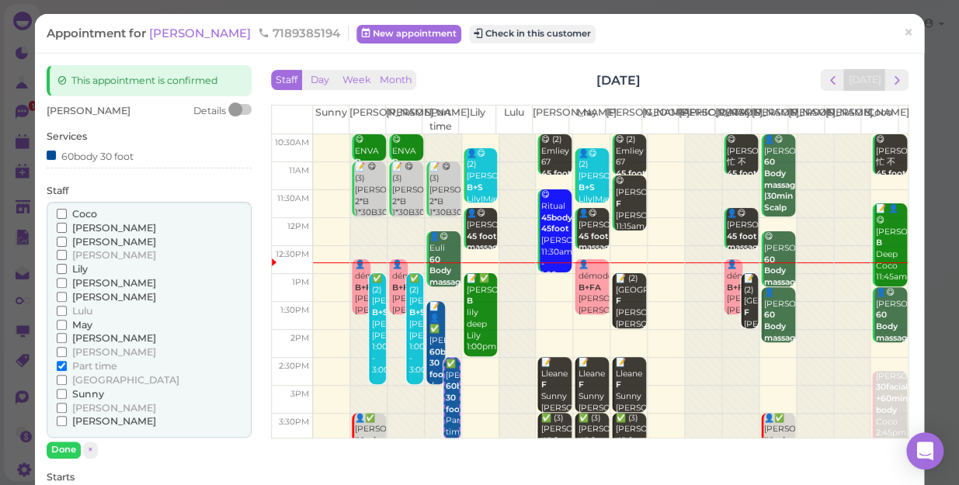
click at [74, 272] on span "Lily" at bounding box center [80, 269] width 16 height 12
click at [67, 272] on input "Lily" at bounding box center [62, 269] width 10 height 10
click at [74, 272] on span "Lily" at bounding box center [80, 269] width 16 height 12
click at [67, 272] on input "Lily" at bounding box center [62, 269] width 10 height 10
click at [86, 264] on span "Lily" at bounding box center [80, 269] width 16 height 12
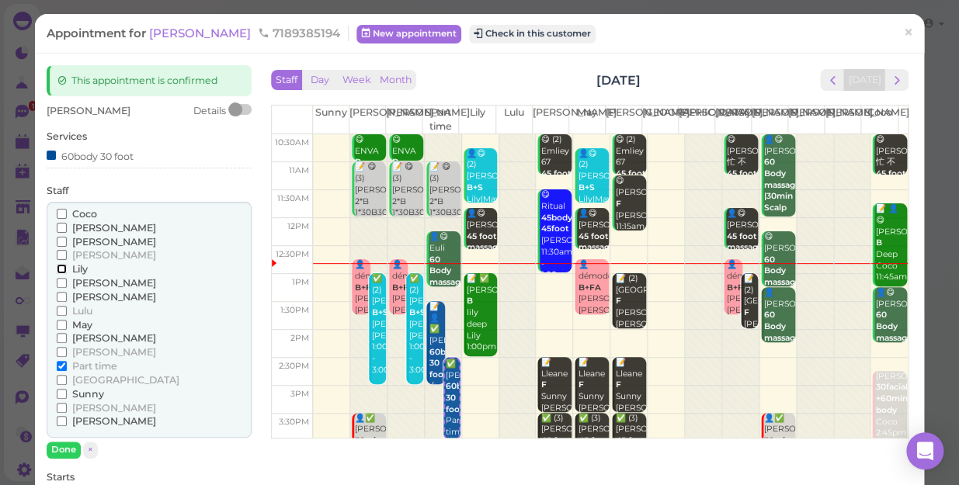
click at [67, 264] on input "Lily" at bounding box center [62, 269] width 10 height 10
click at [60, 365] on input "Part time" at bounding box center [62, 366] width 10 height 10
click at [101, 364] on span "Part time" at bounding box center [94, 366] width 45 height 12
click at [67, 364] on input "Part time" at bounding box center [62, 366] width 10 height 10
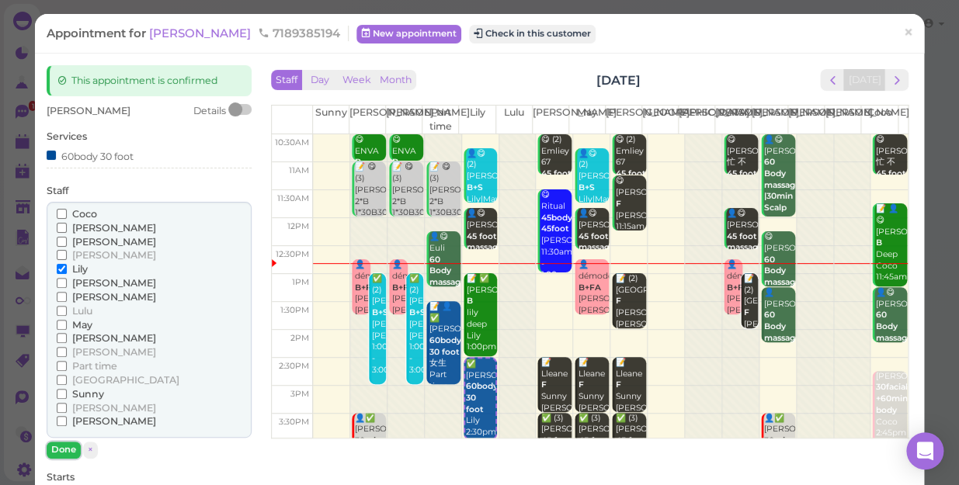
click at [65, 447] on button "Done" at bounding box center [64, 450] width 34 height 16
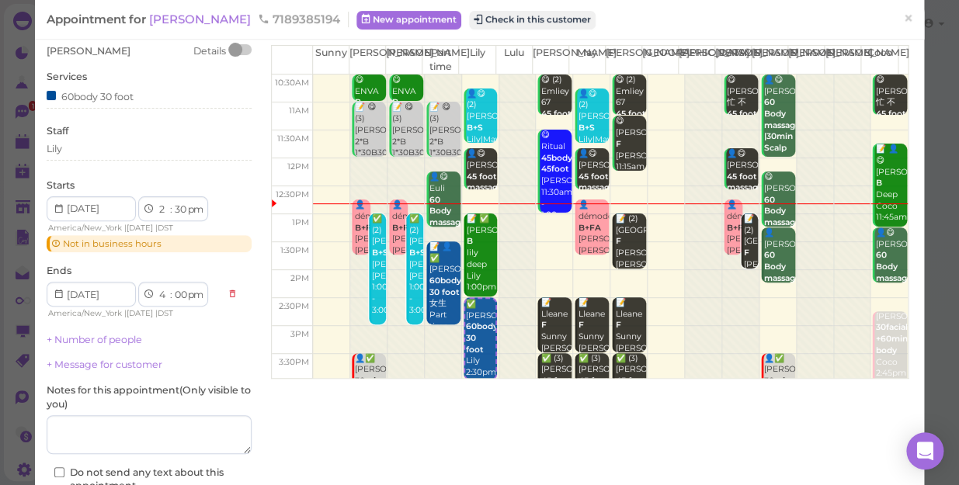
scroll to position [140, 0]
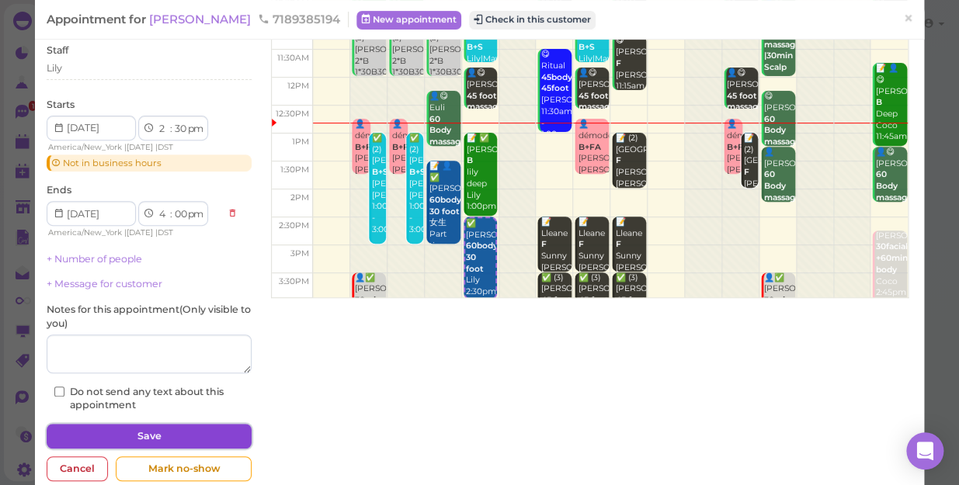
click at [146, 435] on button "Save" at bounding box center [149, 436] width 205 height 25
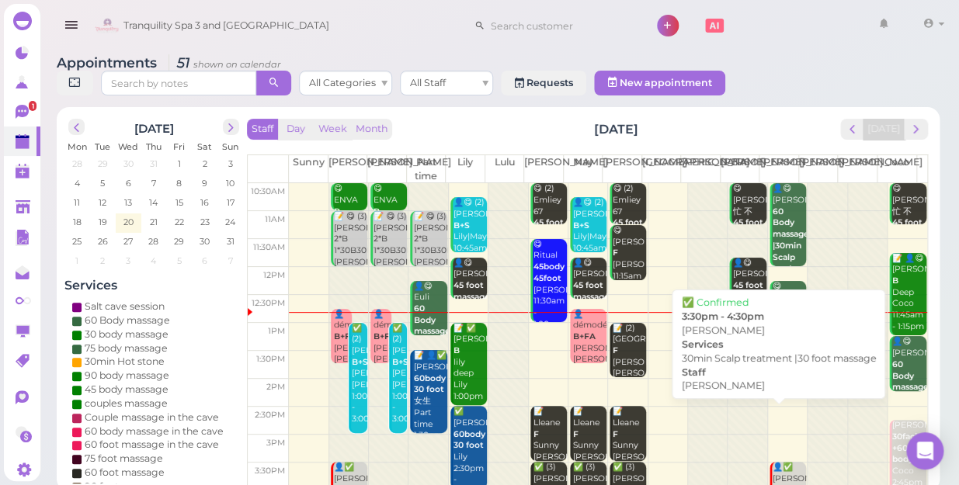
scroll to position [70, 0]
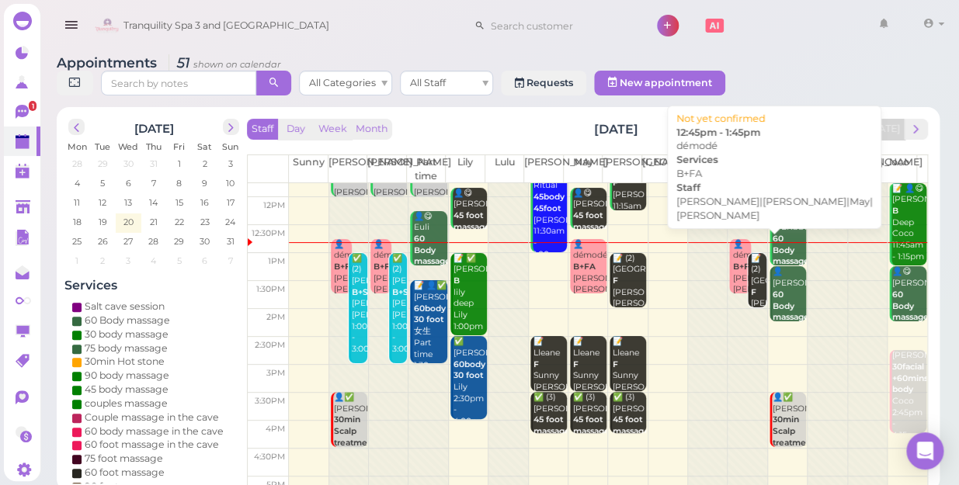
click at [731, 267] on div "👤démodé B+FA [PERSON_NAME]|[PERSON_NAME]|May|[PERSON_NAME] 12:45pm - 1:45pm" at bounding box center [740, 290] width 19 height 102
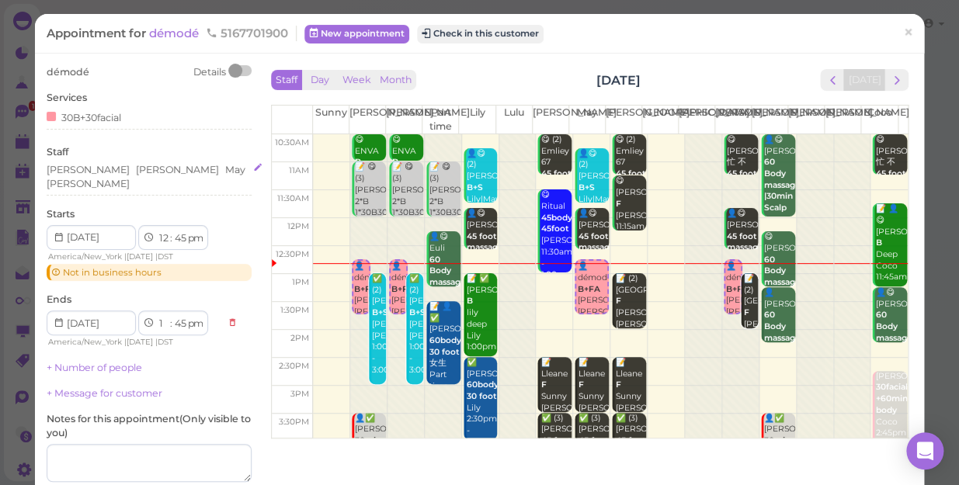
click at [203, 170] on div "[PERSON_NAME] May [PERSON_NAME]" at bounding box center [149, 177] width 205 height 28
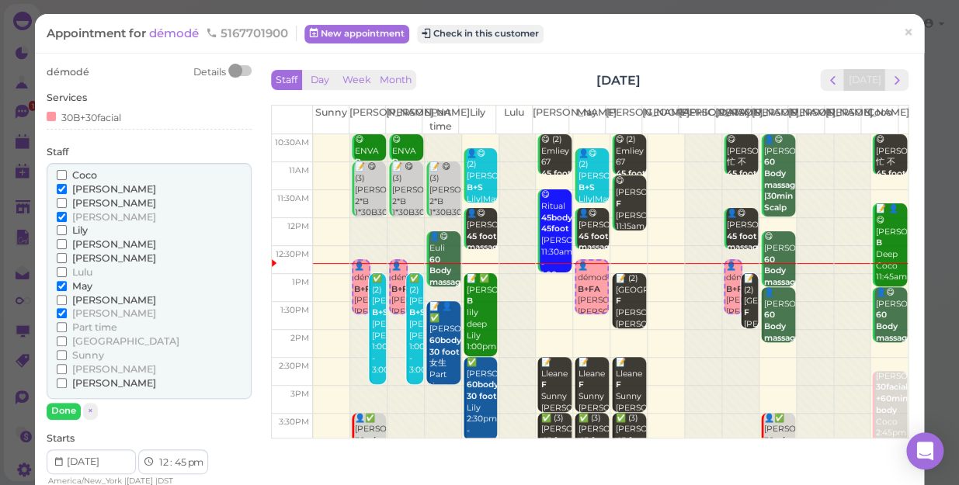
click at [82, 310] on span "[PERSON_NAME]" at bounding box center [114, 313] width 84 height 12
click at [67, 310] on input "[PERSON_NAME]" at bounding box center [62, 313] width 10 height 10
click at [72, 255] on span "[PERSON_NAME]" at bounding box center [114, 258] width 84 height 12
click at [67, 255] on input "[PERSON_NAME]" at bounding box center [62, 258] width 10 height 10
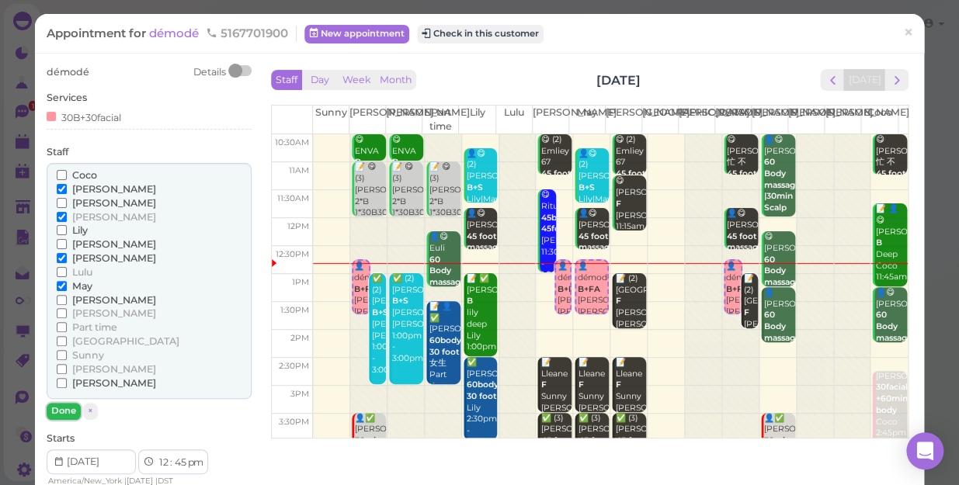
click at [59, 408] on button "Done" at bounding box center [64, 411] width 34 height 16
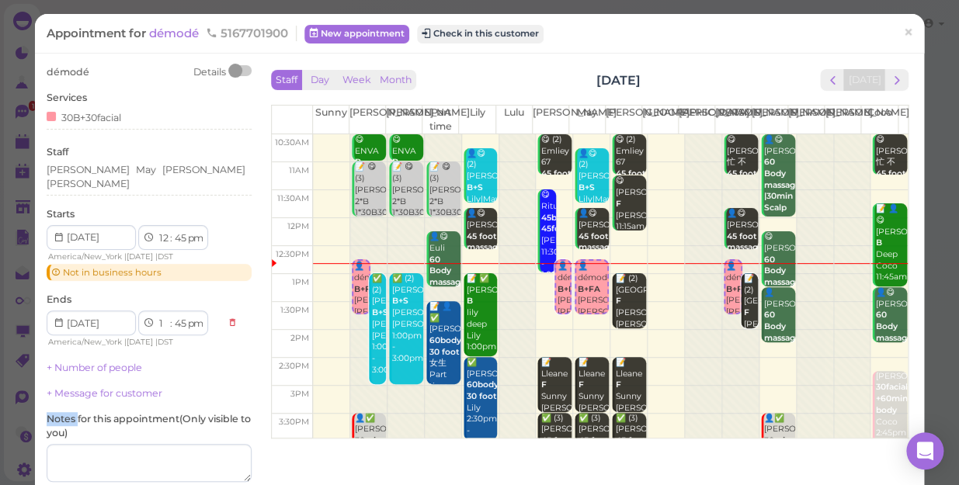
click at [59, 412] on label "Notes for this appointment ( Only visible to you )" at bounding box center [149, 426] width 205 height 28
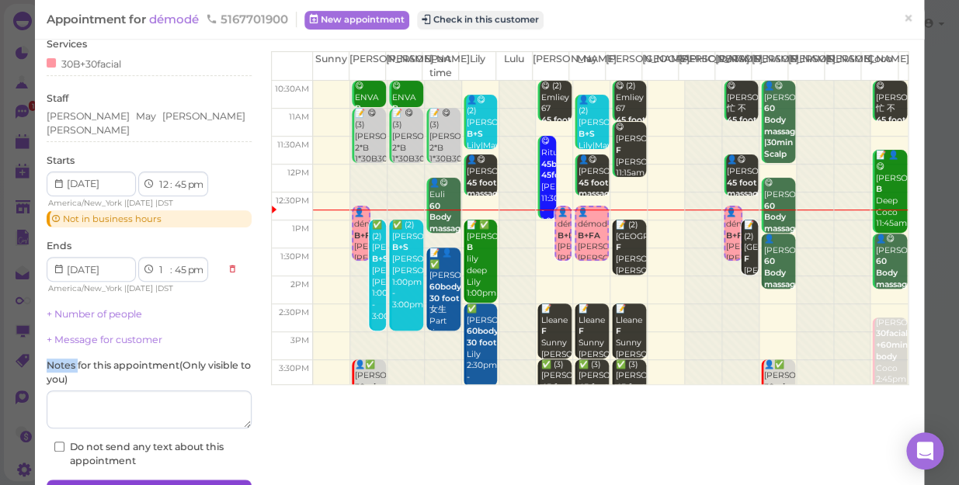
scroll to position [130, 0]
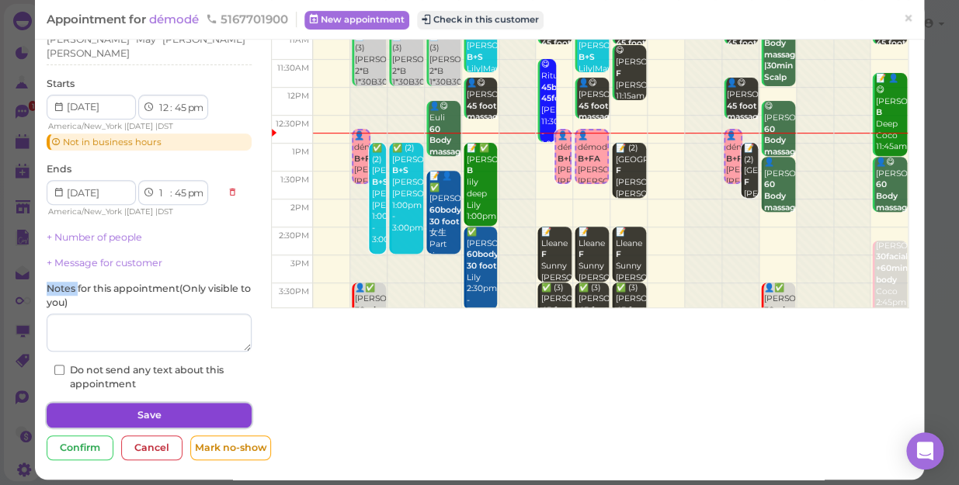
click at [100, 404] on button "Save" at bounding box center [149, 415] width 205 height 25
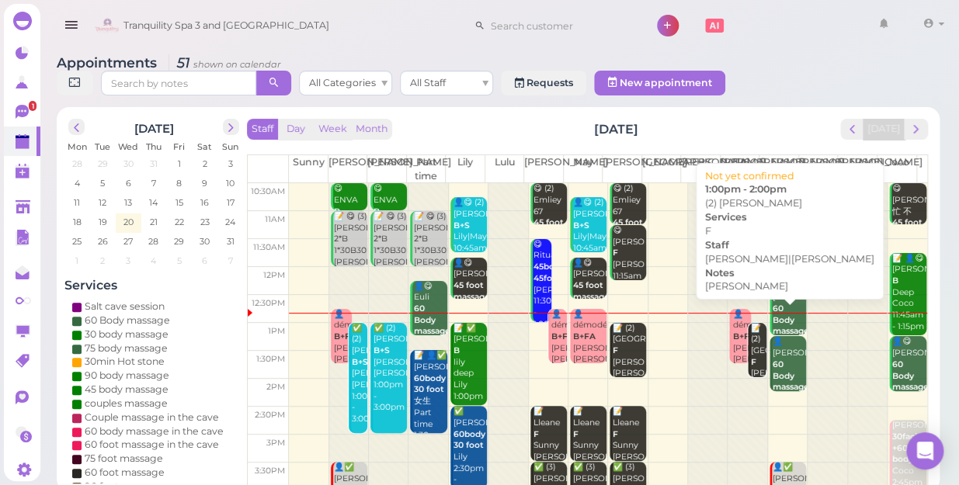
click at [751, 357] on b "F" at bounding box center [753, 362] width 5 height 10
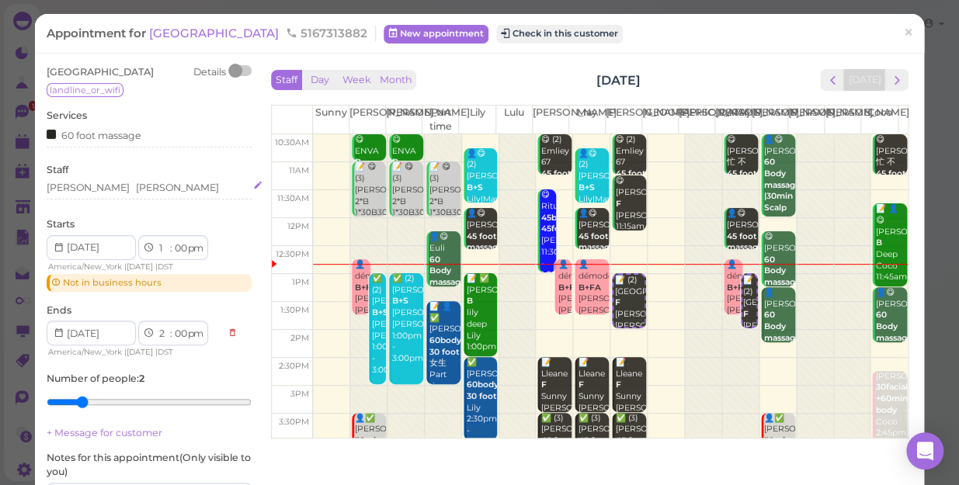
click at [144, 186] on div "[PERSON_NAME] [PERSON_NAME]" at bounding box center [149, 188] width 205 height 14
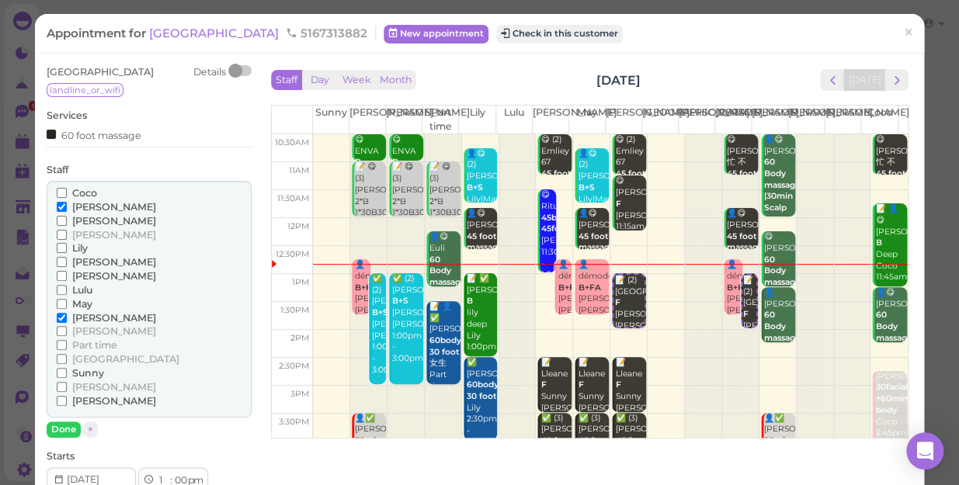
click at [85, 203] on span "[PERSON_NAME]" at bounding box center [114, 207] width 84 height 12
click at [67, 203] on input "[PERSON_NAME]" at bounding box center [62, 207] width 10 height 10
click at [90, 330] on span "[PERSON_NAME]" at bounding box center [114, 331] width 84 height 12
click at [67, 330] on input "[PERSON_NAME]" at bounding box center [62, 331] width 10 height 10
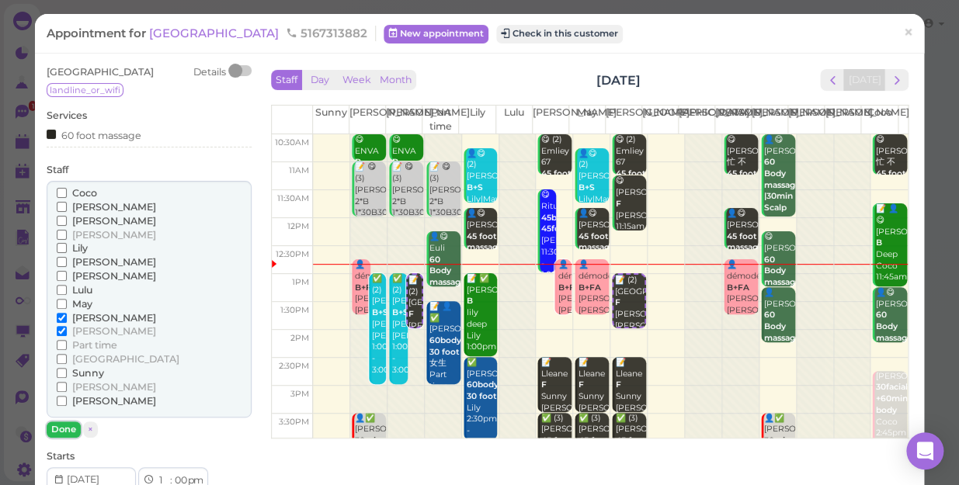
click at [68, 430] on button "Done" at bounding box center [64, 429] width 34 height 16
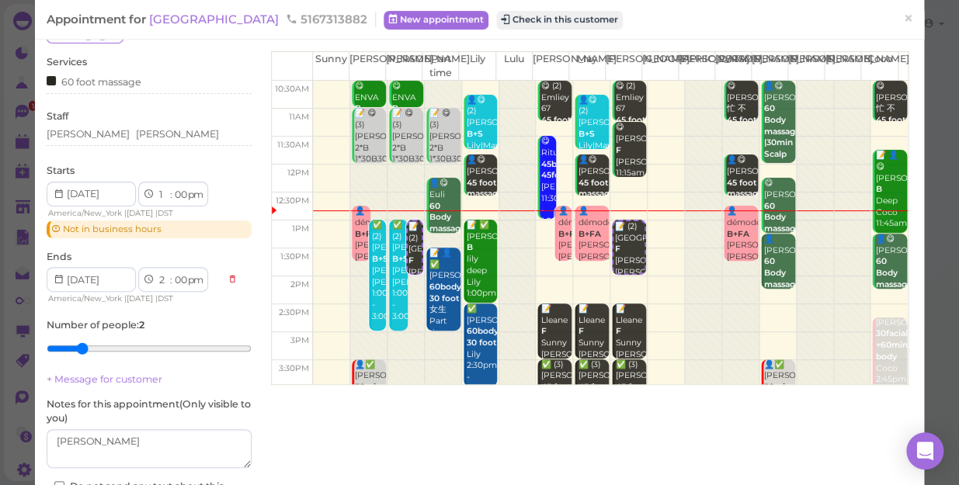
scroll to position [140, 0]
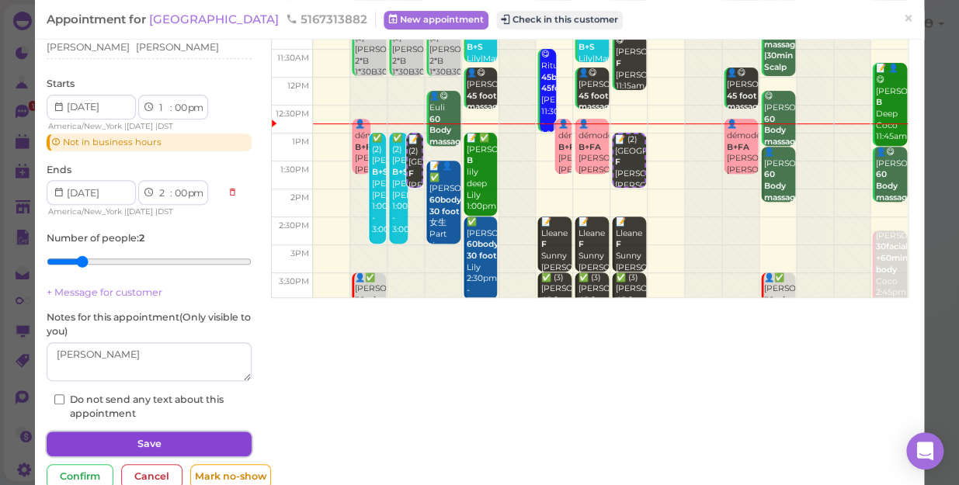
click at [140, 440] on button "Save" at bounding box center [149, 444] width 205 height 25
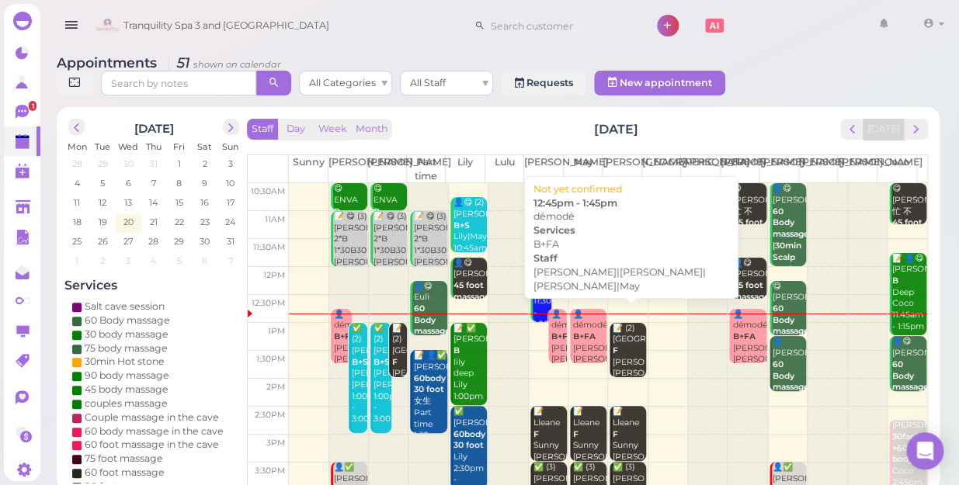
click at [586, 331] on b "B+FA" at bounding box center [584, 336] width 23 height 10
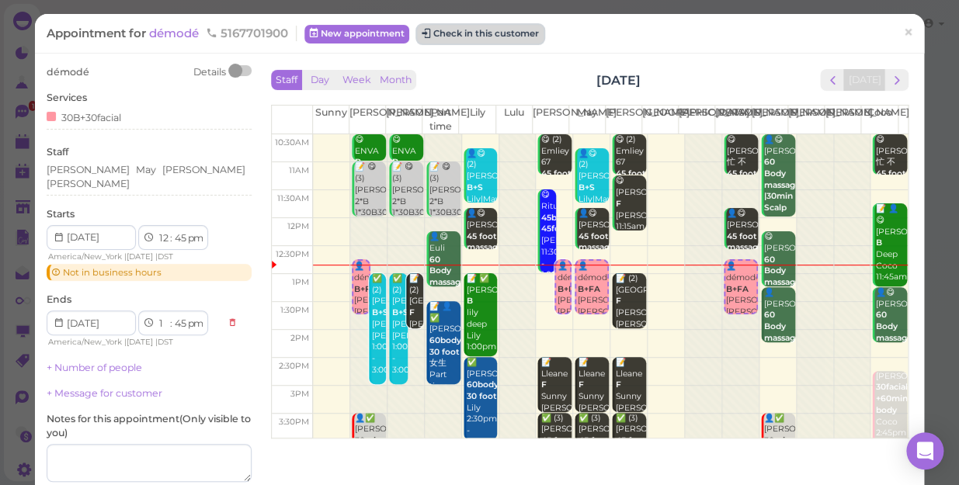
click at [474, 26] on button "Check in this customer" at bounding box center [480, 34] width 127 height 19
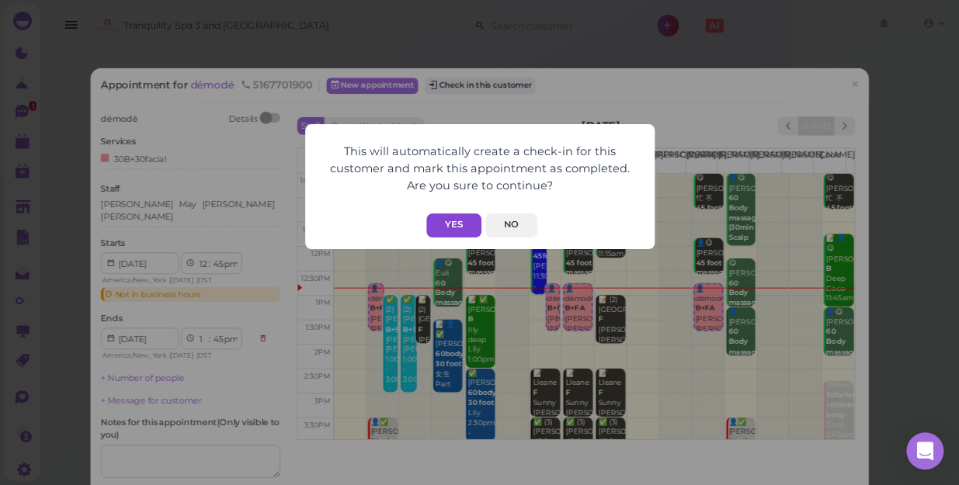
click at [454, 225] on button "Yes" at bounding box center [453, 225] width 55 height 24
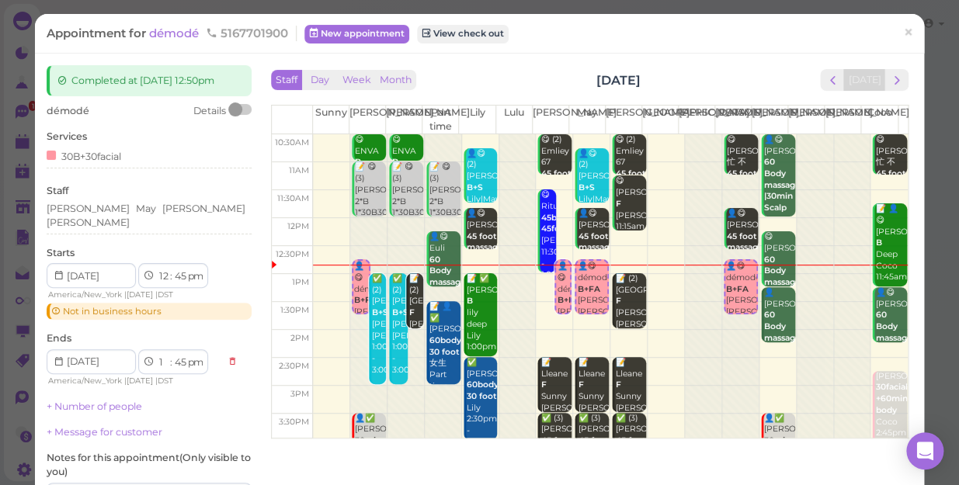
click at [538, 331] on td at bounding box center [610, 344] width 595 height 28
click at [903, 29] on span "×" at bounding box center [908, 33] width 10 height 22
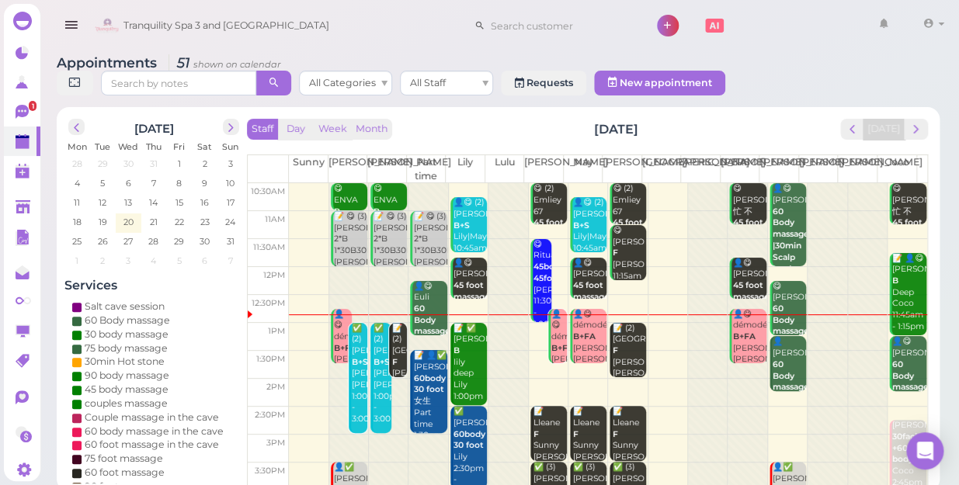
click at [540, 379] on td at bounding box center [608, 393] width 638 height 28
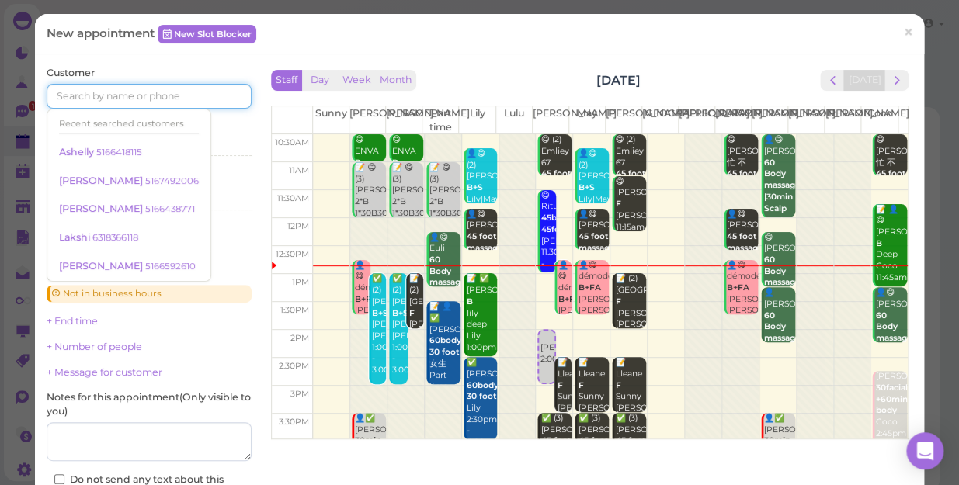
click at [172, 94] on input at bounding box center [149, 96] width 205 height 25
drag, startPoint x: 112, startPoint y: 0, endPoint x: 492, endPoint y: 29, distance: 381.5
click at [492, 29] on div "New appointment New Slot Blocker ×" at bounding box center [479, 34] width 865 height 16
click at [123, 96] on input at bounding box center [149, 96] width 205 height 25
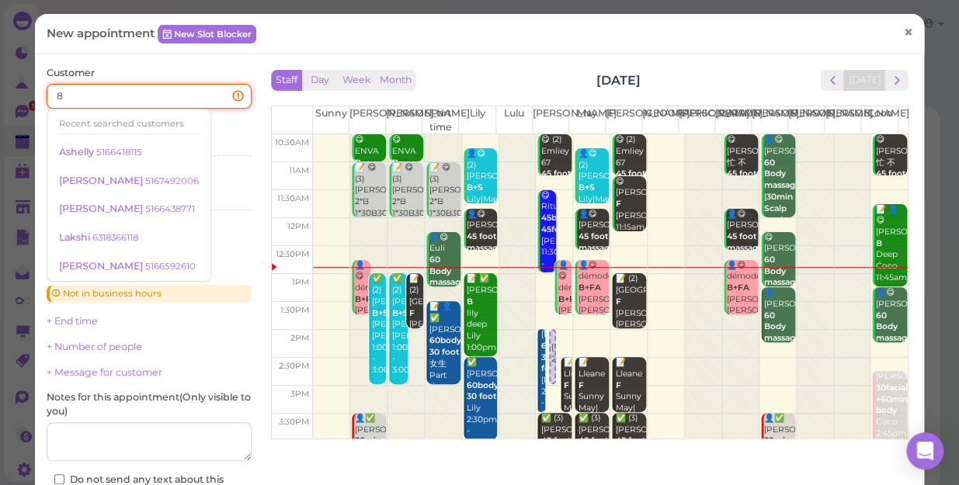
type input "8"
click at [903, 31] on span "×" at bounding box center [908, 33] width 10 height 22
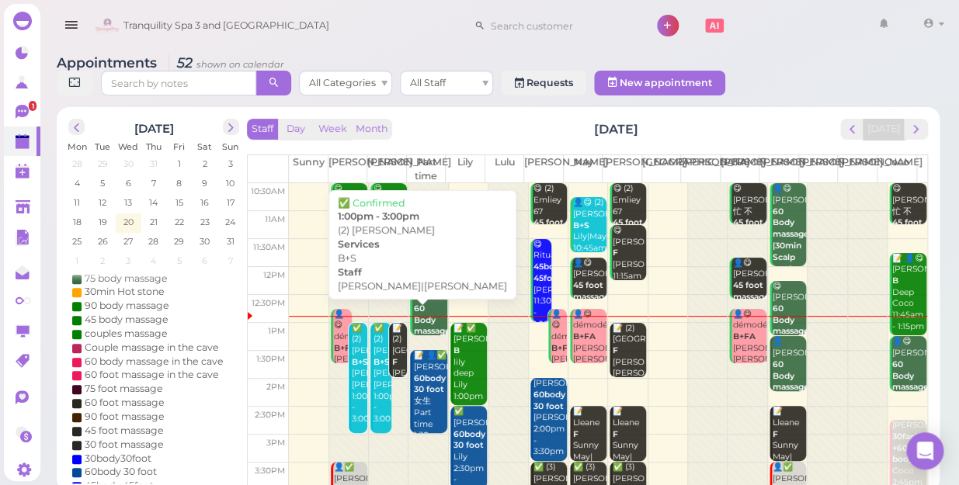
click at [376, 397] on div "✅ (2) [PERSON_NAME]+S [PERSON_NAME]|[PERSON_NAME] 1:00pm - 3:00pm" at bounding box center [382, 374] width 19 height 102
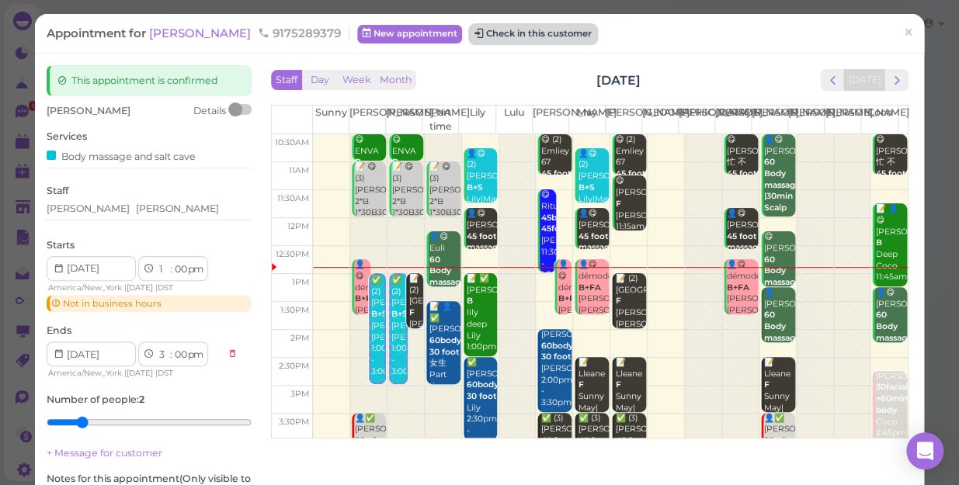
click at [470, 31] on button "Check in this customer" at bounding box center [533, 34] width 127 height 19
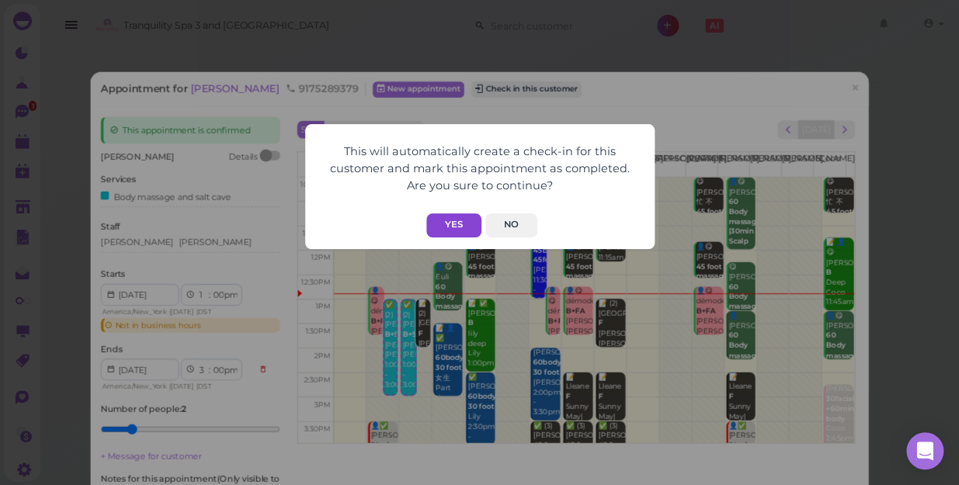
click at [455, 219] on button "Yes" at bounding box center [453, 225] width 55 height 24
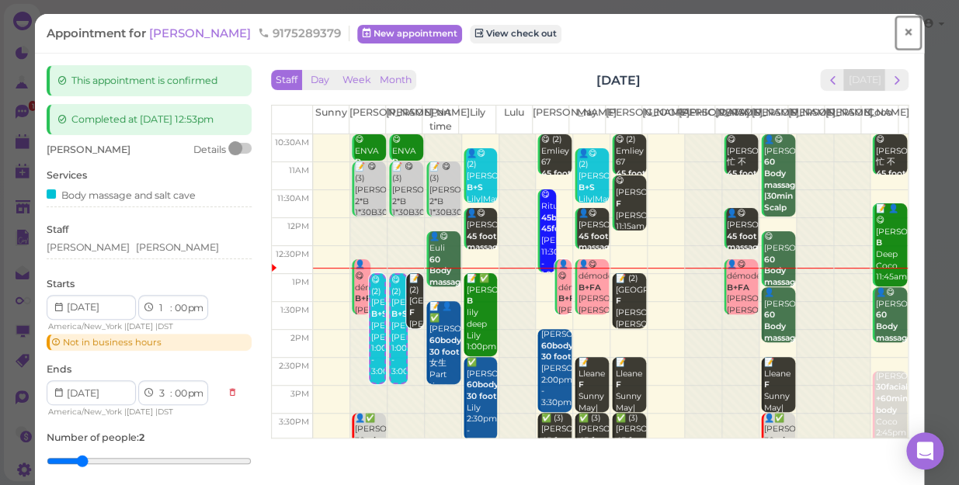
click at [903, 30] on span "×" at bounding box center [908, 33] width 10 height 22
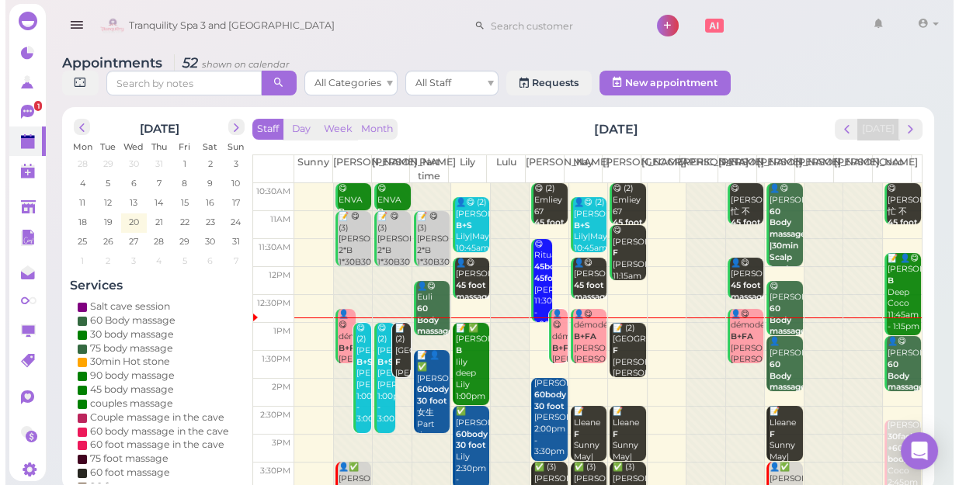
scroll to position [70, 0]
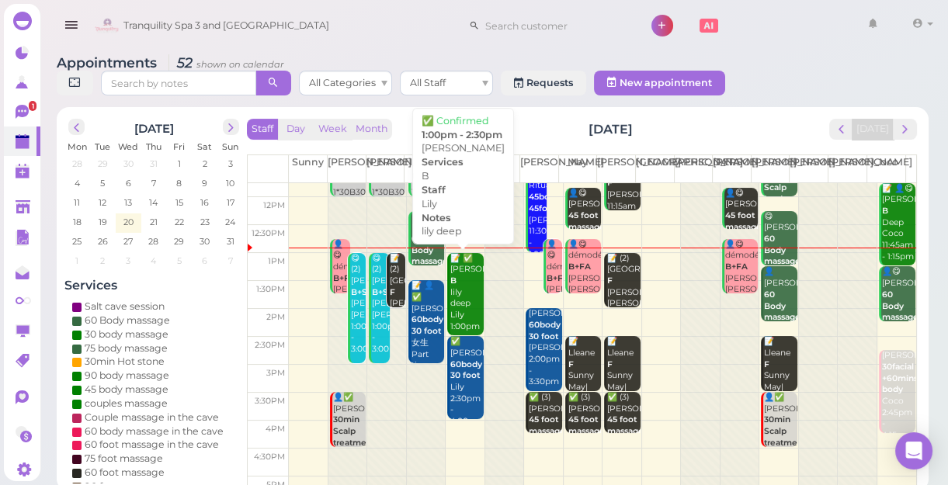
click at [468, 303] on div "📝 ✅ [PERSON_NAME] lily deep Lily 1:00pm - 2:30pm" at bounding box center [465, 304] width 33 height 102
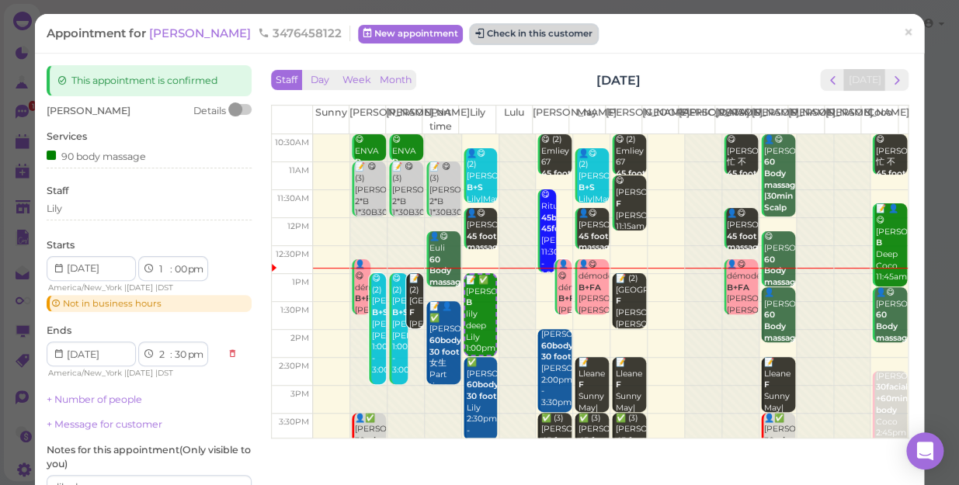
click at [502, 31] on button "Check in this customer" at bounding box center [533, 34] width 127 height 19
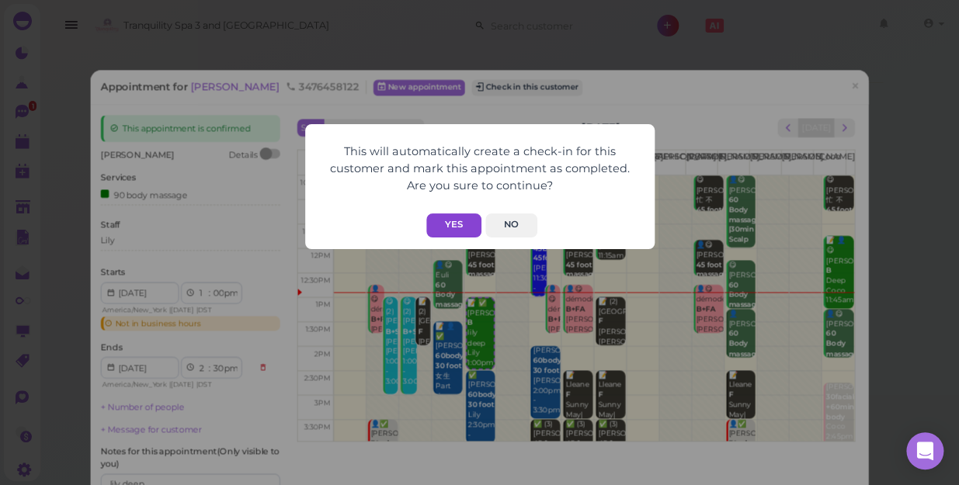
click at [458, 222] on button "Yes" at bounding box center [453, 225] width 55 height 24
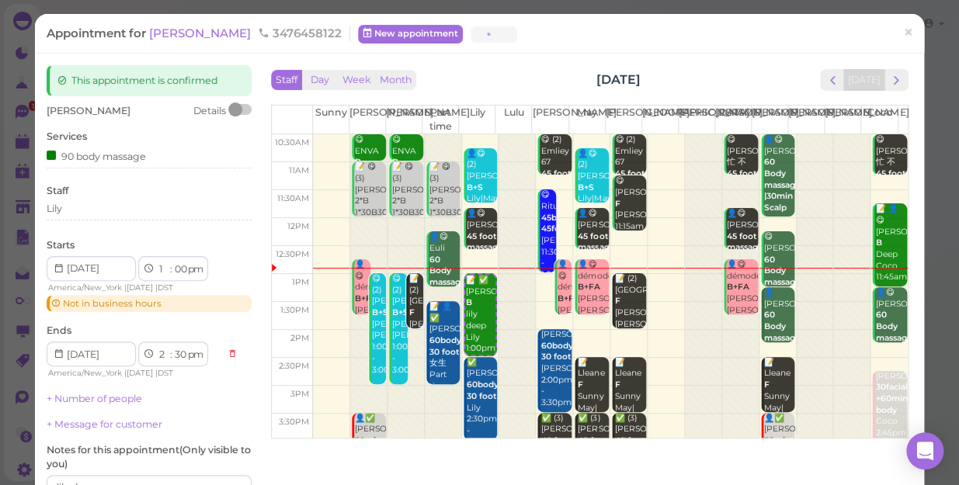
click at [458, 206] on button "Yes" at bounding box center [453, 194] width 55 height 24
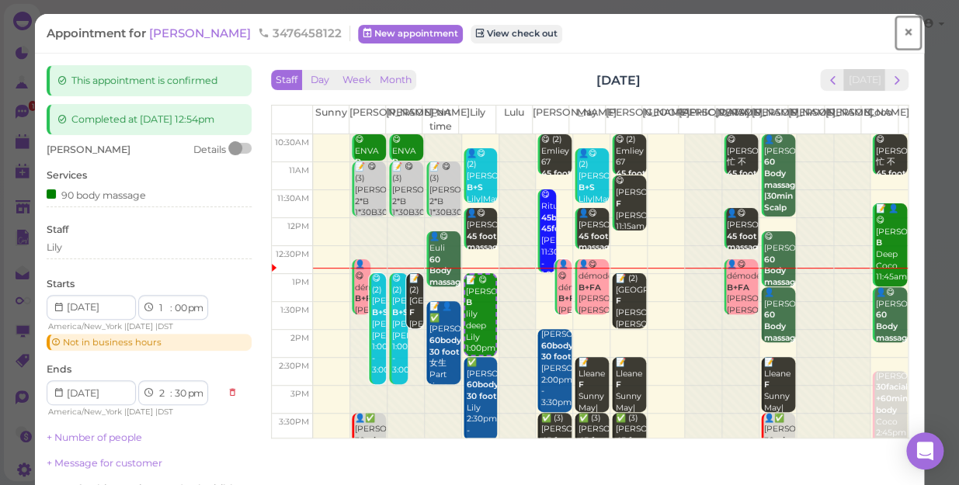
click at [903, 30] on span "×" at bounding box center [908, 33] width 10 height 22
click at [897, 30] on link at bounding box center [883, 25] width 45 height 43
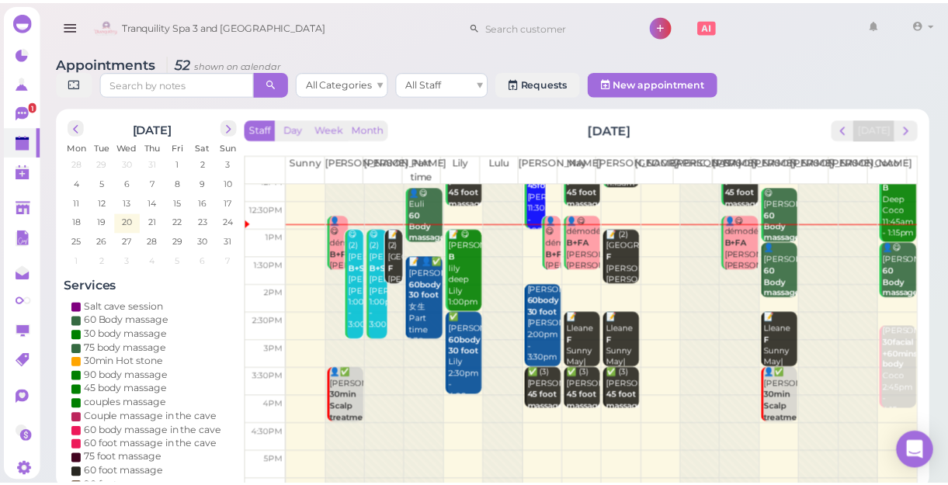
scroll to position [70, 0]
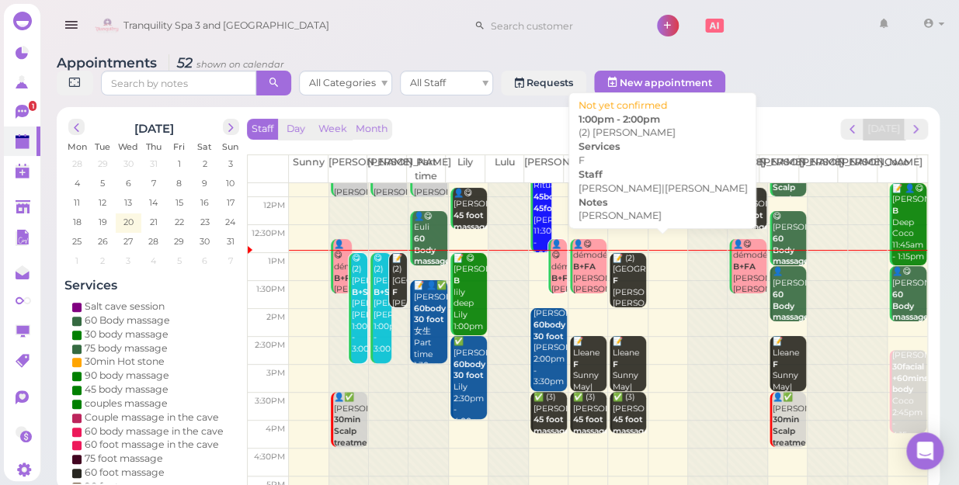
click at [627, 269] on div "📝 (2) [PERSON_NAME] F [PERSON_NAME] [PERSON_NAME]|[PERSON_NAME] 1:00pm - 2:00pm" at bounding box center [629, 304] width 34 height 102
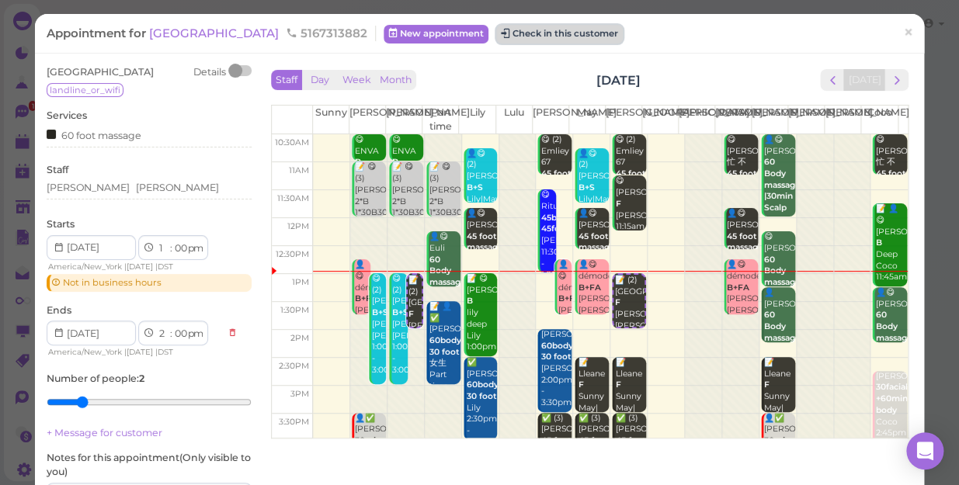
click at [496, 33] on button "Check in this customer" at bounding box center [559, 34] width 127 height 19
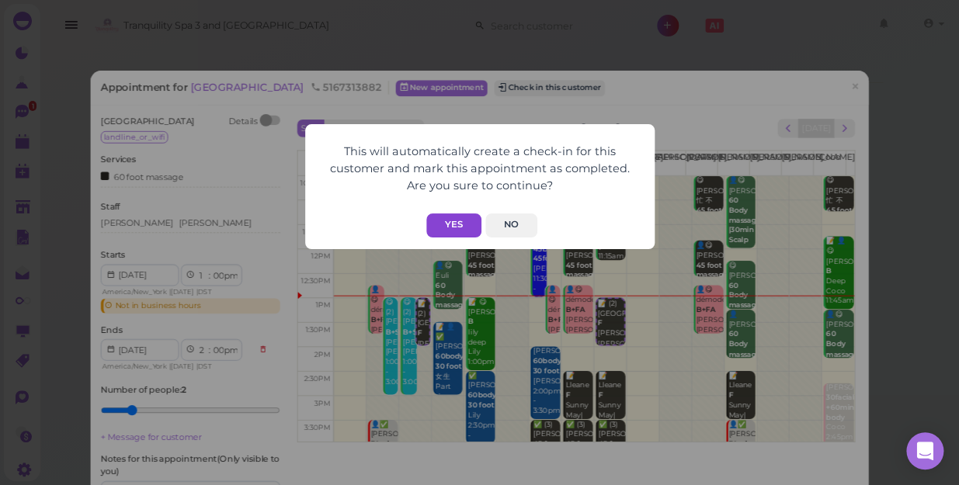
click at [453, 222] on button "Yes" at bounding box center [453, 225] width 55 height 24
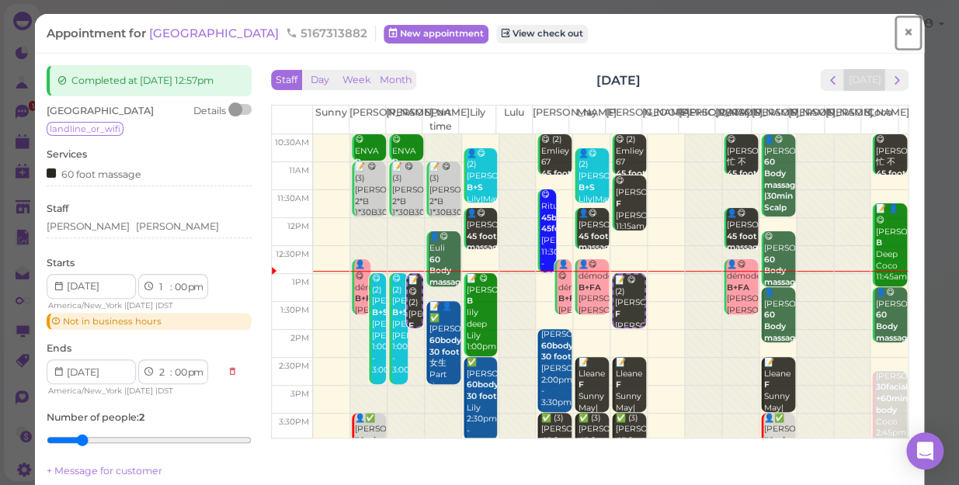
click at [903, 31] on span "×" at bounding box center [908, 33] width 10 height 22
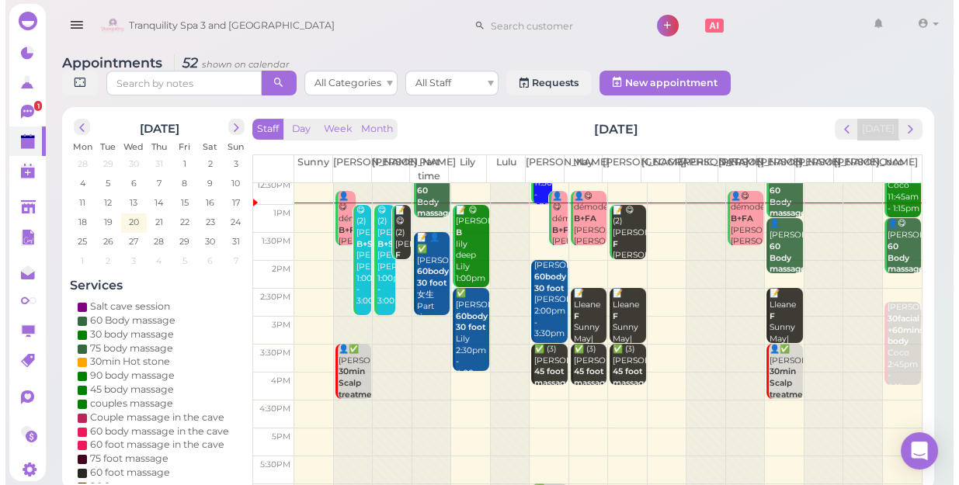
scroll to position [140, 0]
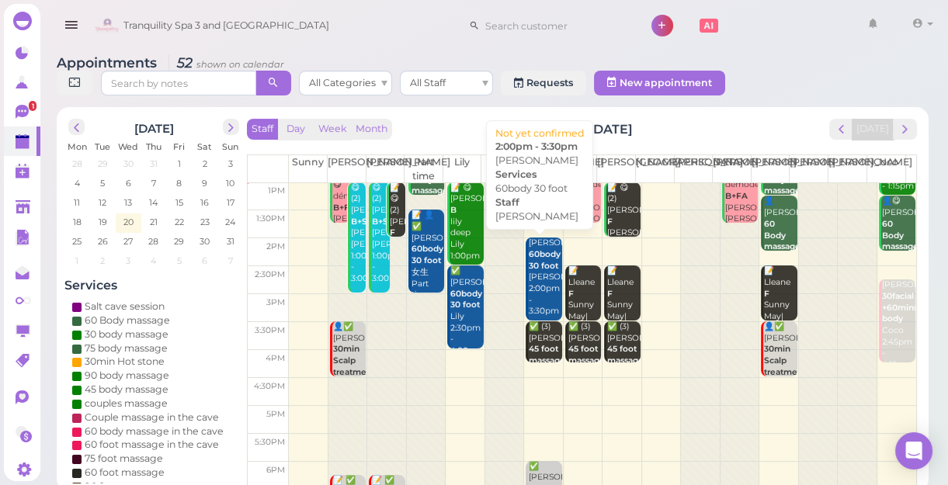
click at [538, 271] on div "[PERSON_NAME] 60body 30 foot [PERSON_NAME] 2:00pm - 3:30pm" at bounding box center [544, 278] width 33 height 80
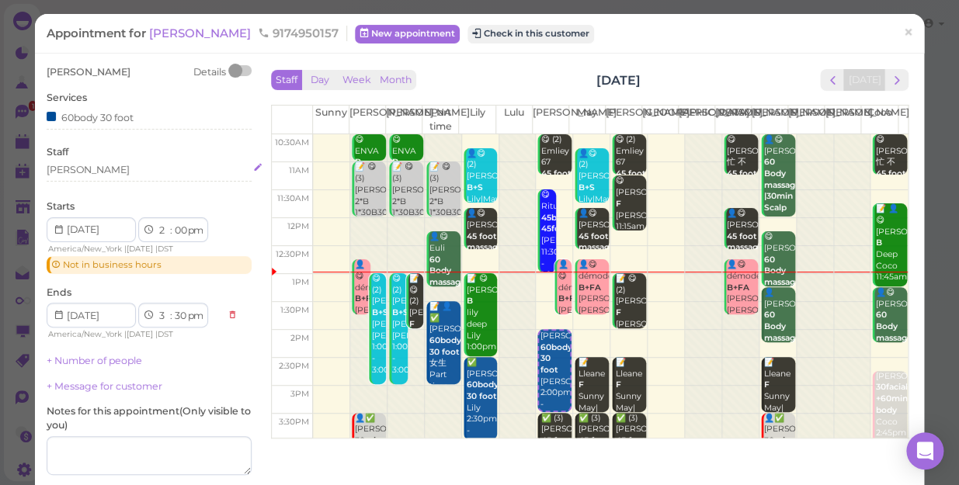
click at [78, 165] on div "[PERSON_NAME]" at bounding box center [149, 170] width 205 height 14
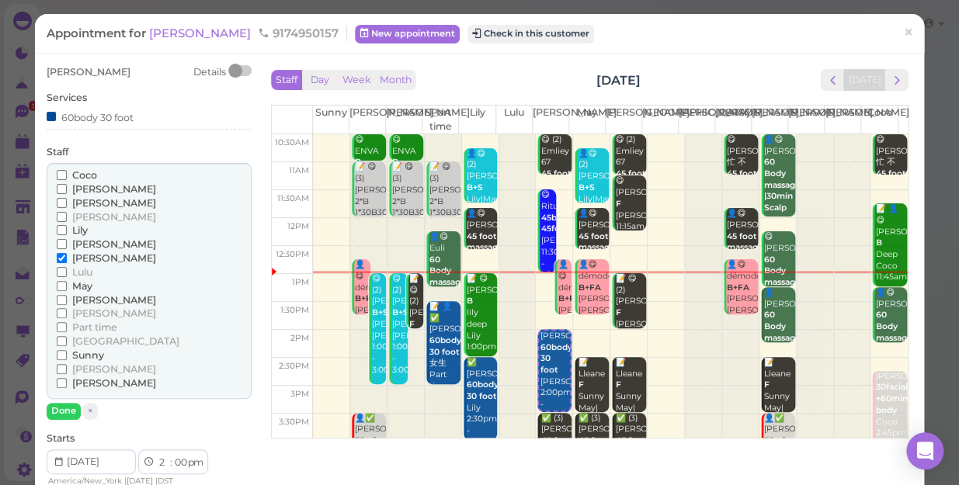
click at [78, 165] on div "[PERSON_NAME] [PERSON_NAME] [PERSON_NAME] [PERSON_NAME] [PERSON_NAME] Lulu" at bounding box center [149, 281] width 205 height 237
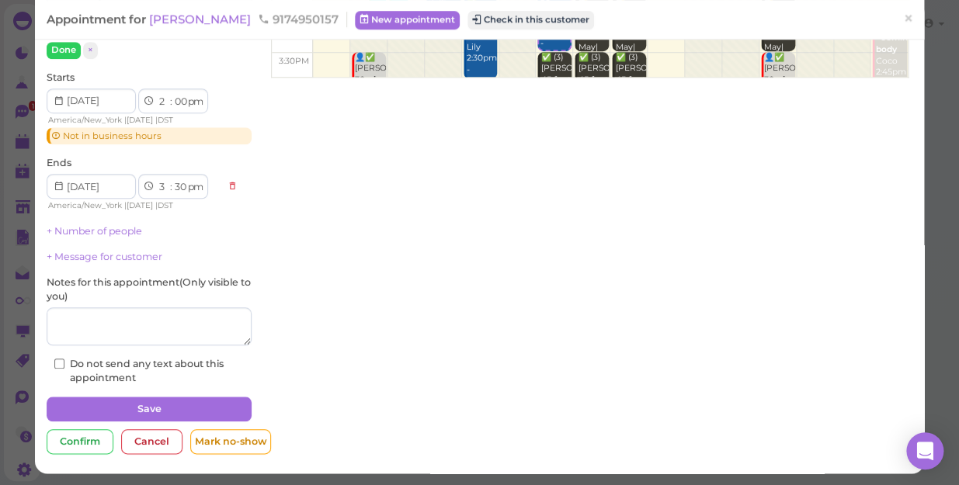
scroll to position [362, 0]
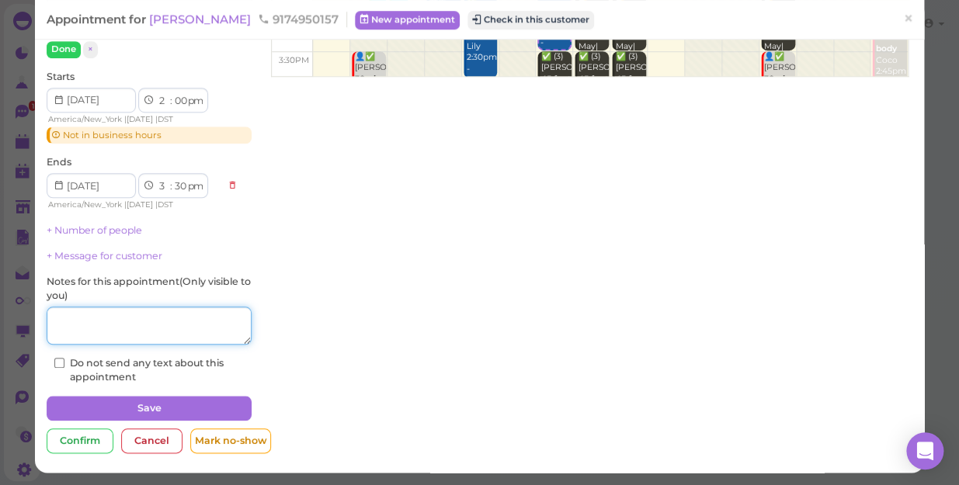
click at [163, 333] on textarea at bounding box center [149, 326] width 205 height 39
type textarea "women"
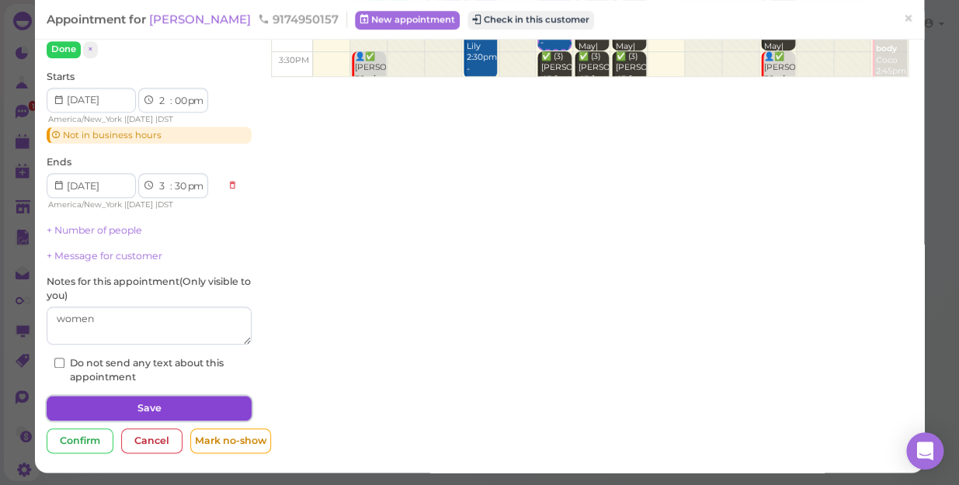
click at [168, 400] on button "Save" at bounding box center [149, 408] width 205 height 25
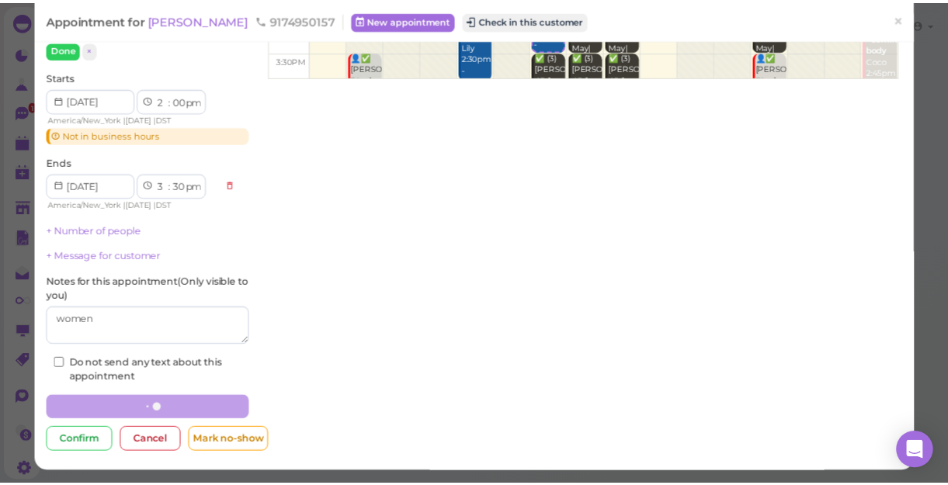
scroll to position [361, 0]
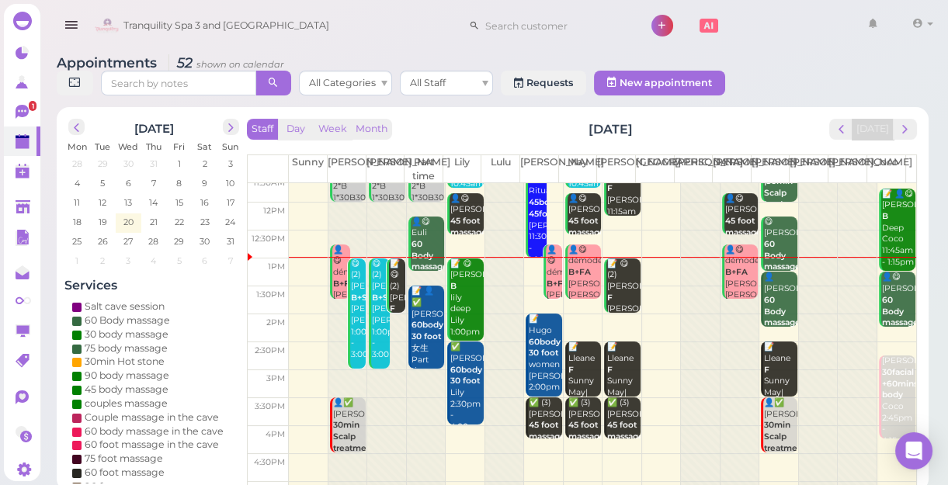
scroll to position [70, 0]
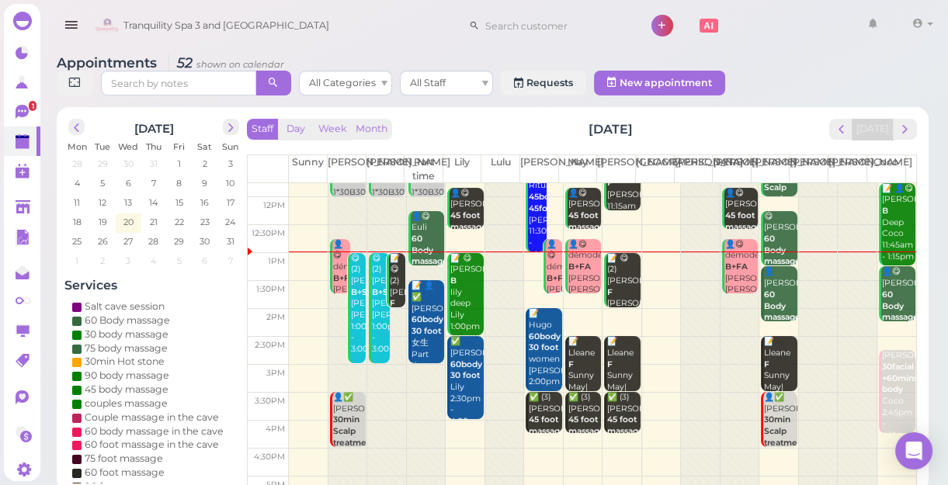
click at [730, 355] on div at bounding box center [739, 405] width 39 height 584
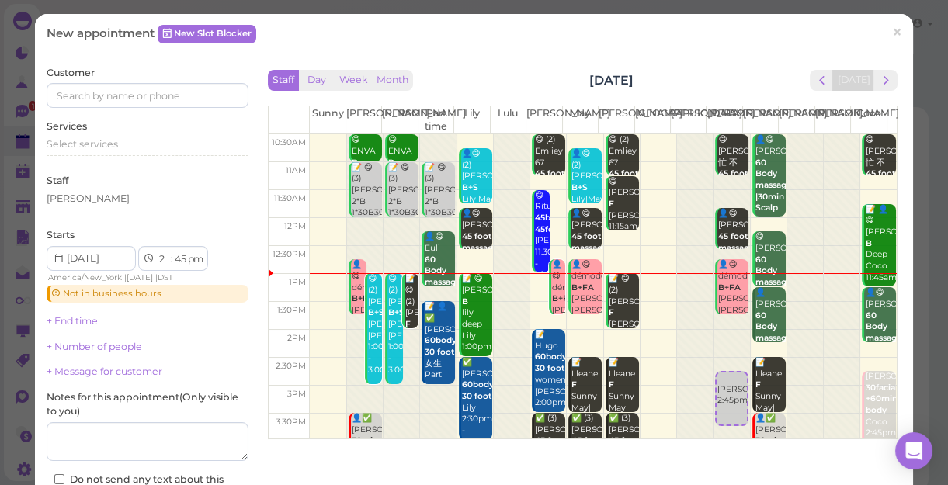
click at [152, 82] on div "Customer" at bounding box center [148, 87] width 202 height 43
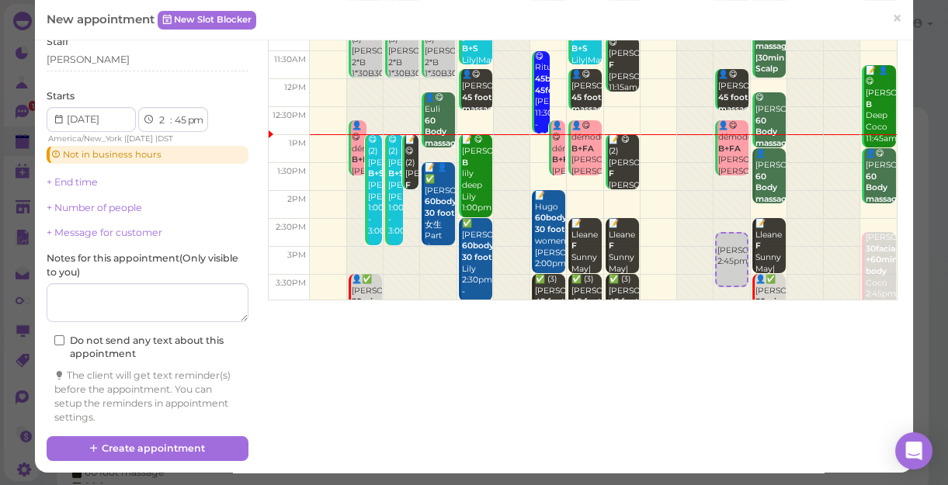
scroll to position [0, 0]
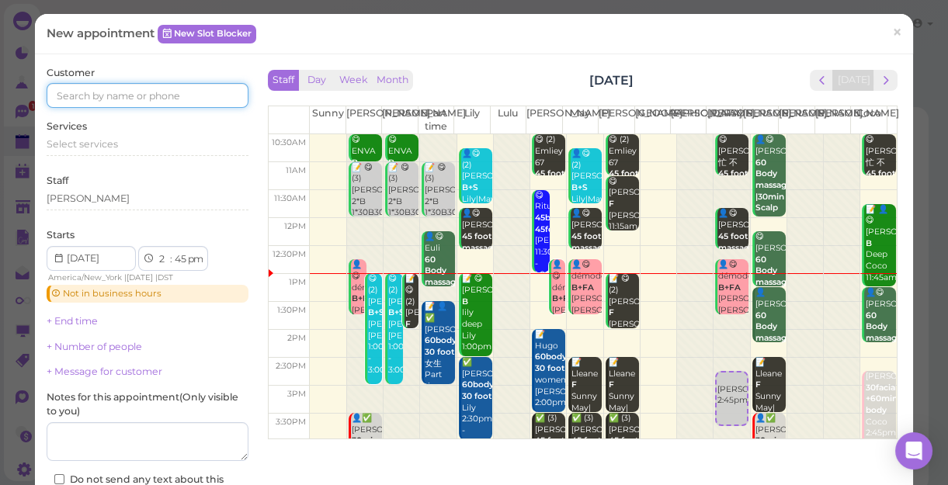
click at [138, 87] on input at bounding box center [148, 95] width 202 height 25
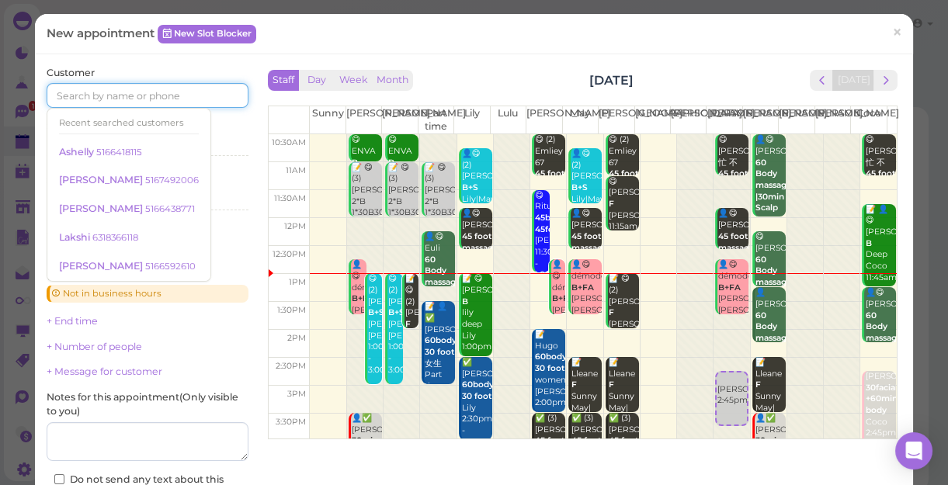
click at [196, 100] on input at bounding box center [148, 95] width 202 height 25
click at [892, 30] on span "×" at bounding box center [897, 32] width 10 height 22
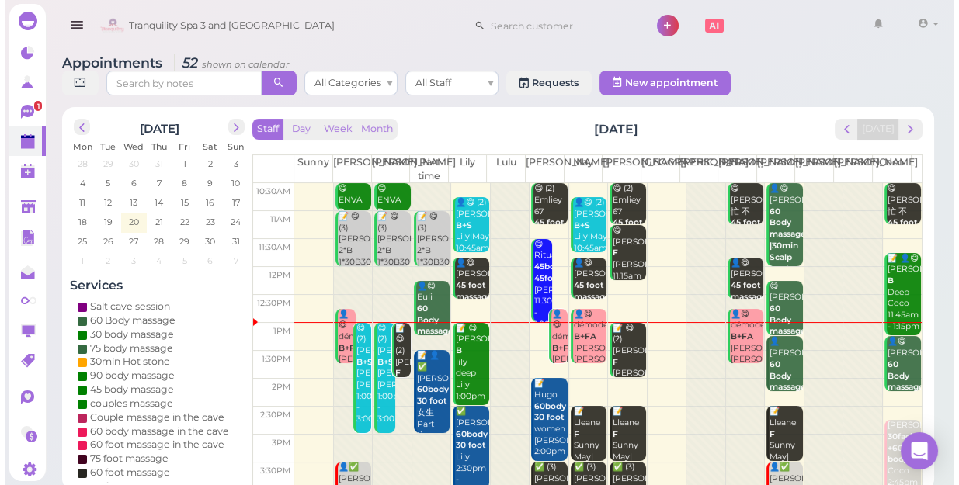
scroll to position [70, 0]
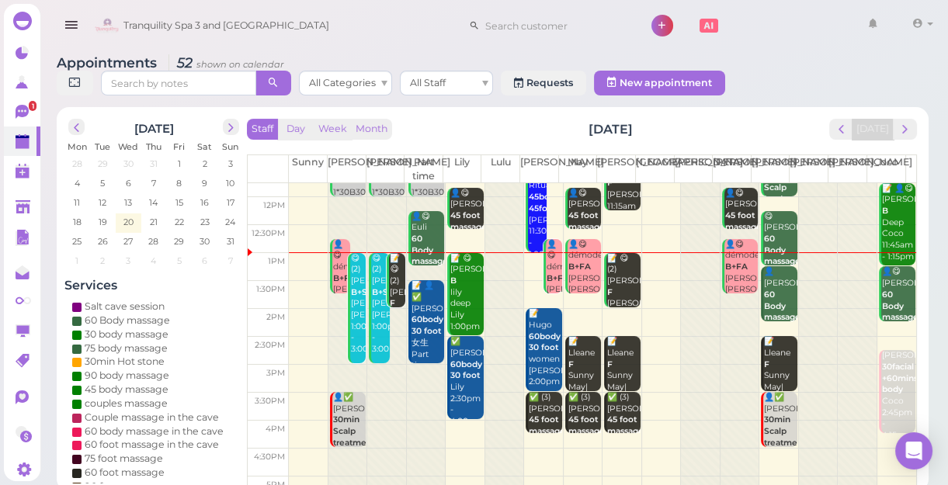
click at [725, 351] on div at bounding box center [739, 405] width 39 height 584
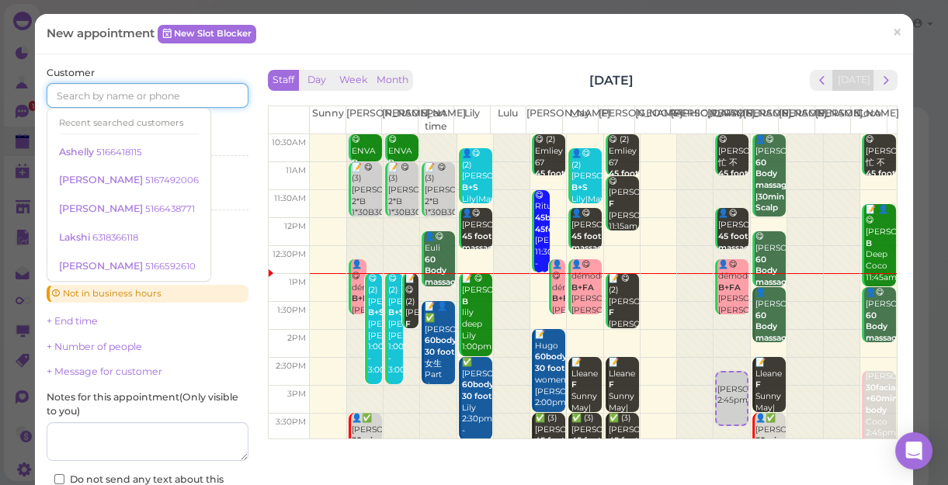
click at [78, 94] on input at bounding box center [148, 95] width 202 height 25
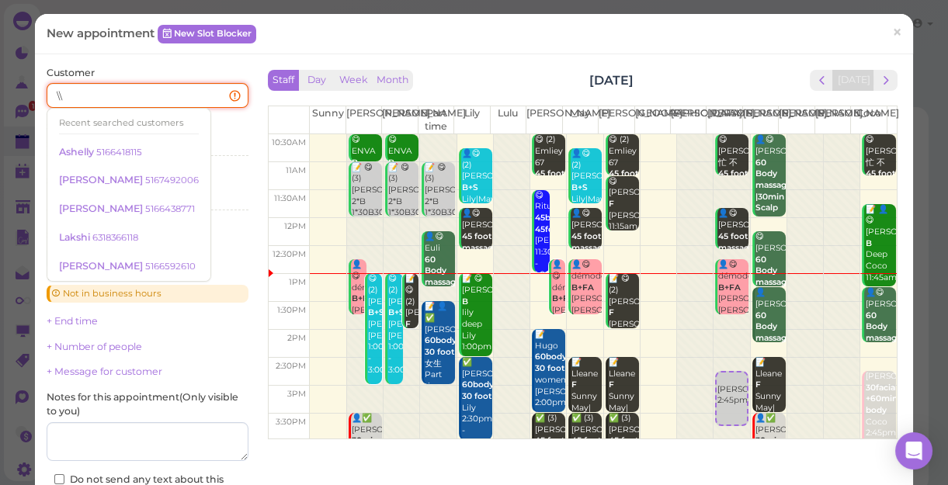
type input "\"
click at [231, 95] on input at bounding box center [148, 95] width 202 height 25
click at [155, 116] on div "Recent searched customers" at bounding box center [129, 123] width 140 height 20
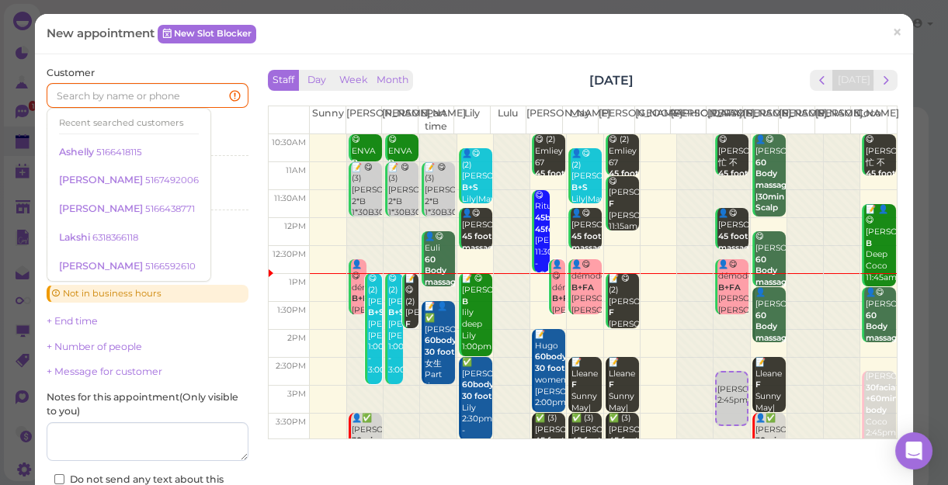
click at [85, 127] on div "Recent searched customers" at bounding box center [129, 123] width 140 height 20
drag, startPoint x: 85, startPoint y: 127, endPoint x: 68, endPoint y: 85, distance: 45.3
click at [68, 85] on input at bounding box center [148, 95] width 202 height 25
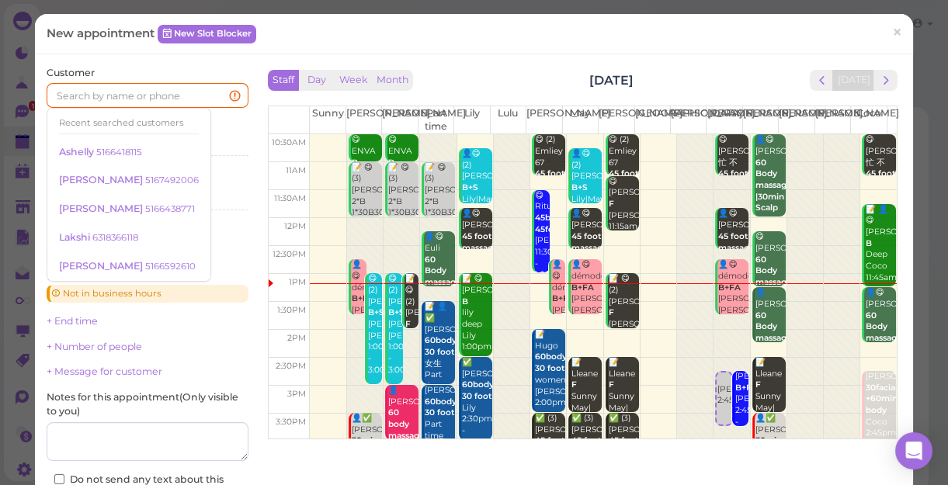
drag, startPoint x: 0, startPoint y: 395, endPoint x: 490, endPoint y: 39, distance: 605.7
click at [491, 33] on div "New appointment New Slot Blocker ×" at bounding box center [474, 34] width 855 height 16
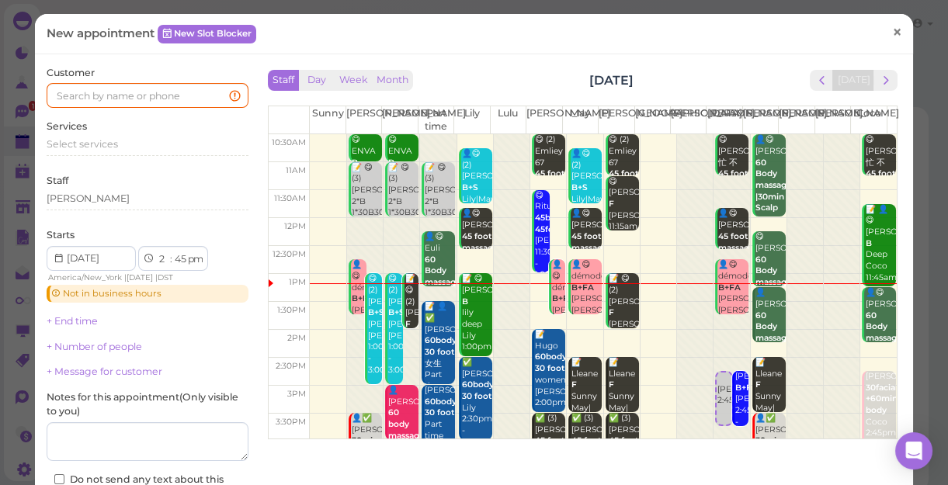
click at [892, 31] on span "×" at bounding box center [897, 32] width 10 height 22
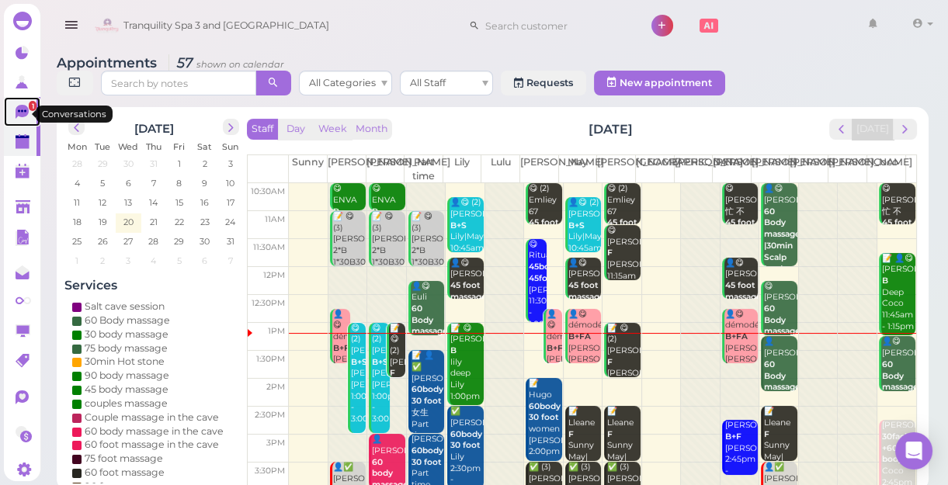
click at [17, 109] on icon at bounding box center [22, 112] width 13 height 14
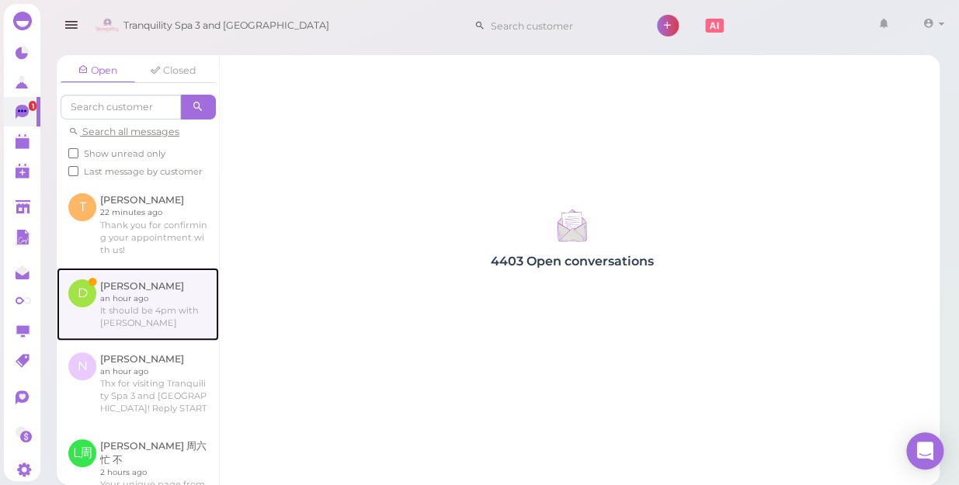
click at [127, 323] on link at bounding box center [138, 304] width 162 height 73
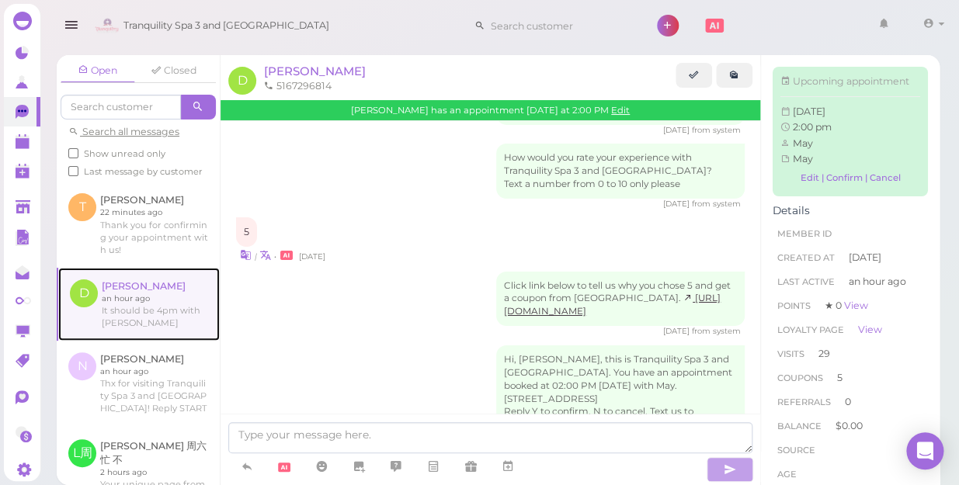
scroll to position [2010, 0]
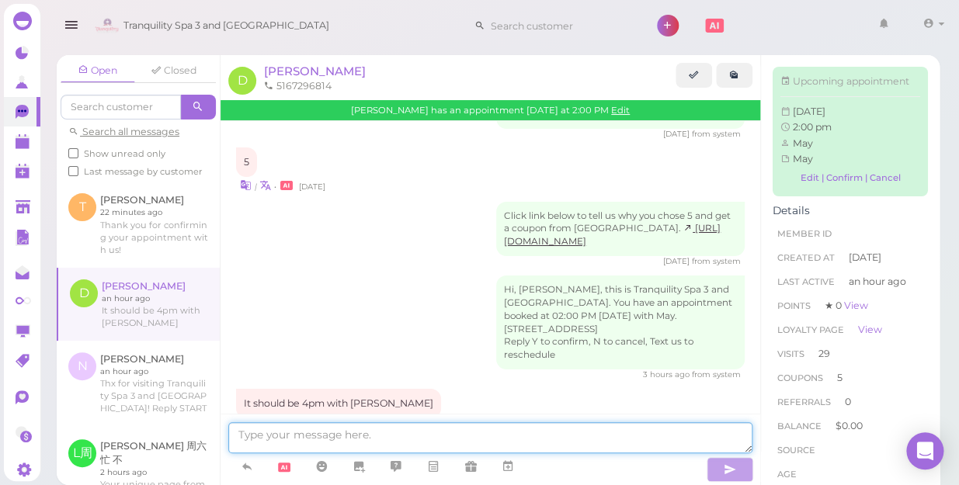
click at [433, 440] on textarea at bounding box center [490, 437] width 524 height 31
type textarea "ok no problem"
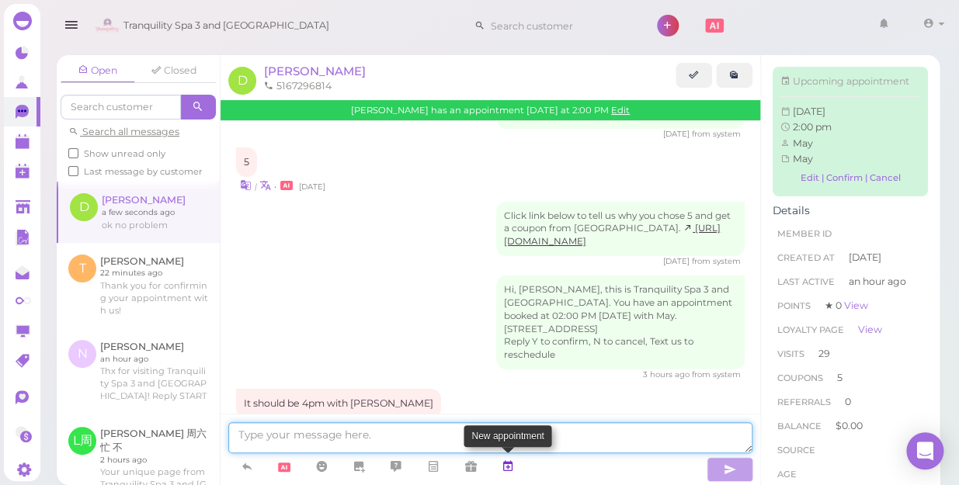
scroll to position [2048, 0]
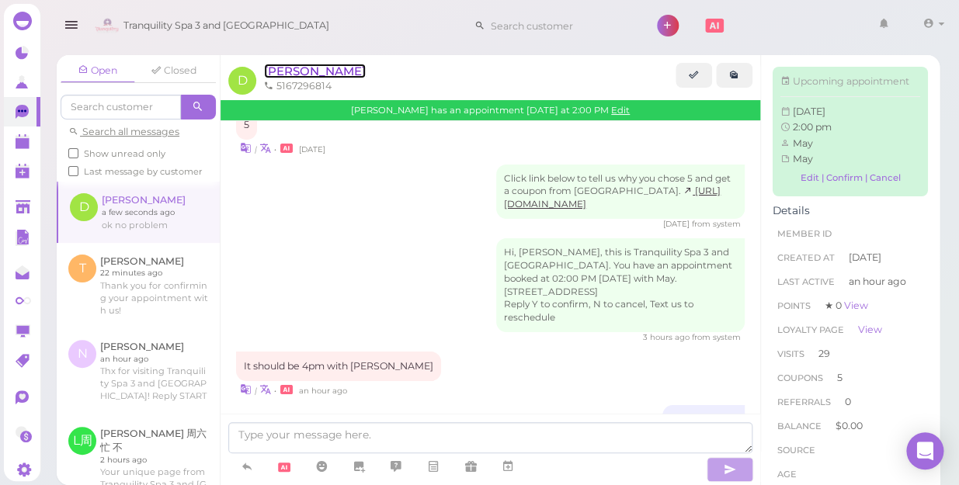
click at [286, 71] on span "[PERSON_NAME]" at bounding box center [315, 71] width 102 height 15
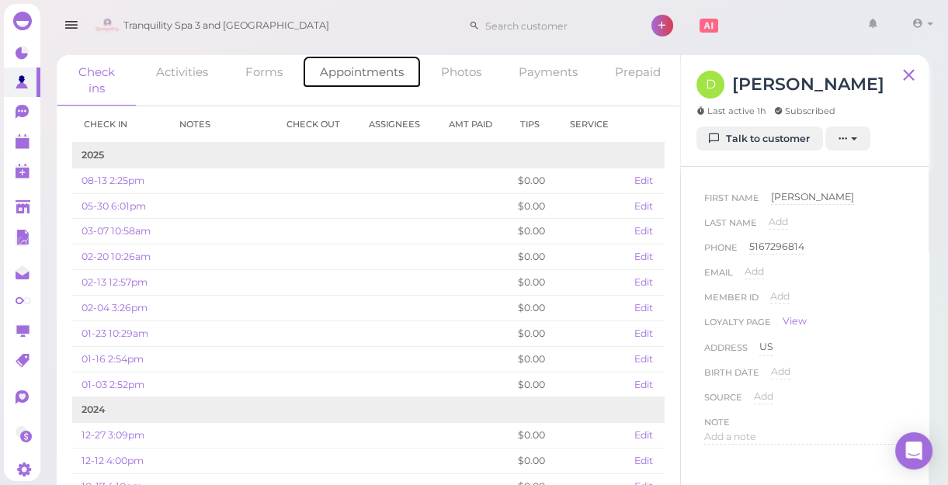
click at [358, 73] on link "Appointments" at bounding box center [362, 71] width 120 height 33
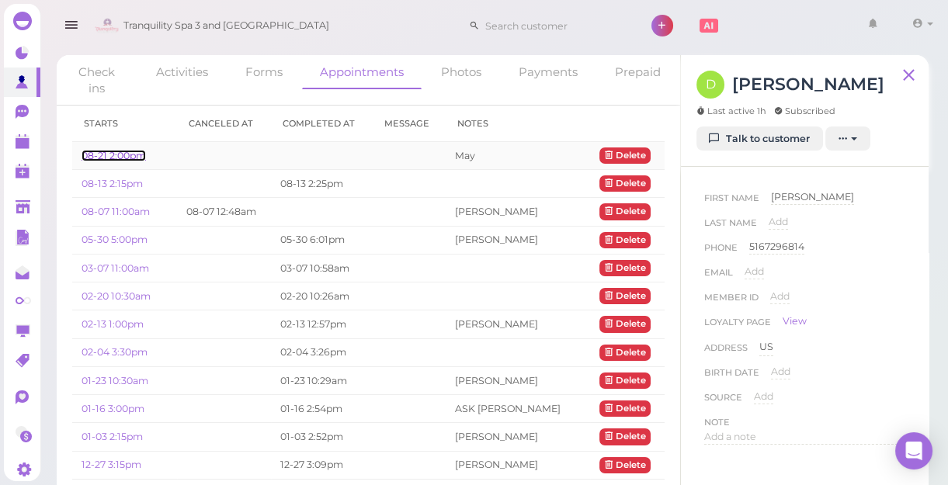
click at [116, 155] on link "08-21 2:00pm" at bounding box center [114, 156] width 64 height 12
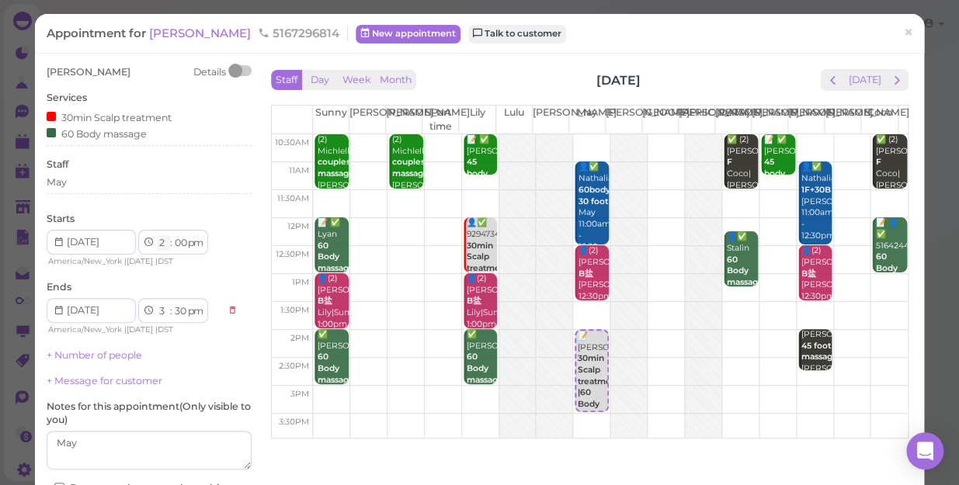
click at [162, 244] on select "1 2 3 4 5 6 7 8 9 10 11 12" at bounding box center [163, 243] width 13 height 16
select select "4"
click at [157, 235] on select "1 2 3 4 5 6 7 8 9 10 11 12" at bounding box center [163, 243] width 13 height 16
select select "5"
click at [78, 185] on div "May" at bounding box center [149, 182] width 205 height 14
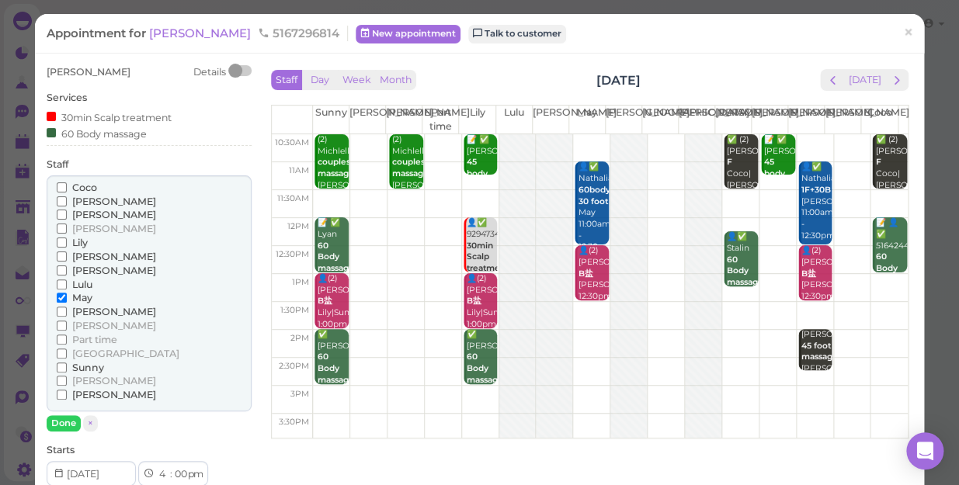
click at [88, 257] on span "[PERSON_NAME]" at bounding box center [114, 257] width 84 height 12
click at [67, 257] on input "[PERSON_NAME]" at bounding box center [62, 256] width 10 height 10
click at [84, 295] on span "May" at bounding box center [82, 298] width 20 height 12
click at [67, 295] on input "May" at bounding box center [62, 298] width 10 height 10
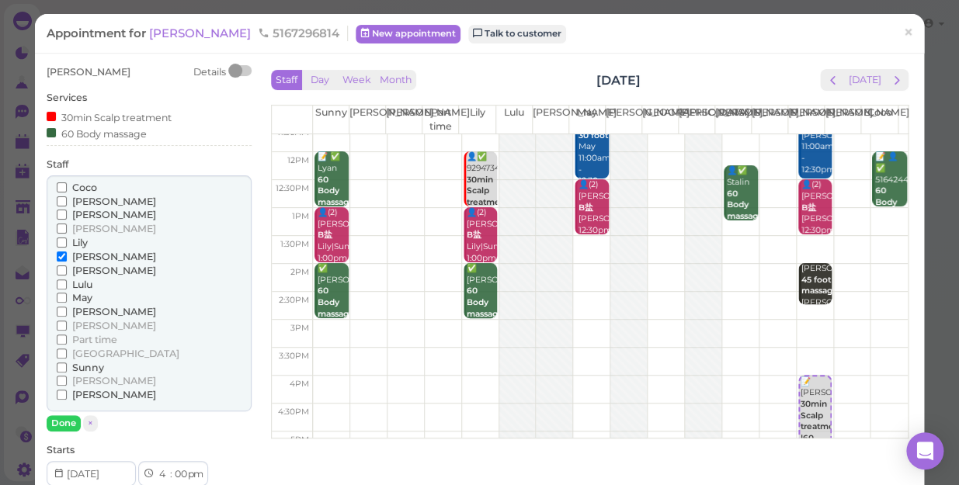
scroll to position [140, 0]
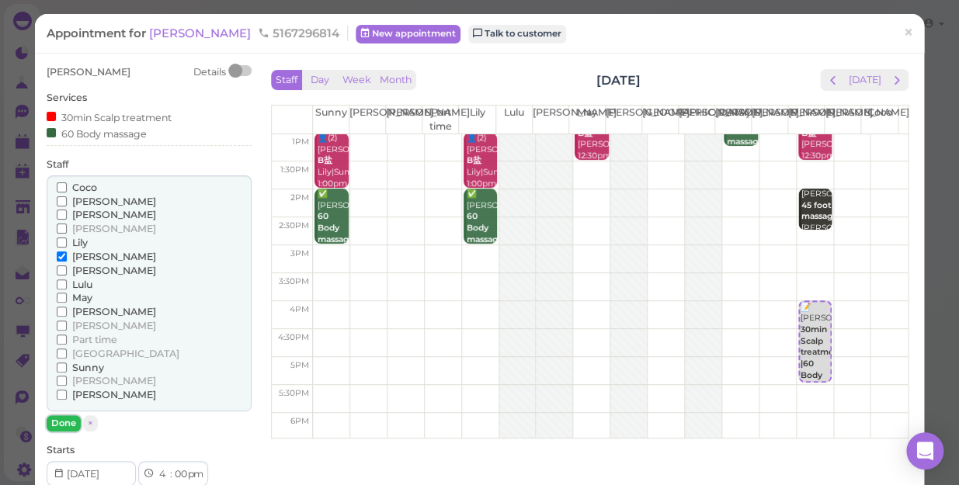
click at [63, 421] on button "Done" at bounding box center [64, 423] width 34 height 16
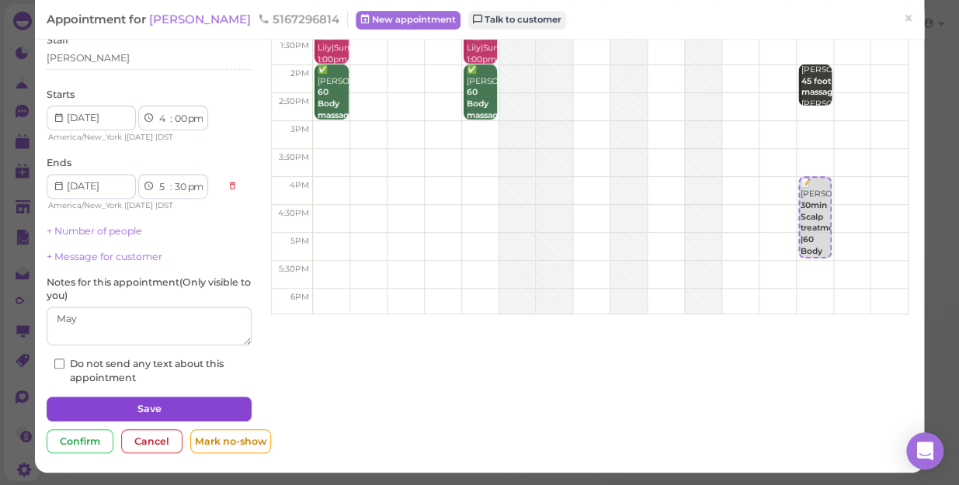
scroll to position [125, 0]
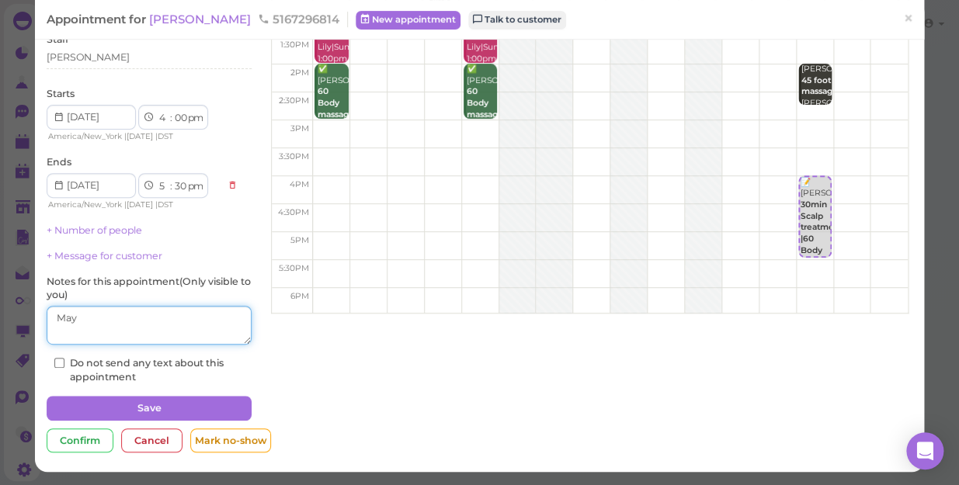
click at [111, 327] on textarea at bounding box center [149, 325] width 205 height 39
type textarea "M"
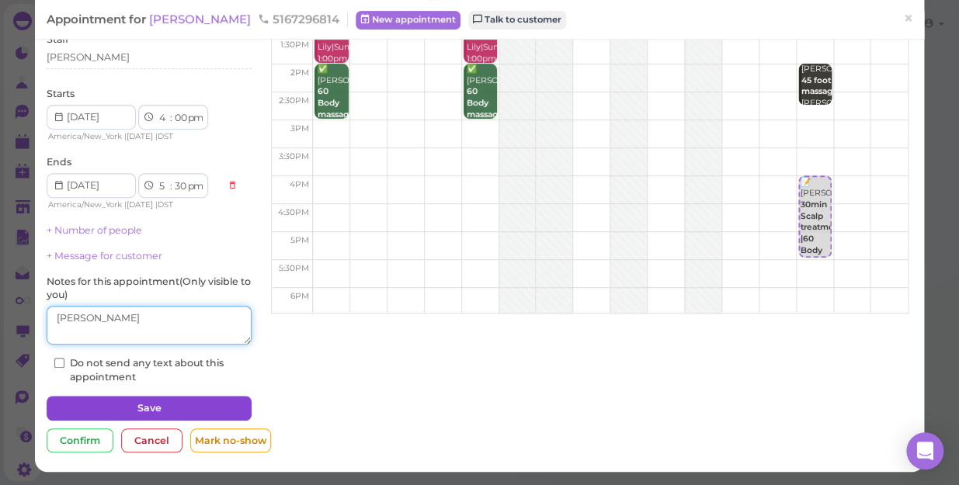
type textarea "[PERSON_NAME]"
click at [109, 408] on button "Save" at bounding box center [149, 408] width 205 height 25
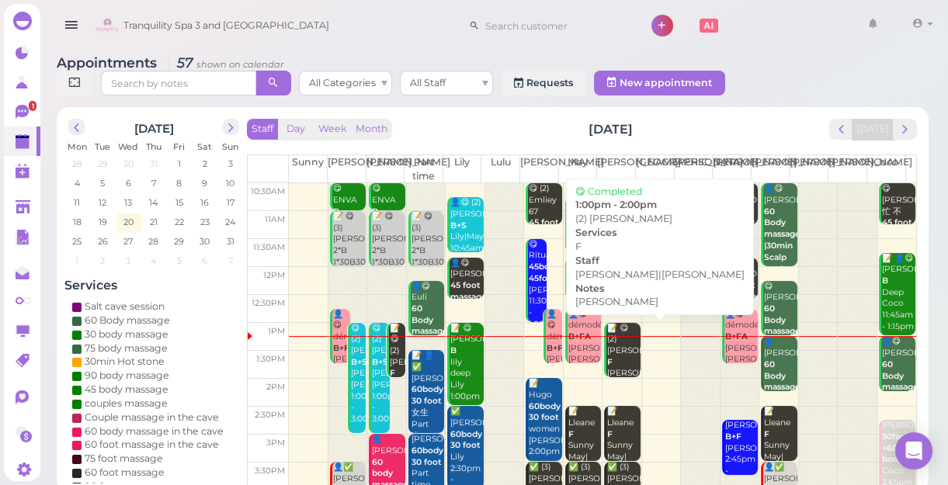
click at [616, 359] on div "📝 😋 (2) [PERSON_NAME] F [PERSON_NAME] [PERSON_NAME]|[PERSON_NAME] 1:00pm - 2:00…" at bounding box center [622, 380] width 33 height 114
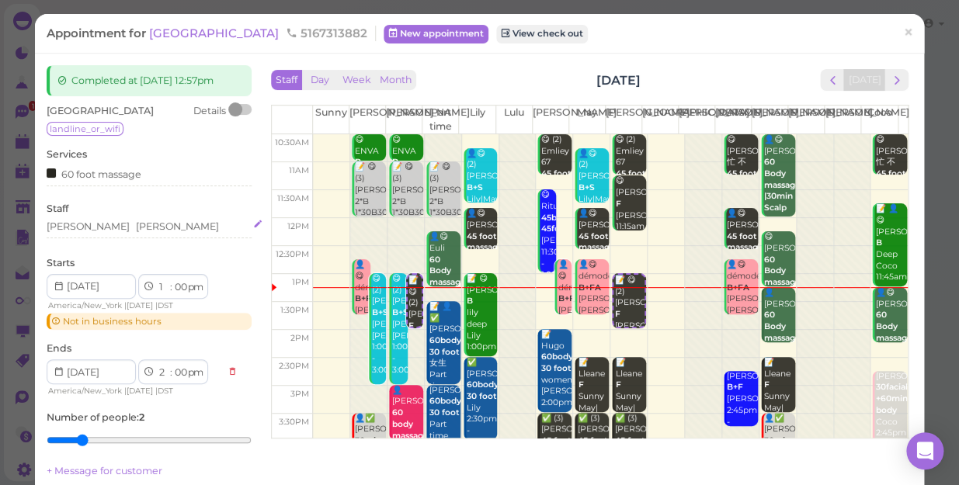
click at [116, 226] on div "[PERSON_NAME] [PERSON_NAME]" at bounding box center [149, 227] width 205 height 14
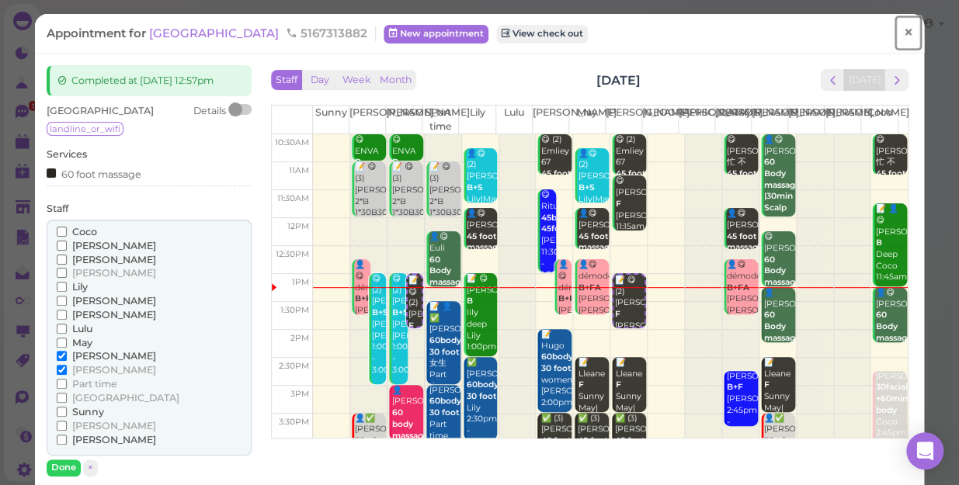
click at [903, 32] on span "×" at bounding box center [908, 33] width 10 height 22
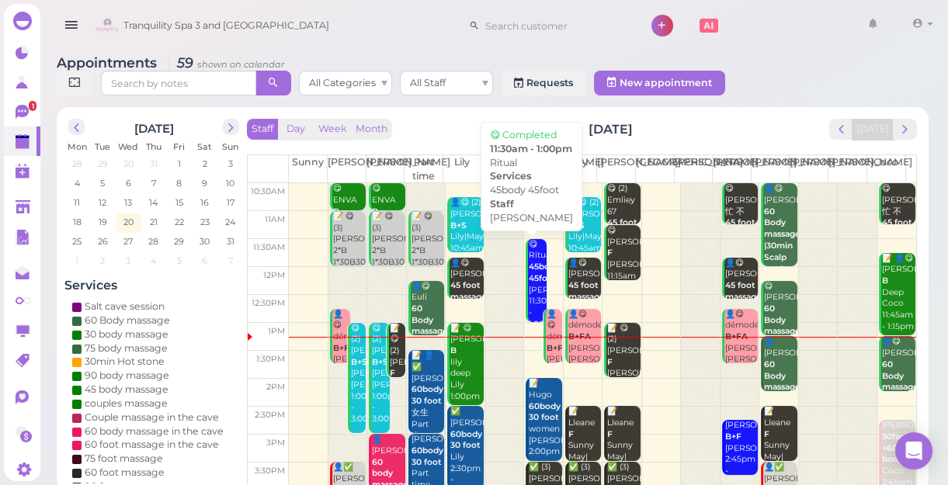
click at [532, 270] on b "45body 45foot" at bounding box center [544, 273] width 31 height 22
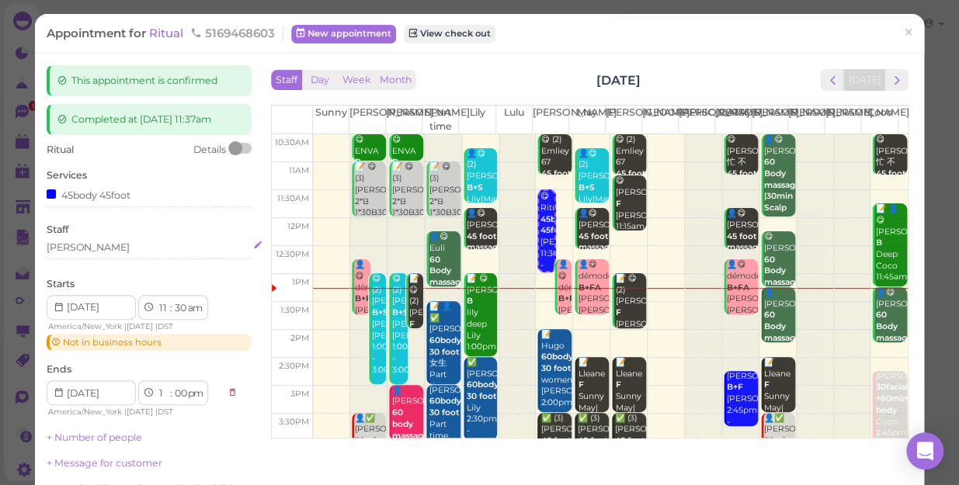
click at [116, 248] on div "[PERSON_NAME]" at bounding box center [149, 248] width 205 height 14
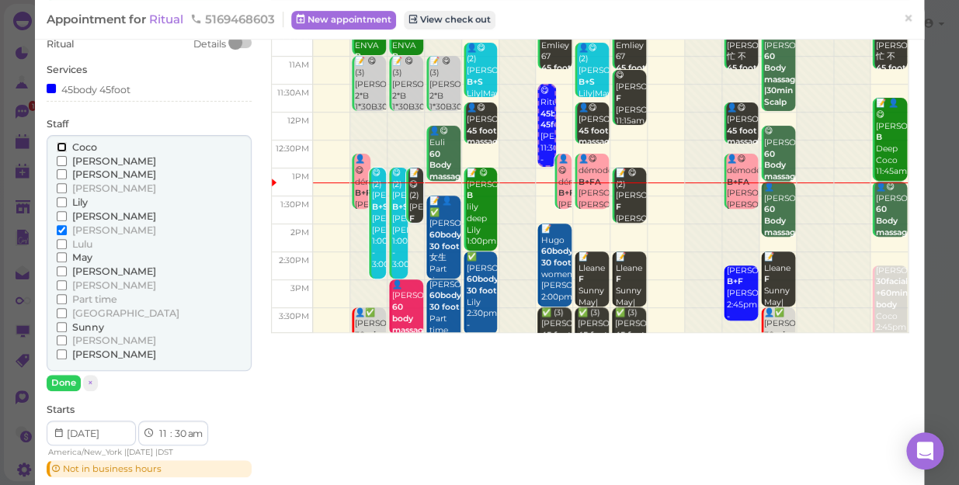
scroll to position [211, 0]
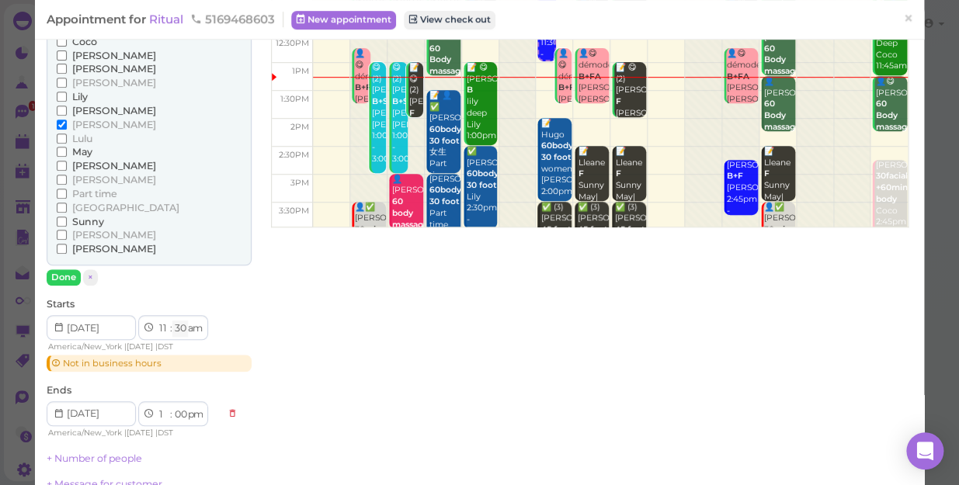
click at [182, 330] on select "00 05 10 15 20 25 30 35 40 45 50 55" at bounding box center [180, 329] width 16 height 16
select select "15"
click at [172, 321] on select "00 05 10 15 20 25 30 35 40 45 50 55" at bounding box center [180, 329] width 16 height 16
select select "12"
select select "45"
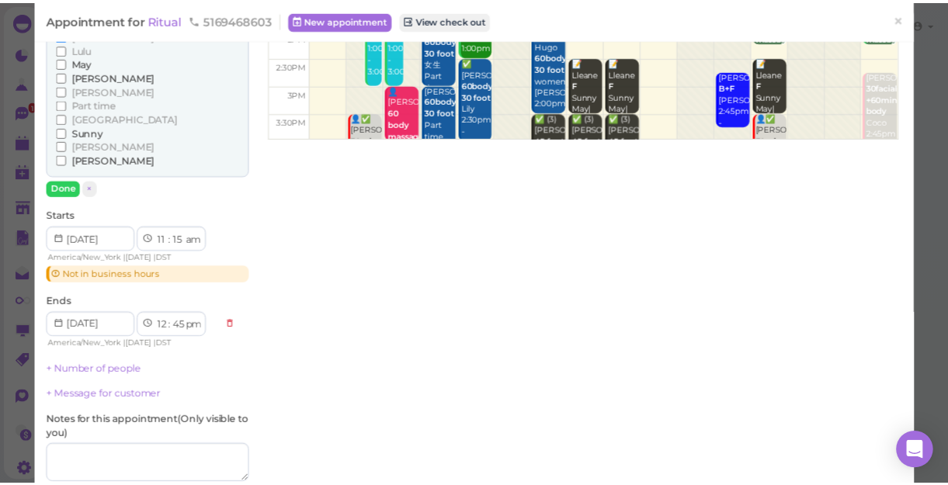
scroll to position [423, 0]
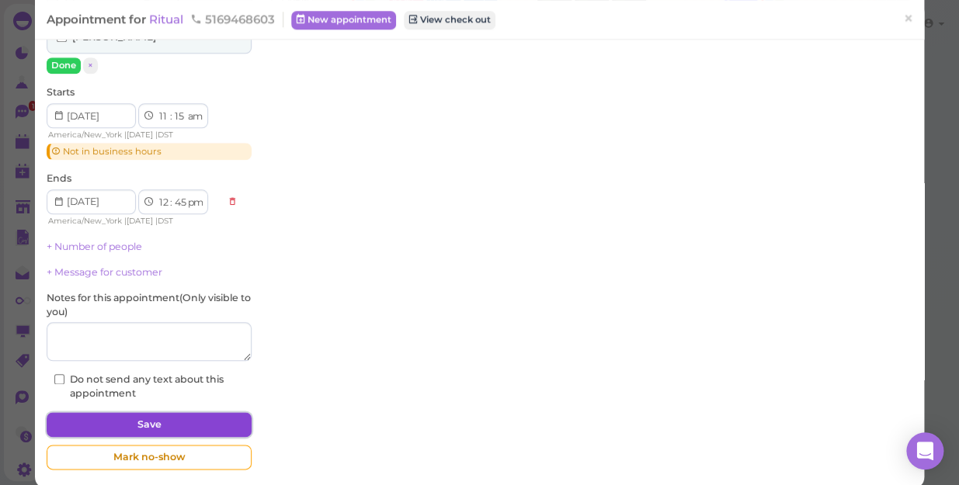
click at [212, 426] on button "Save" at bounding box center [149, 424] width 205 height 25
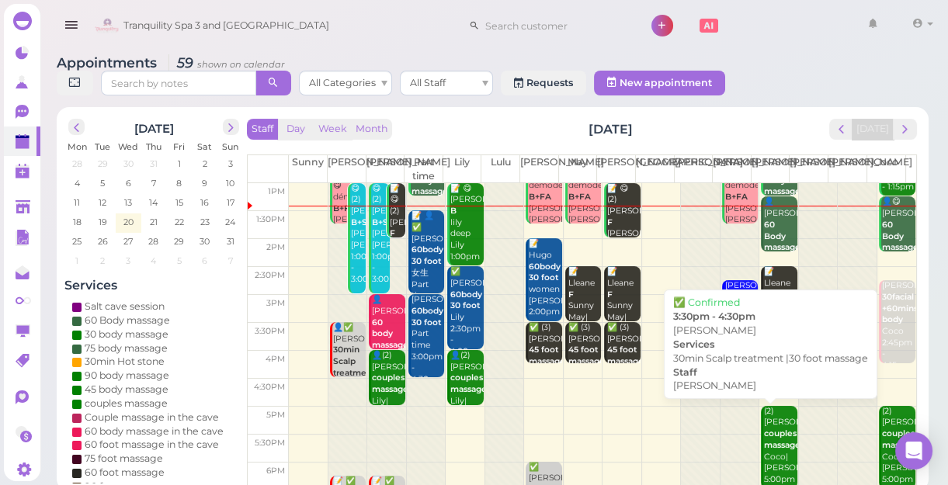
scroll to position [140, 0]
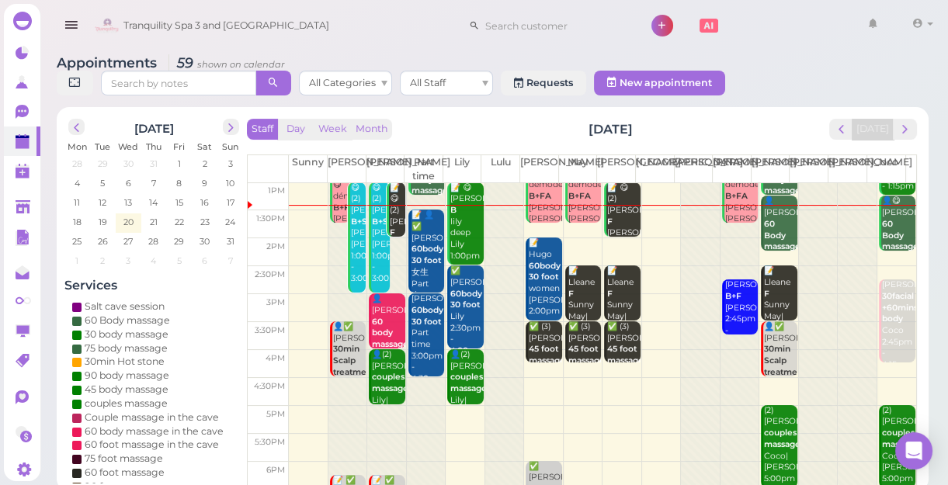
click at [460, 410] on td at bounding box center [602, 420] width 627 height 28
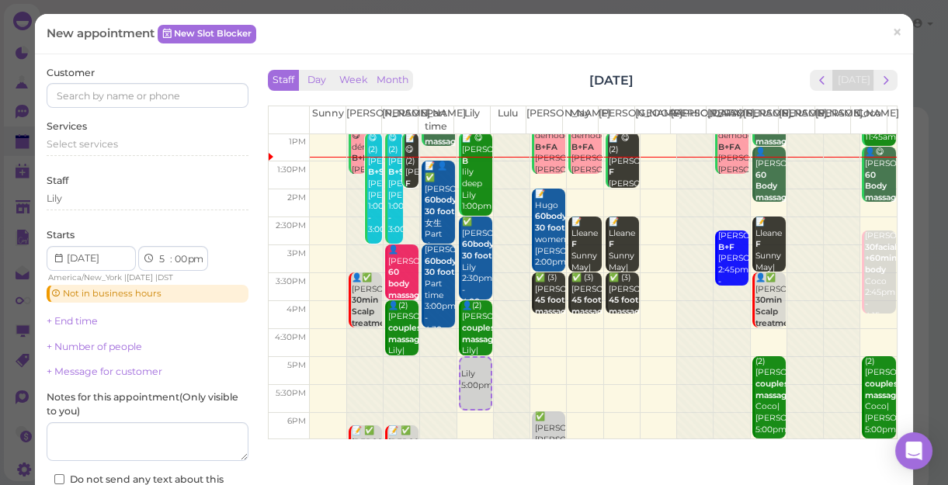
click at [116, 83] on div "Customer" at bounding box center [148, 87] width 202 height 43
click at [113, 93] on input at bounding box center [148, 95] width 202 height 25
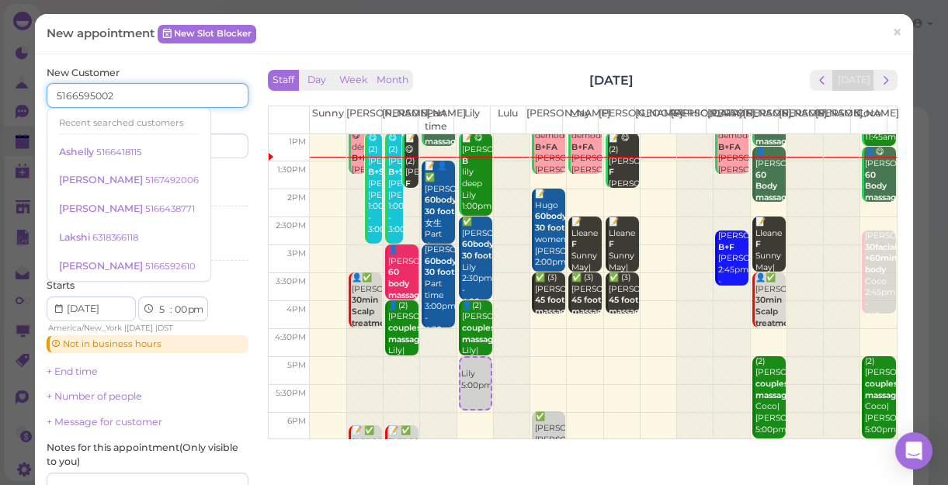
type input "5166595002"
click at [217, 151] on input at bounding box center [199, 146] width 97 height 25
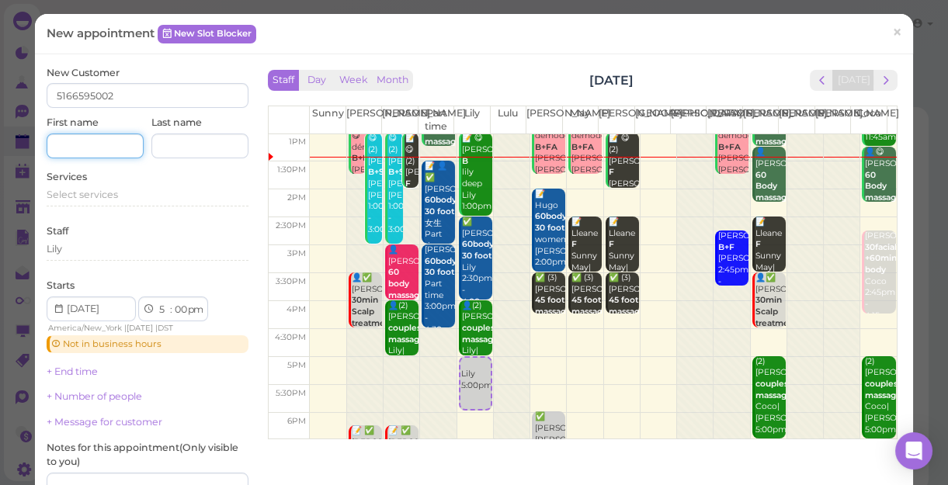
click at [97, 147] on input at bounding box center [95, 146] width 97 height 25
type input "eilis"
click at [93, 189] on span "Select services" at bounding box center [82, 195] width 71 height 12
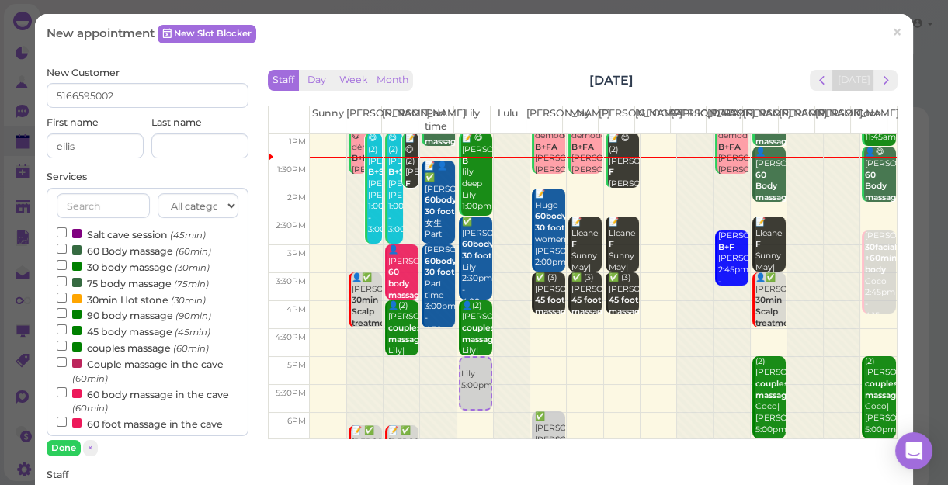
click at [128, 393] on label "60 body massage in the cave (60min)" at bounding box center [148, 401] width 182 height 30
click at [67, 393] on input "60 body massage in the cave (60min)" at bounding box center [62, 392] width 10 height 10
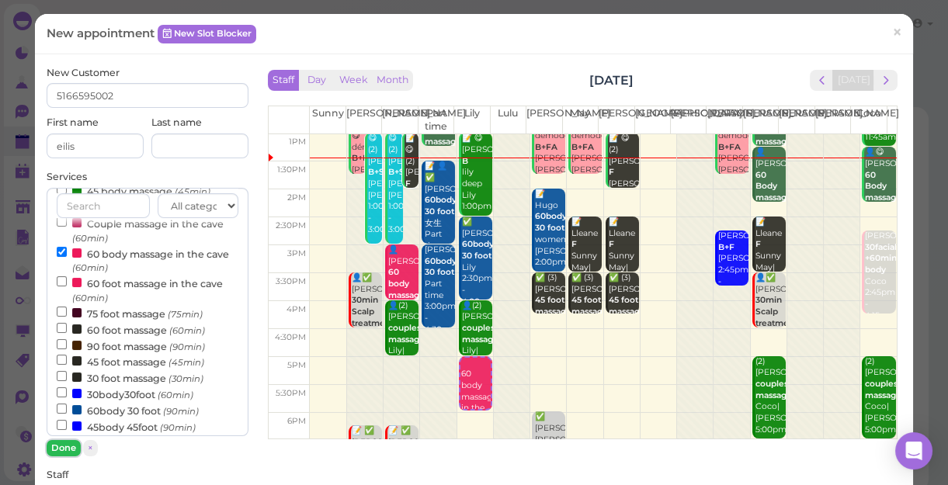
click at [63, 444] on button "Done" at bounding box center [64, 448] width 34 height 16
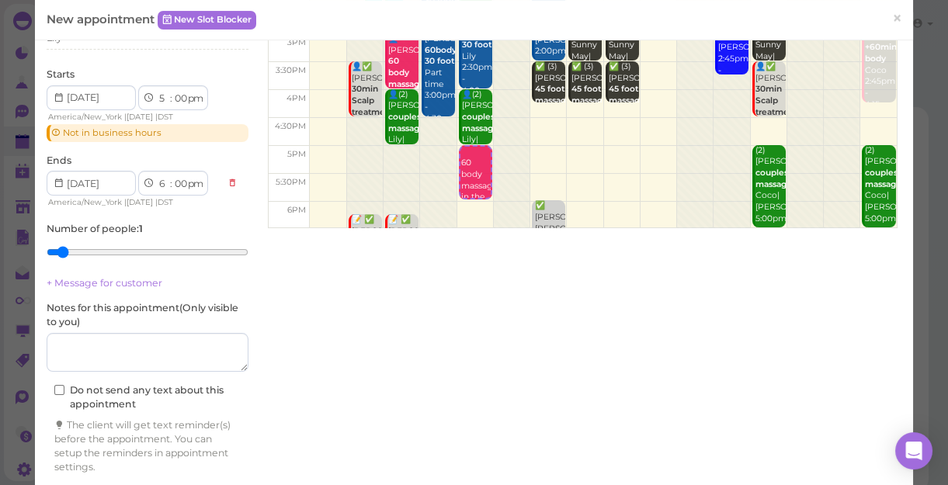
scroll to position [261, 0]
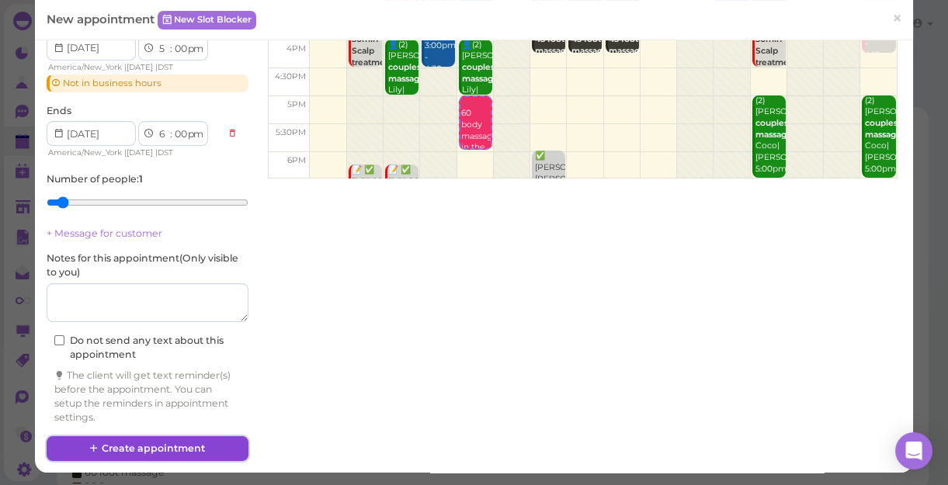
click at [140, 446] on button "Create appointment" at bounding box center [148, 448] width 202 height 25
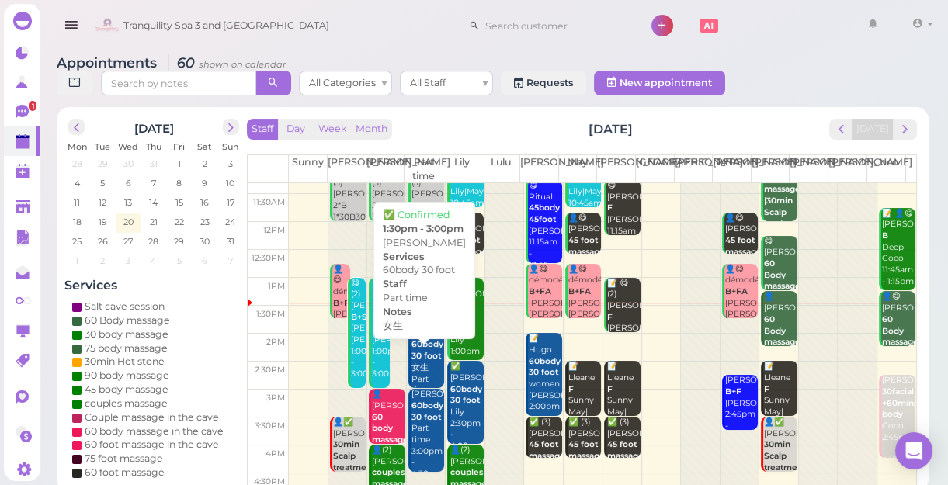
scroll to position [70, 0]
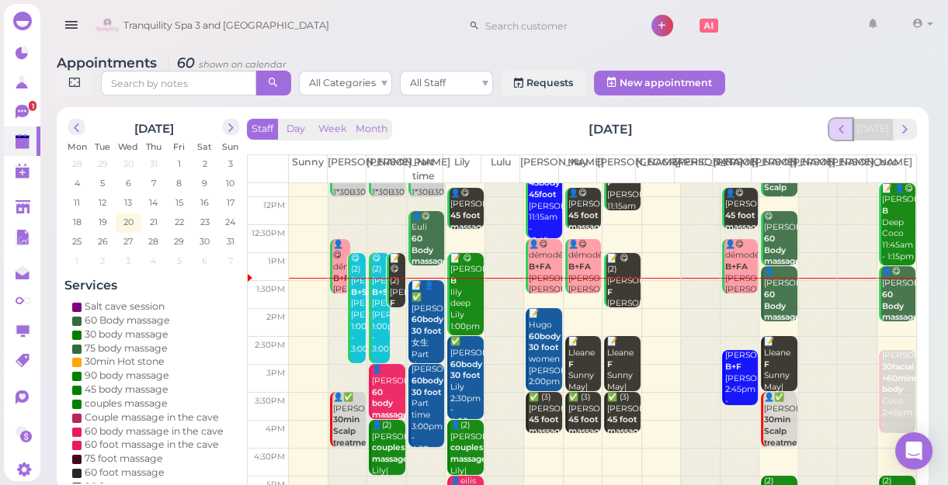
click at [845, 131] on span "prev" at bounding box center [841, 129] width 15 height 15
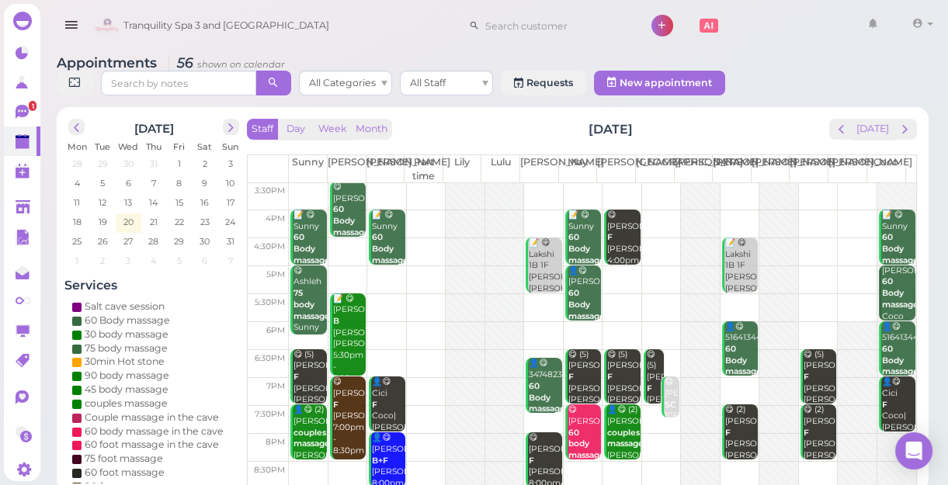
scroll to position [5, 0]
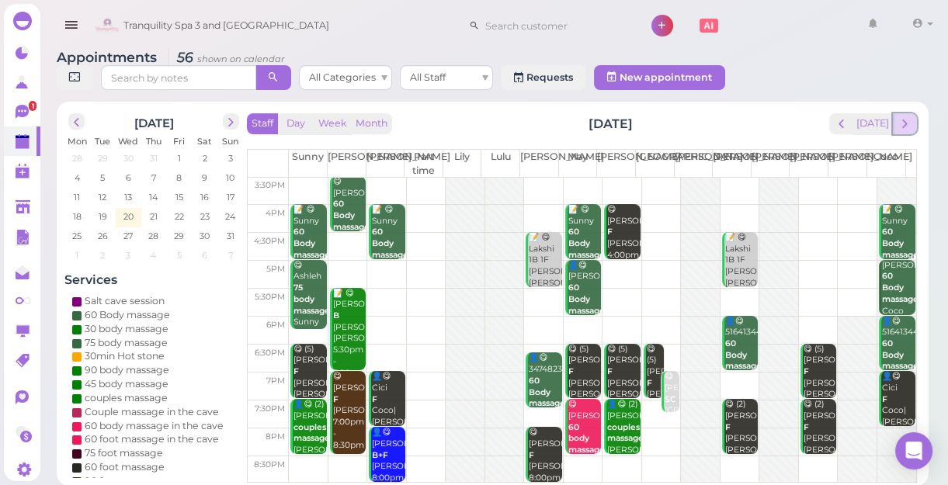
click at [907, 124] on span "next" at bounding box center [904, 123] width 15 height 15
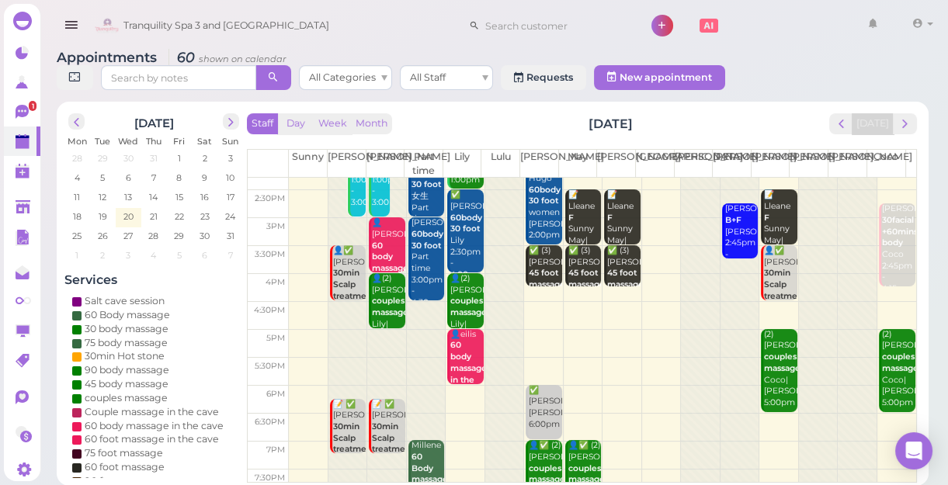
scroll to position [140, 0]
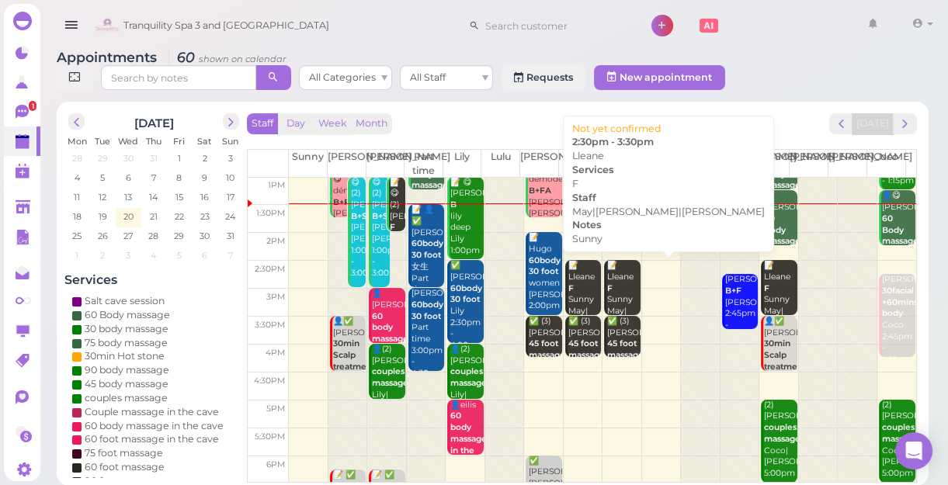
click at [612, 288] on div "📝 Lleane F Sunny May|[PERSON_NAME]|[PERSON_NAME] 2:30pm - 3:30pm" at bounding box center [622, 317] width 33 height 114
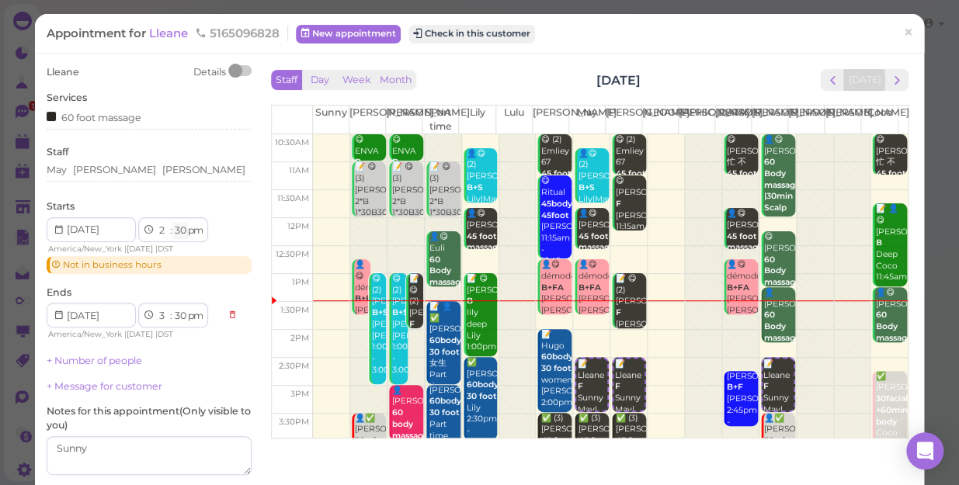
click at [183, 230] on select "00 05 10 15 20 25 30 35 40 45 50 55" at bounding box center [180, 231] width 16 height 16
select select "15"
click at [172, 223] on select "00 05 10 15 20 25 30 35 40 45 50 55" at bounding box center [180, 231] width 16 height 16
select select "15"
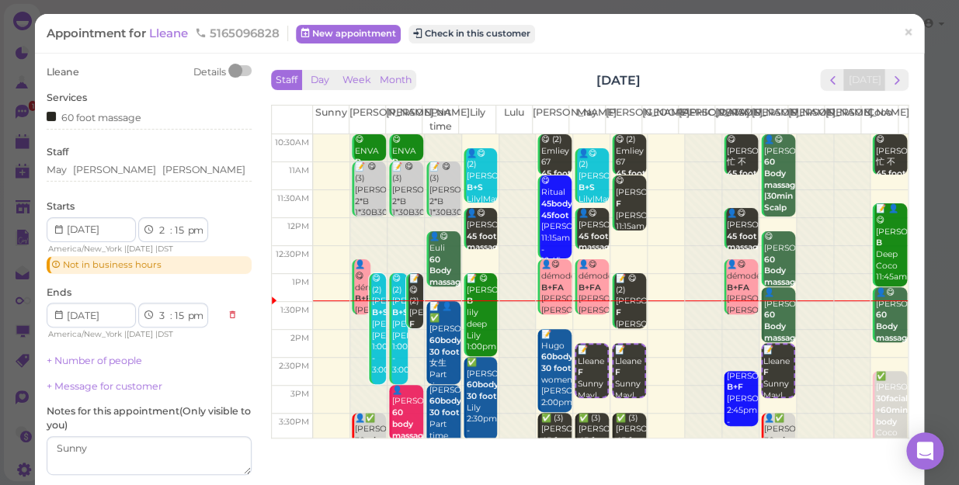
scroll to position [130, 0]
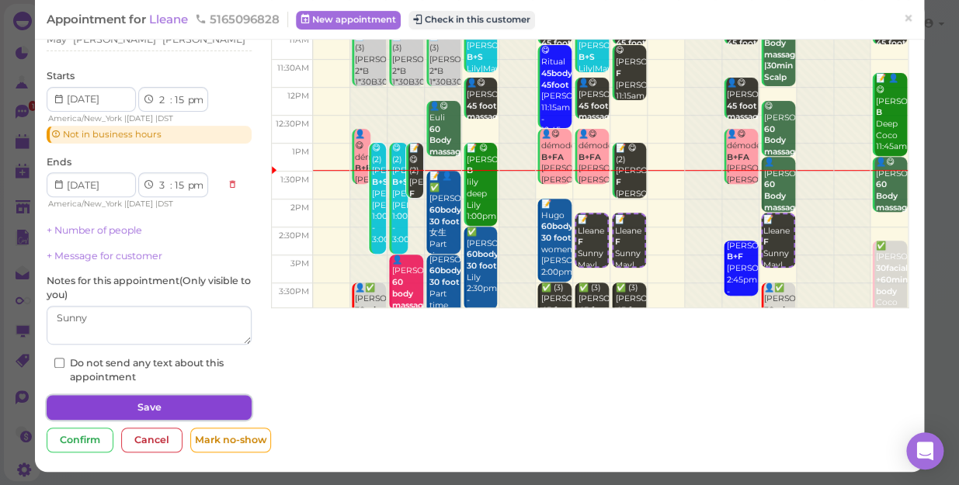
click at [188, 404] on button "Save" at bounding box center [149, 407] width 205 height 25
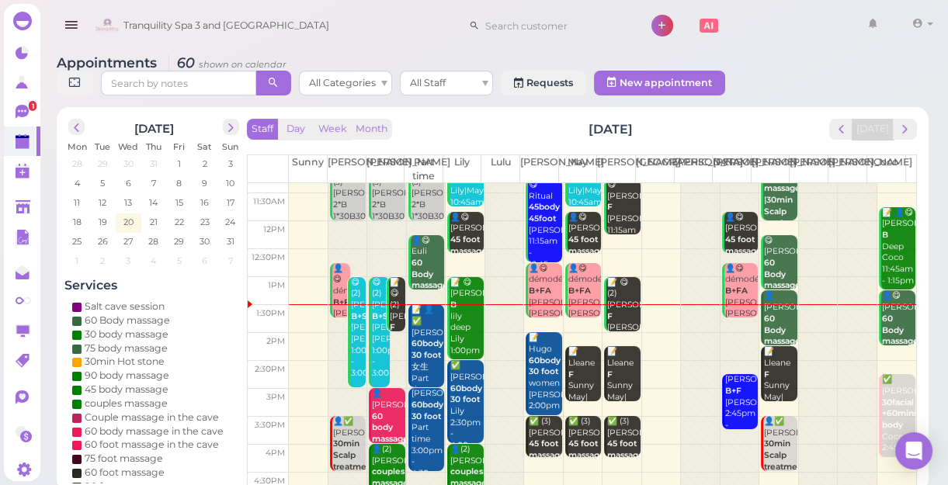
scroll to position [70, 0]
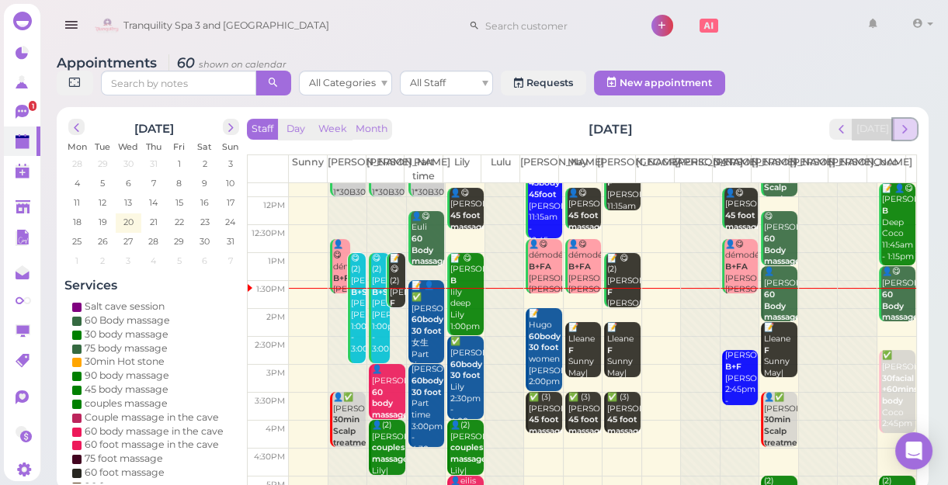
click at [908, 128] on span "next" at bounding box center [904, 129] width 15 height 15
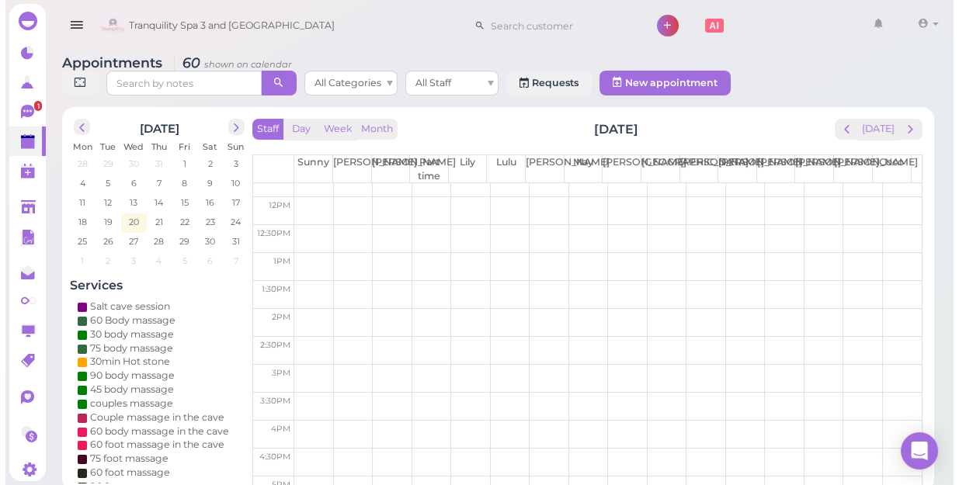
scroll to position [0, 0]
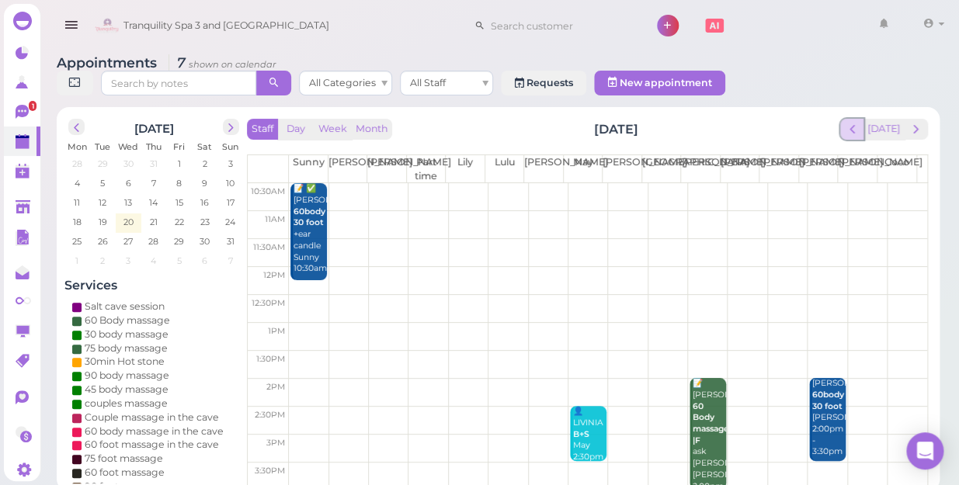
click at [855, 122] on span "prev" at bounding box center [852, 129] width 15 height 15
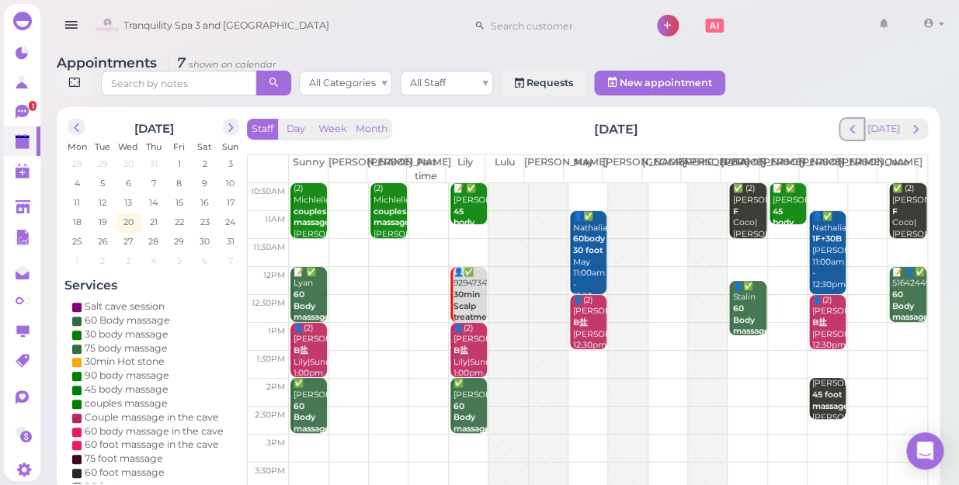
click at [855, 122] on span "prev" at bounding box center [852, 129] width 15 height 15
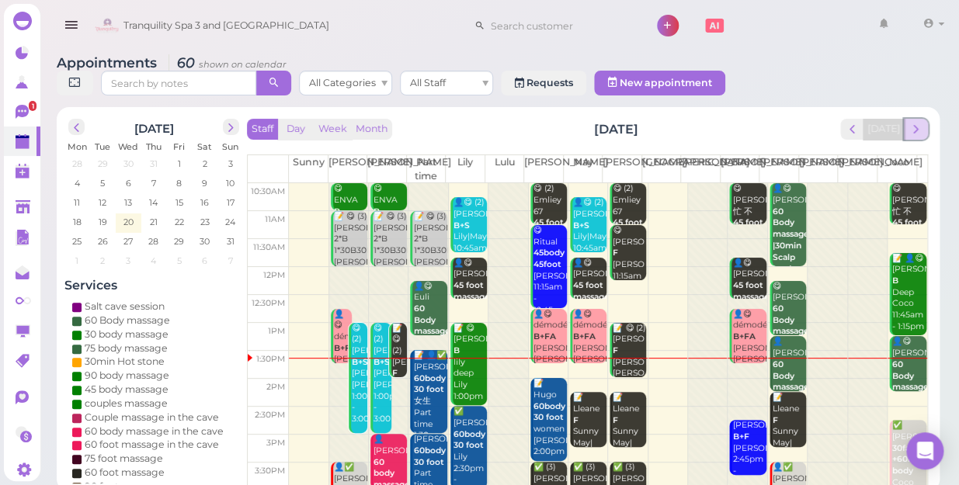
click at [916, 122] on span "next" at bounding box center [915, 129] width 15 height 15
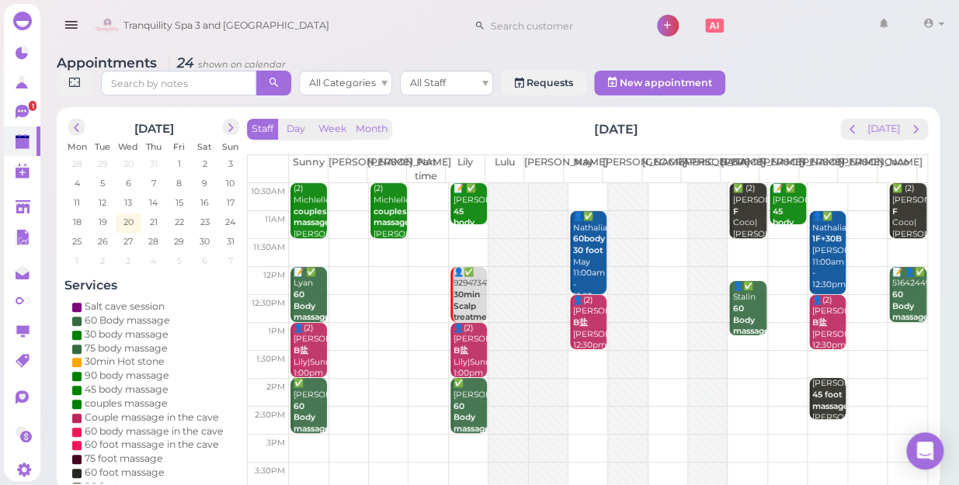
click at [372, 323] on td at bounding box center [608, 337] width 638 height 28
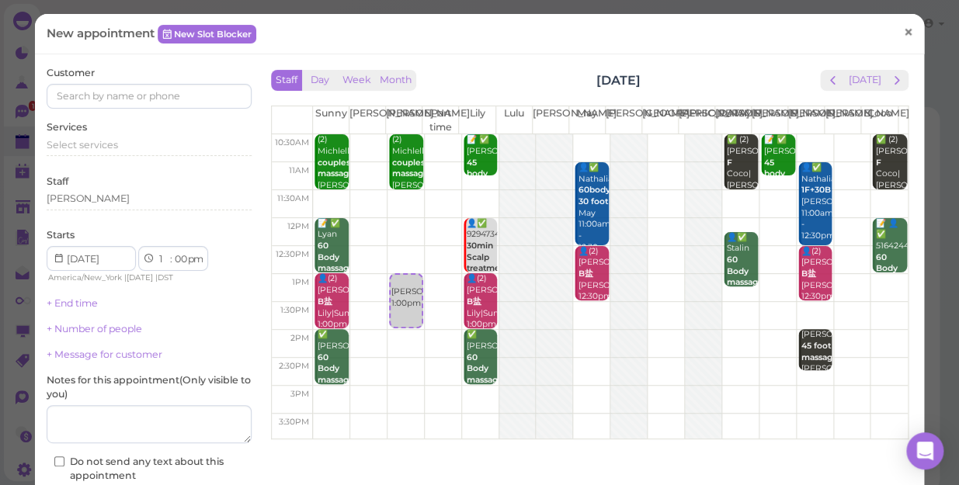
click at [903, 30] on span "×" at bounding box center [908, 33] width 10 height 22
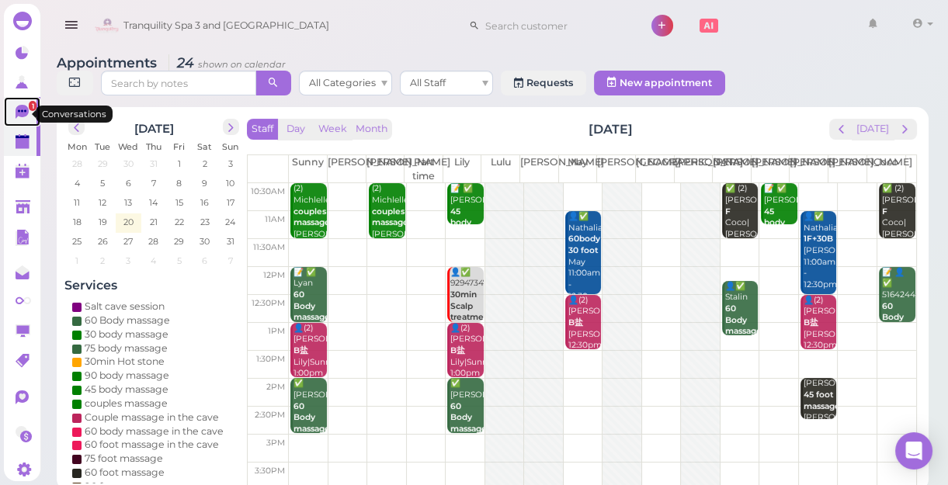
click at [29, 109] on span "1" at bounding box center [33, 106] width 8 height 10
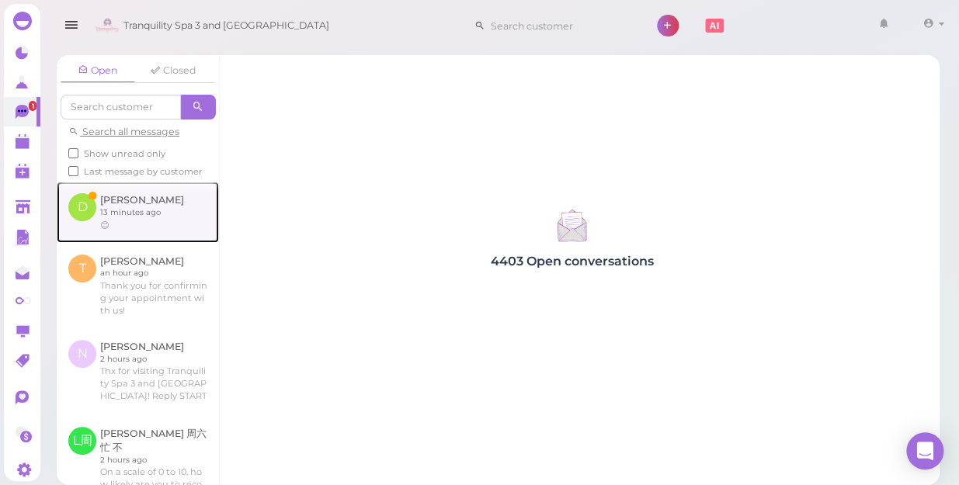
click at [118, 219] on link at bounding box center [138, 212] width 162 height 61
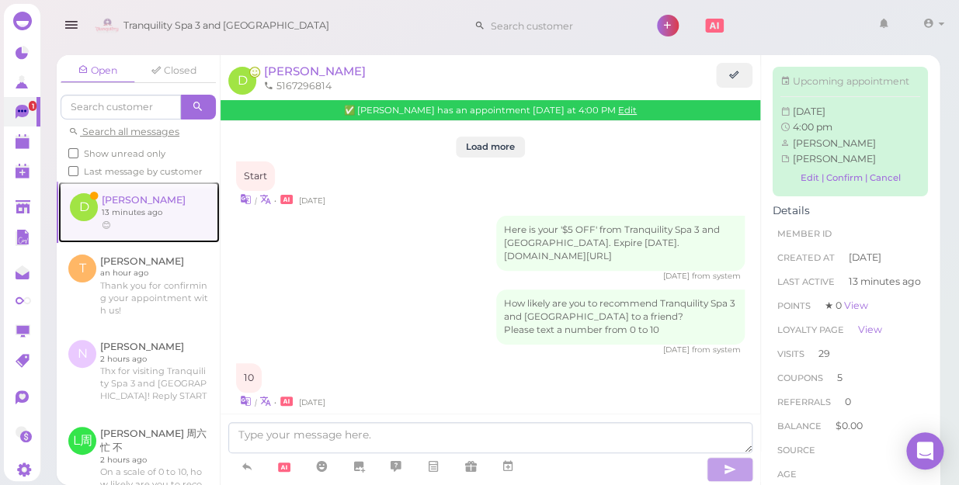
scroll to position [1840, 0]
